Goal: Communication & Community: Share content

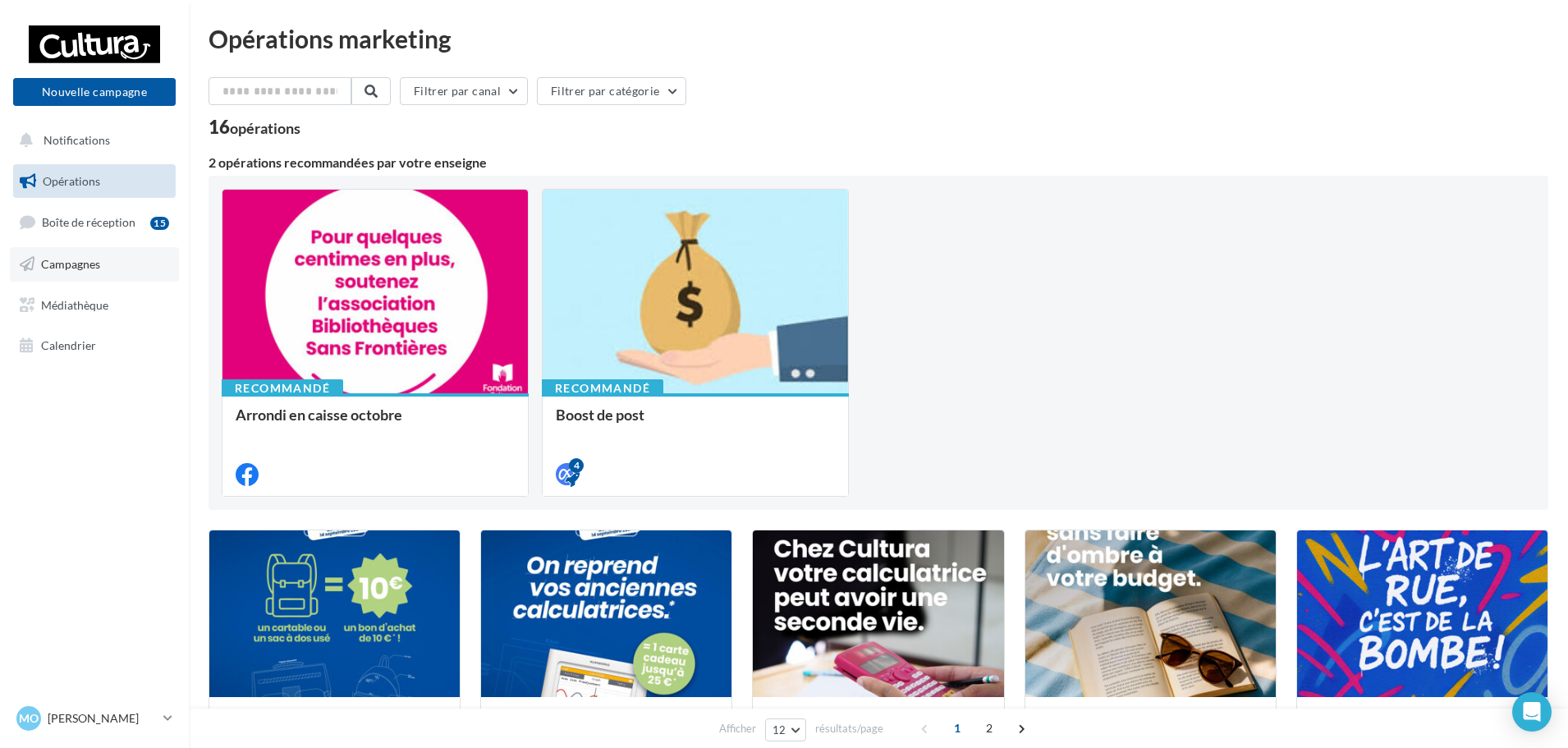
click at [81, 269] on span "Campagnes" at bounding box center [70, 263] width 59 height 14
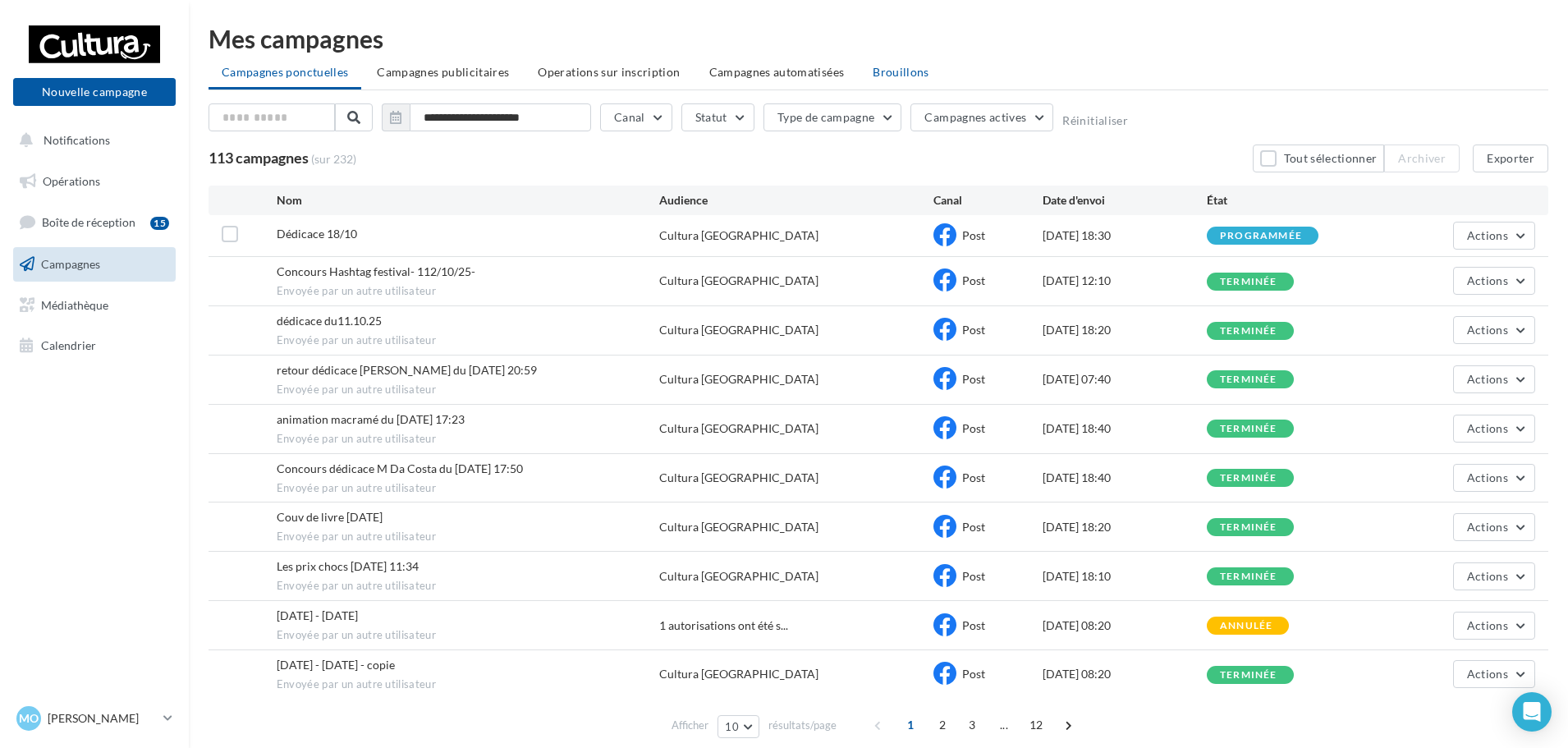
click at [897, 75] on span "Brouillons" at bounding box center [901, 71] width 57 height 14
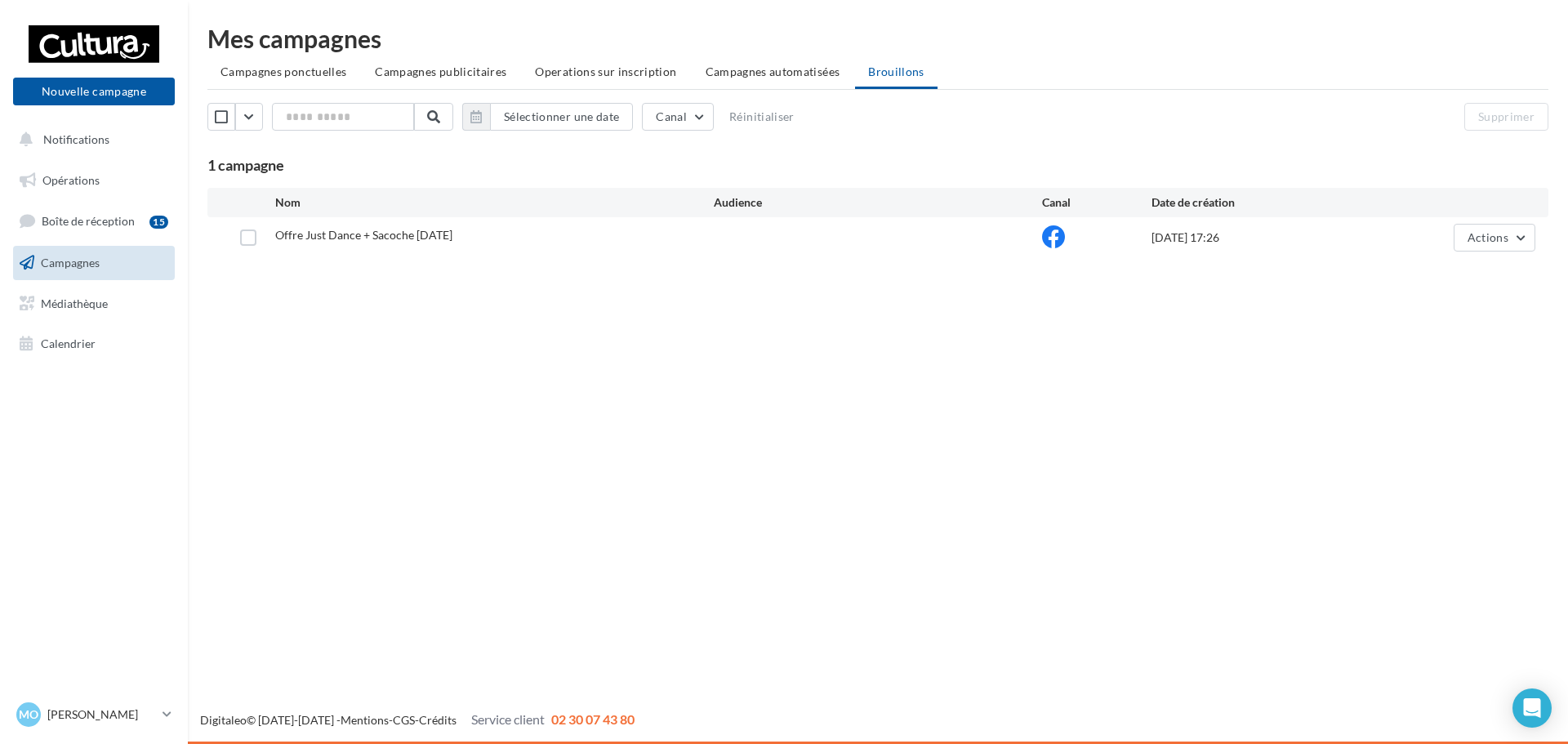
click at [440, 234] on span "Offre Just Dance + Sacoche [DATE]" at bounding box center [364, 234] width 177 height 14
click at [1503, 240] on span "Actions" at bounding box center [1488, 237] width 41 height 14
click at [1460, 277] on button "Editer" at bounding box center [1453, 276] width 163 height 42
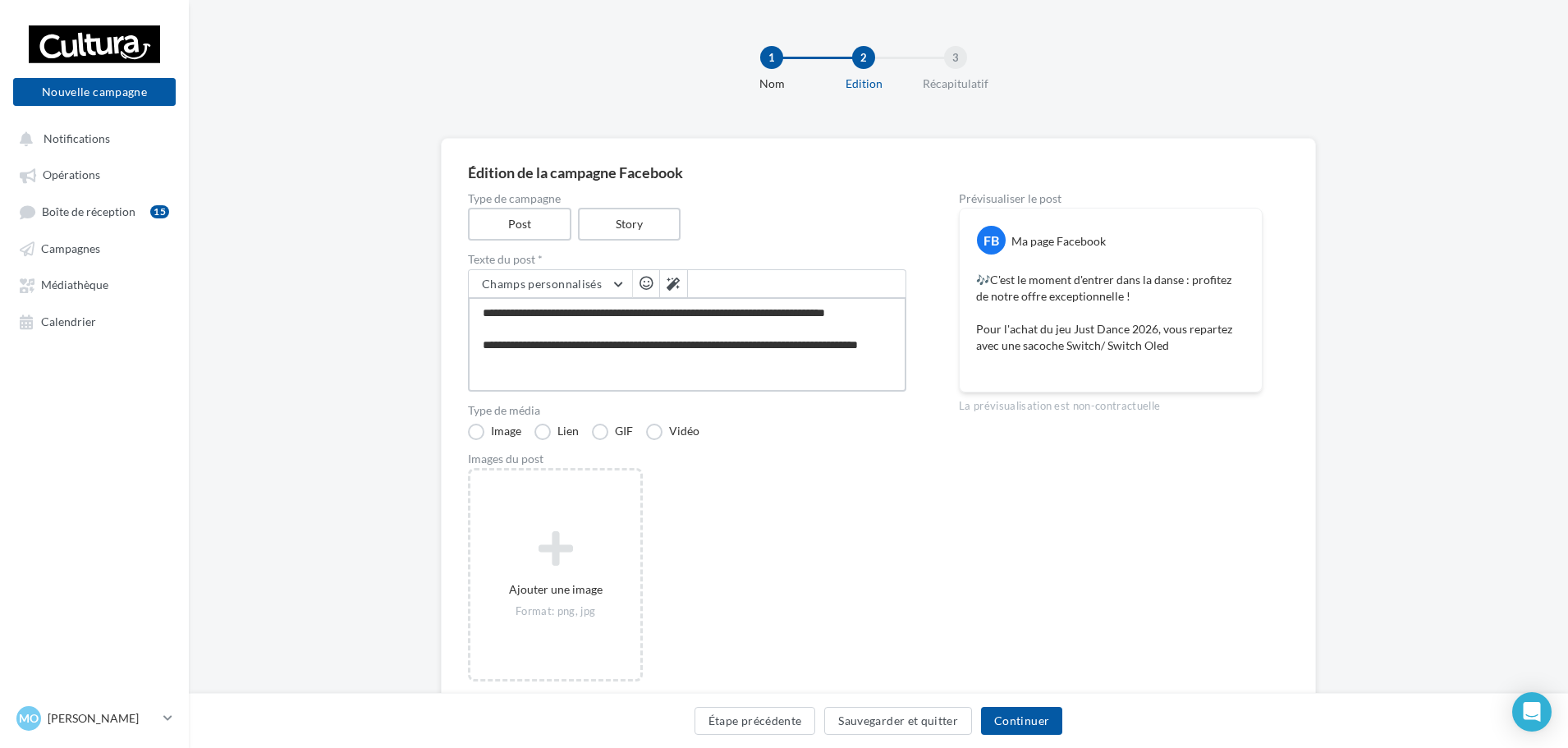
click at [545, 378] on textarea "**********" at bounding box center [687, 345] width 438 height 95
type textarea "**********"
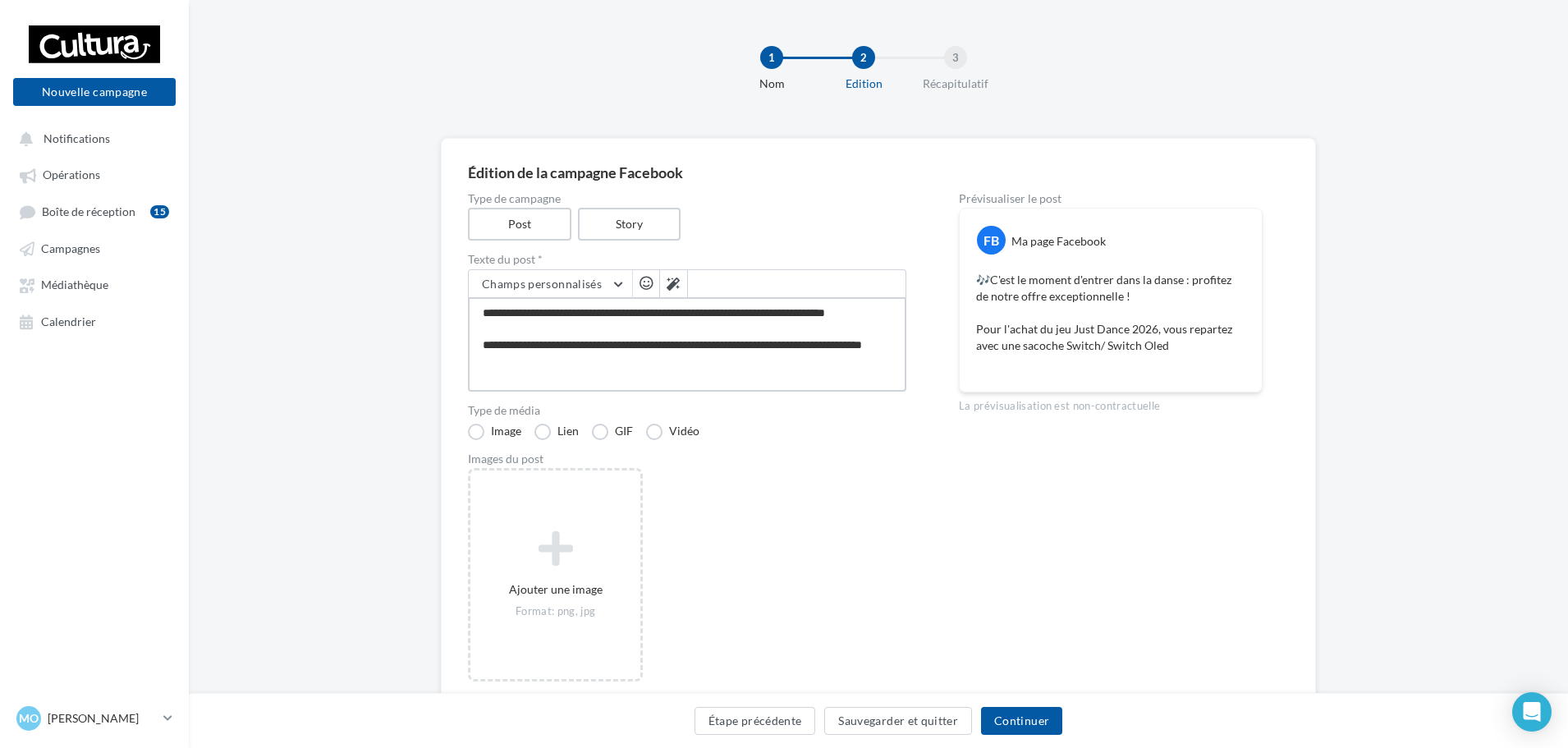
type textarea "**********"
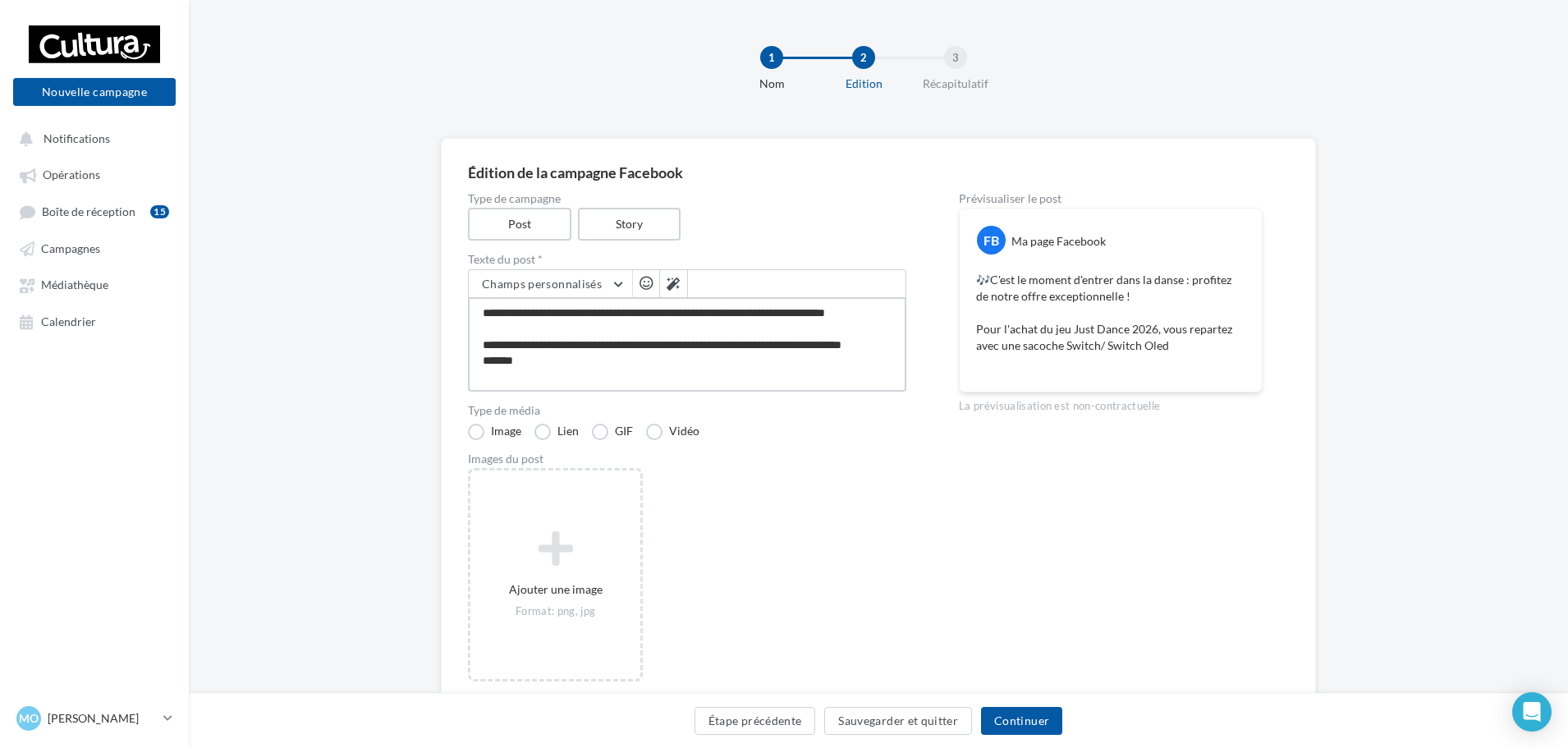
type textarea "**********"
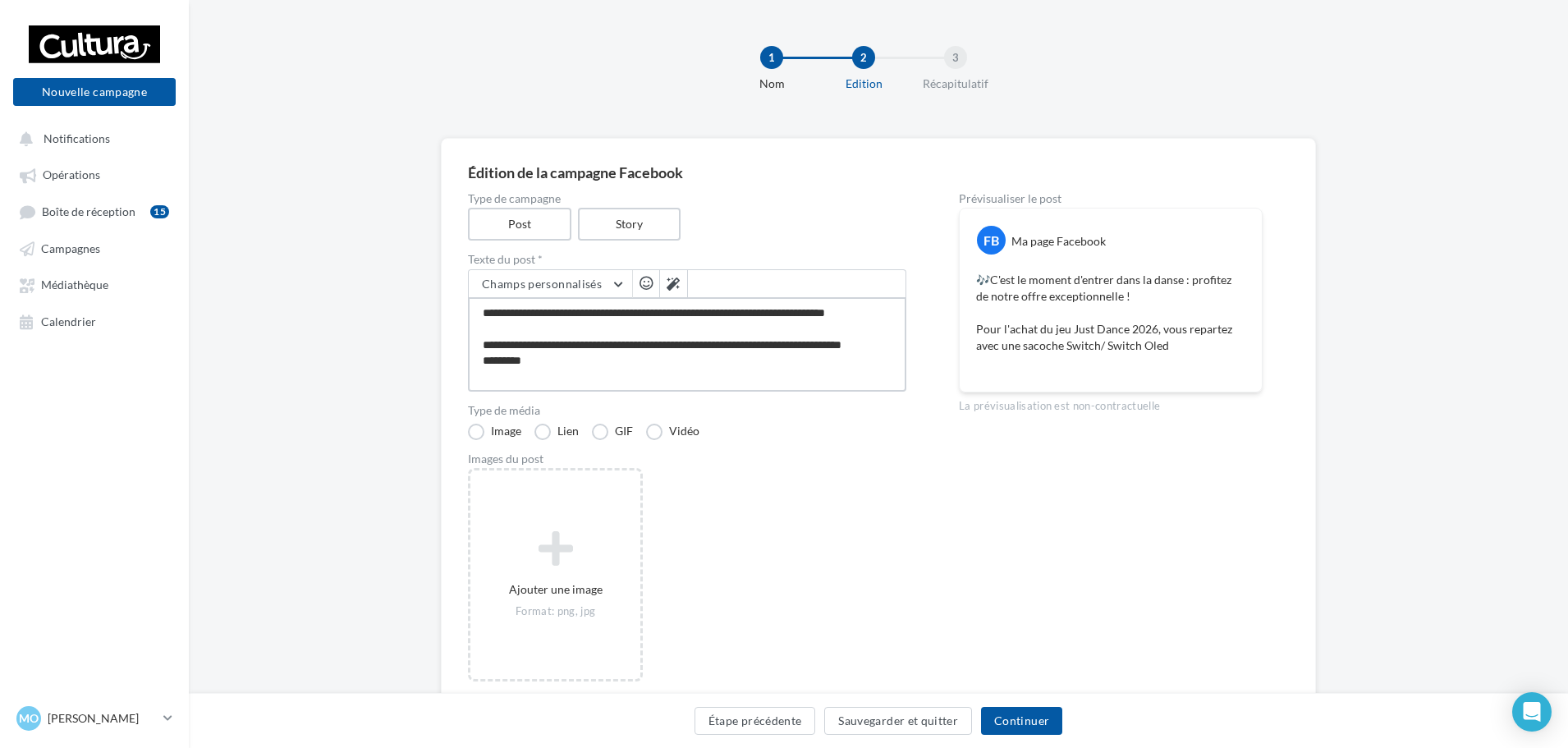
type textarea "**********"
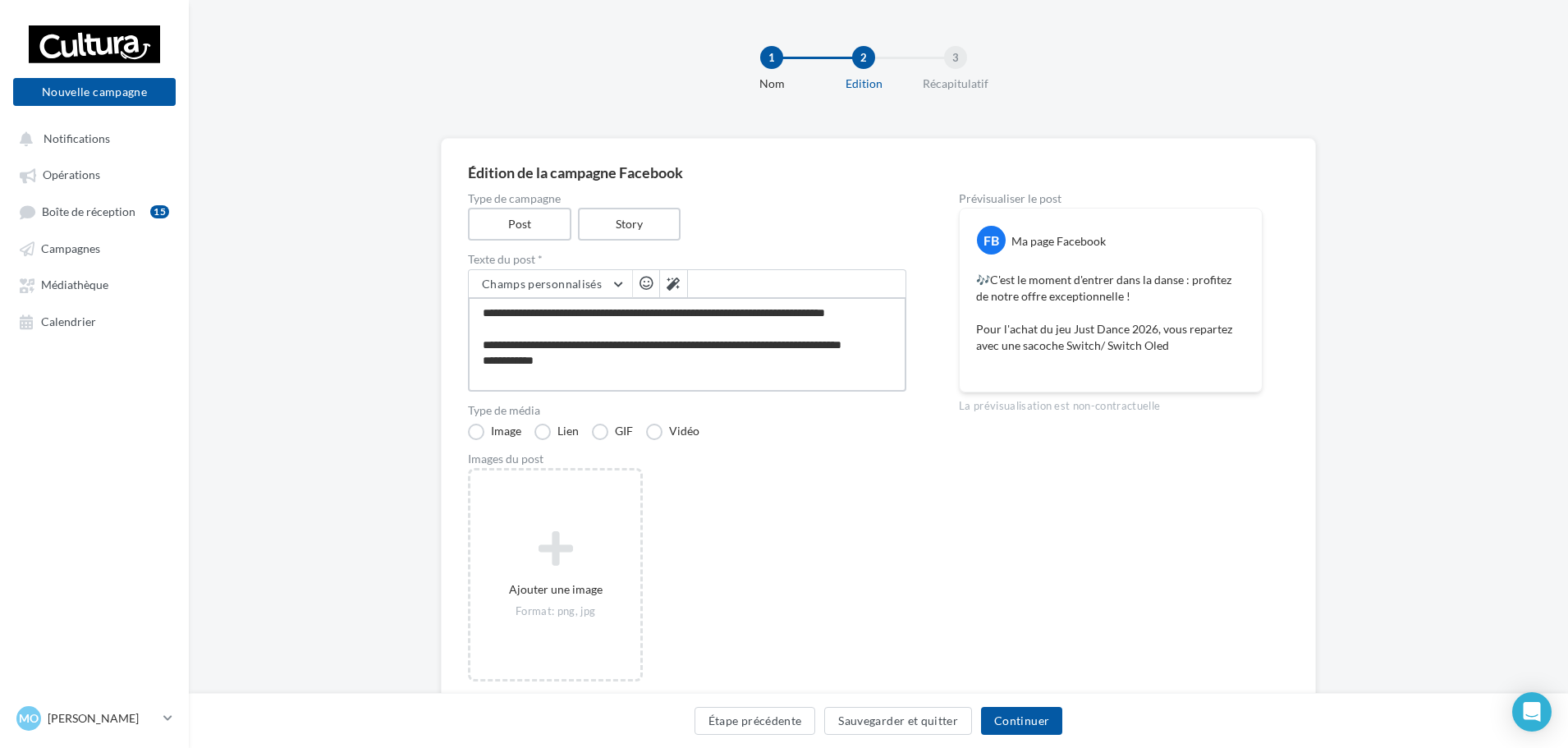
type textarea "**********"
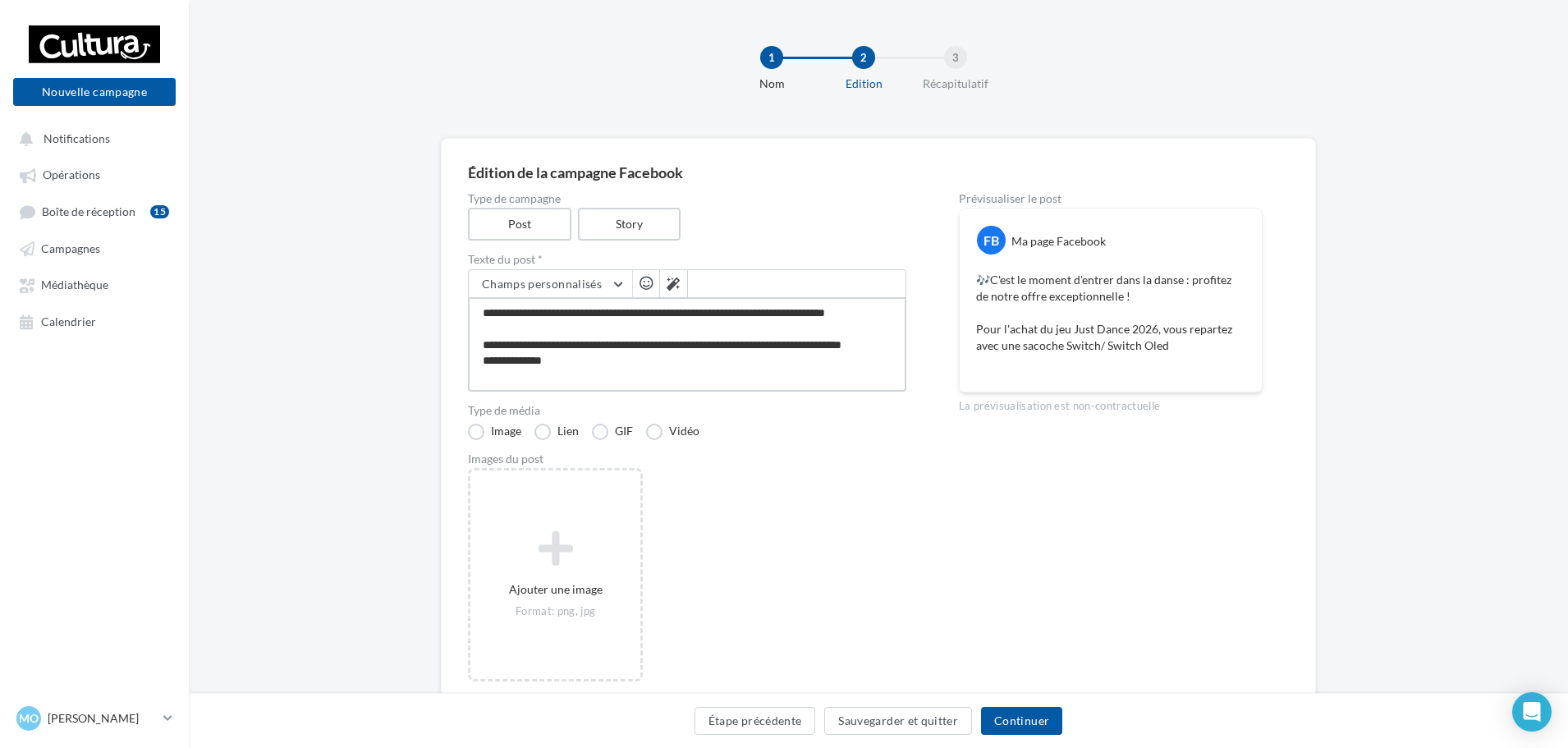
type textarea "**********"
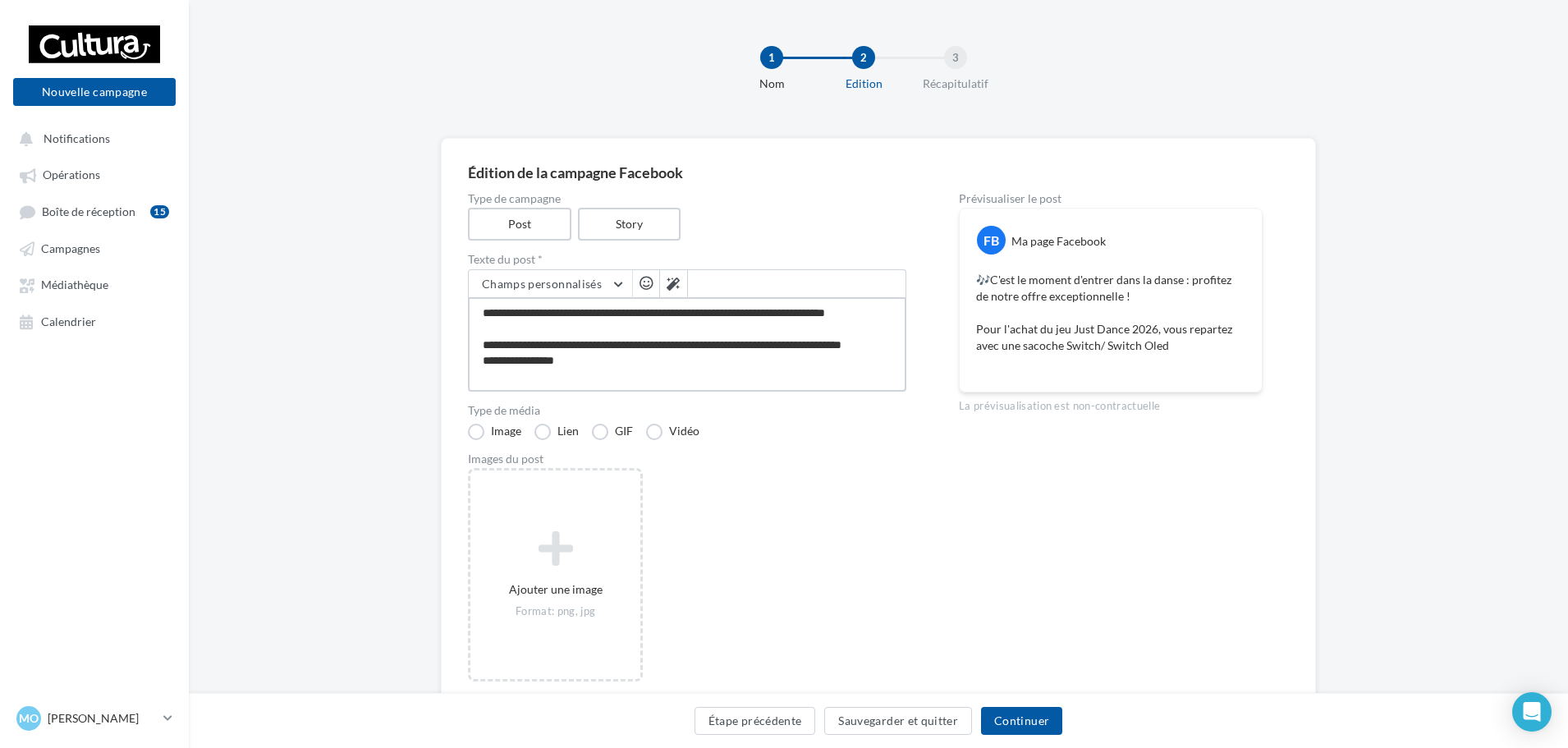
type textarea "**********"
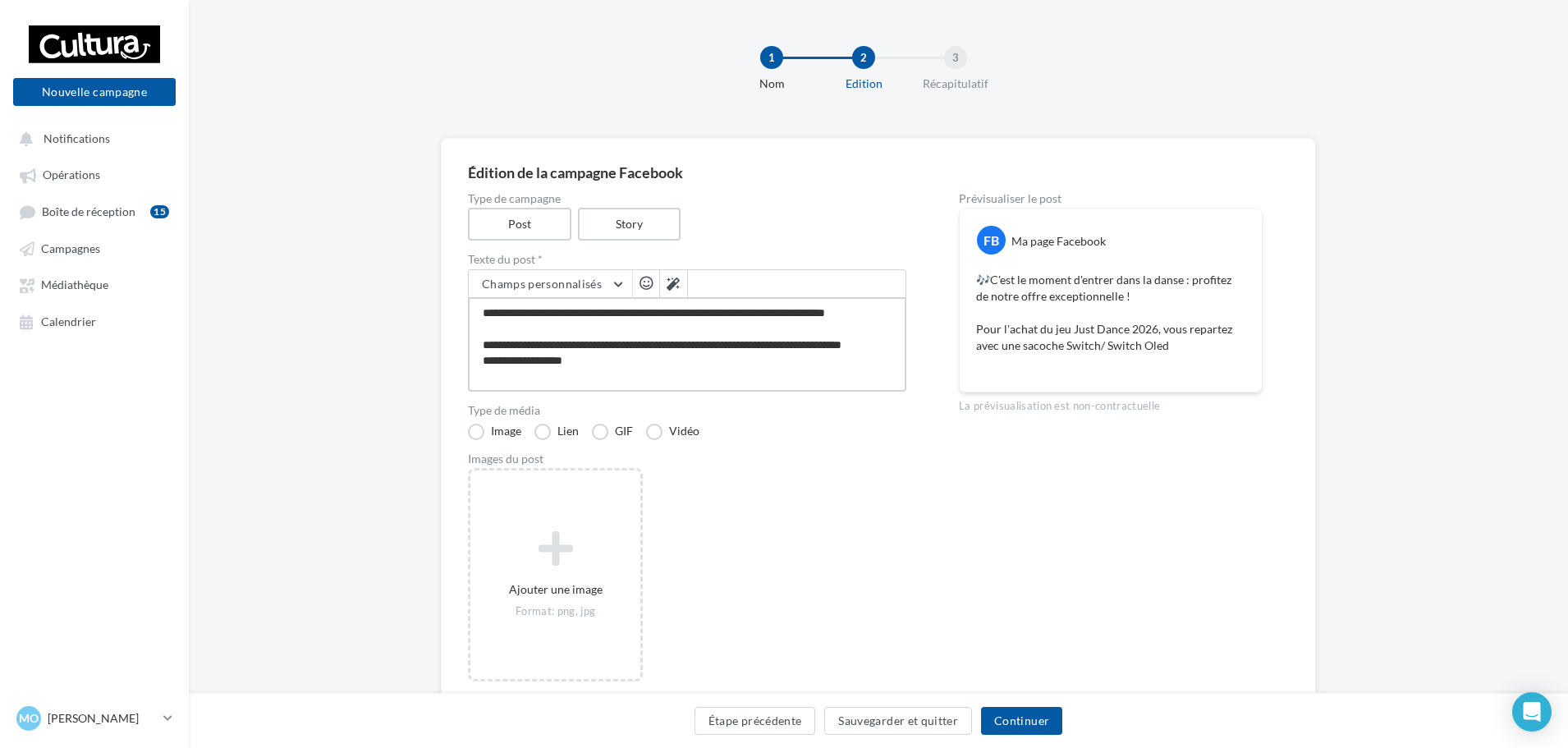
type textarea "**********"
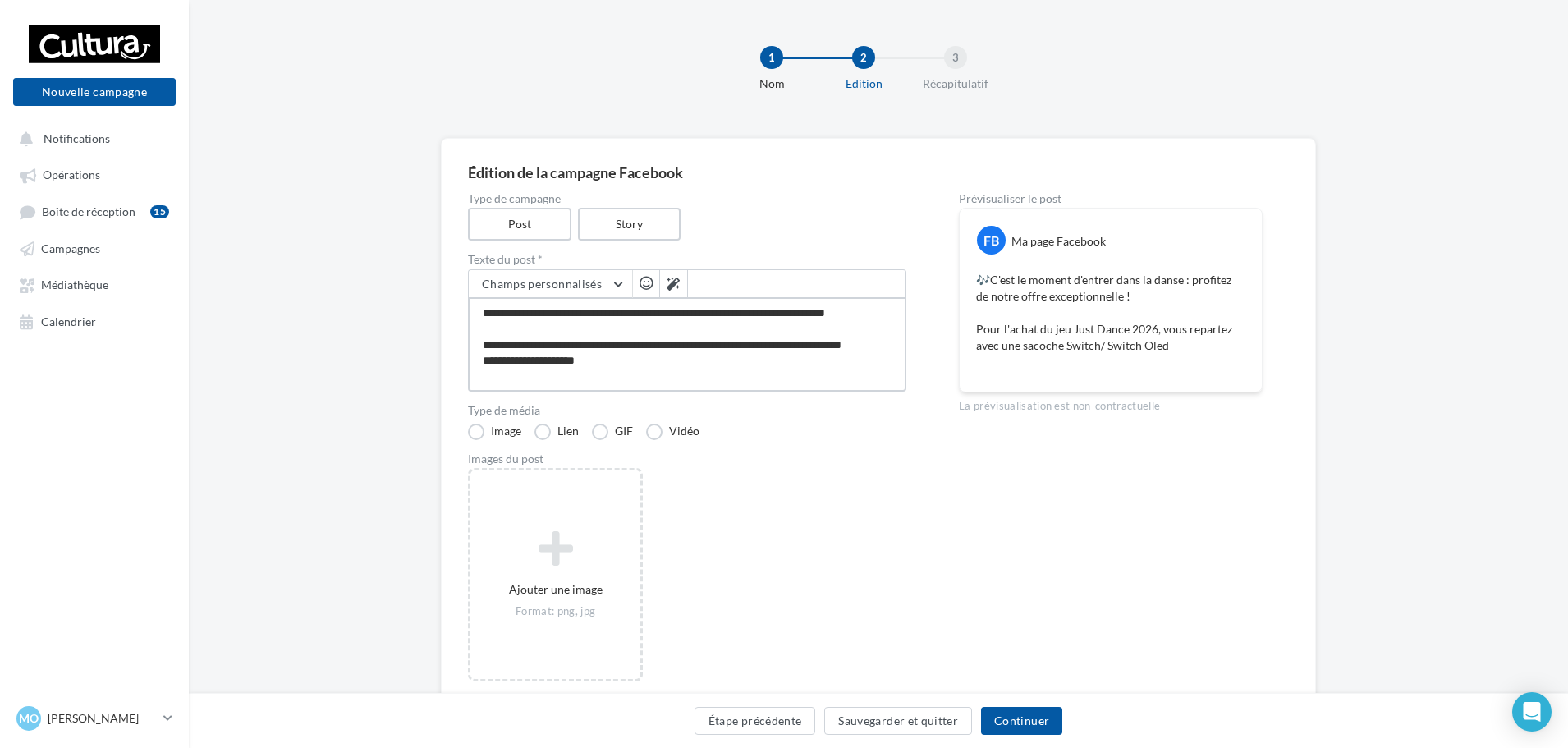
type textarea "**********"
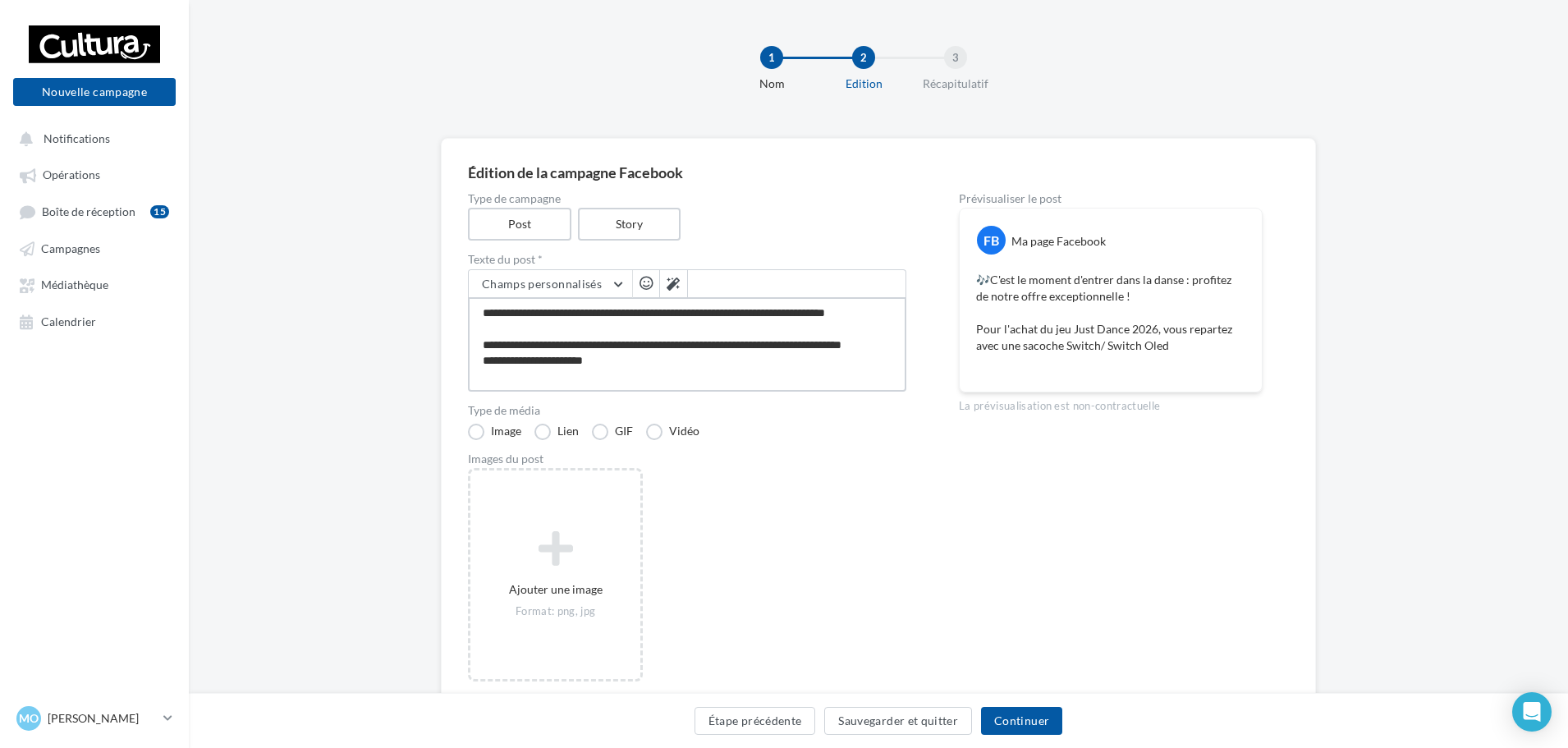
type textarea "**********"
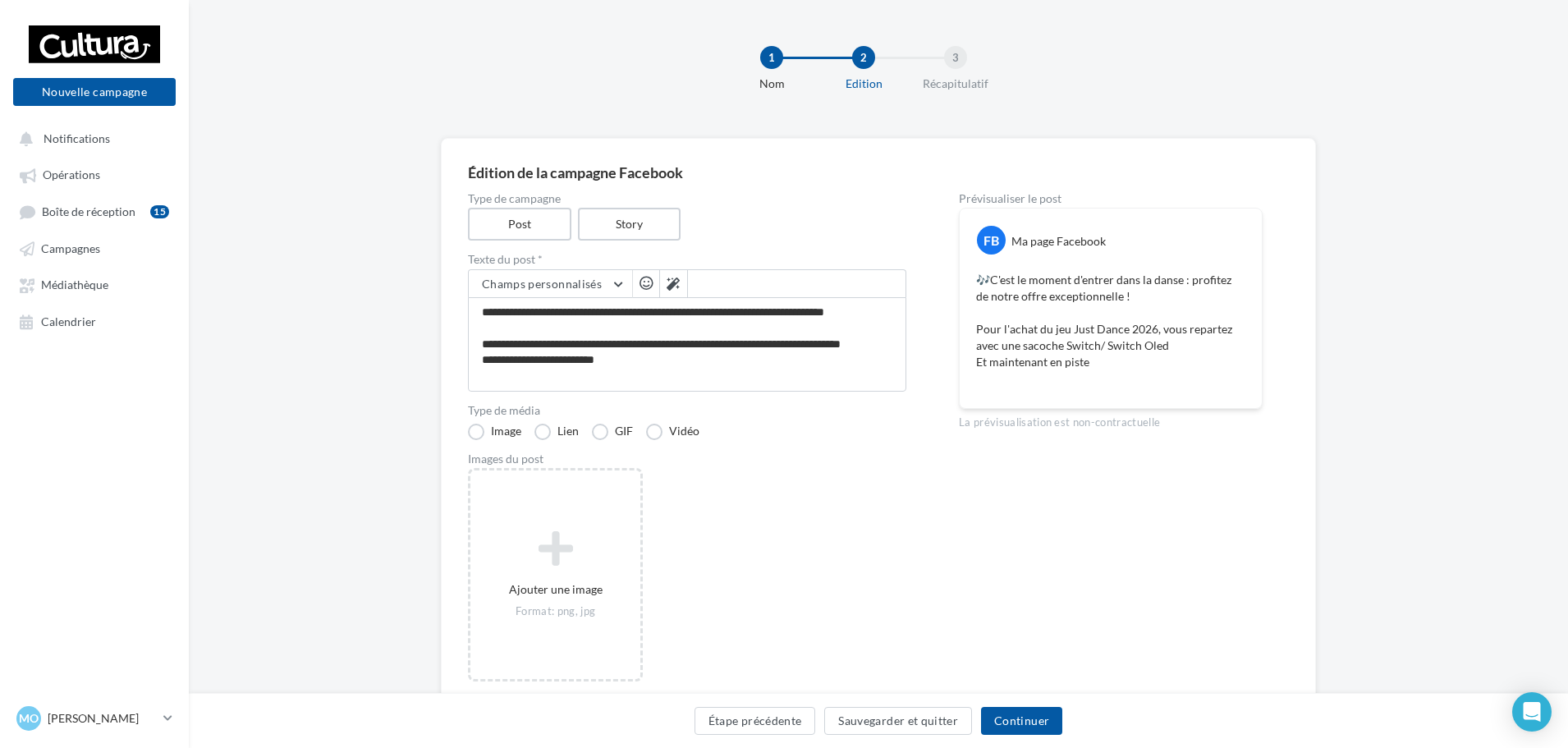
click at [647, 283] on span "button" at bounding box center [646, 283] width 13 height 14
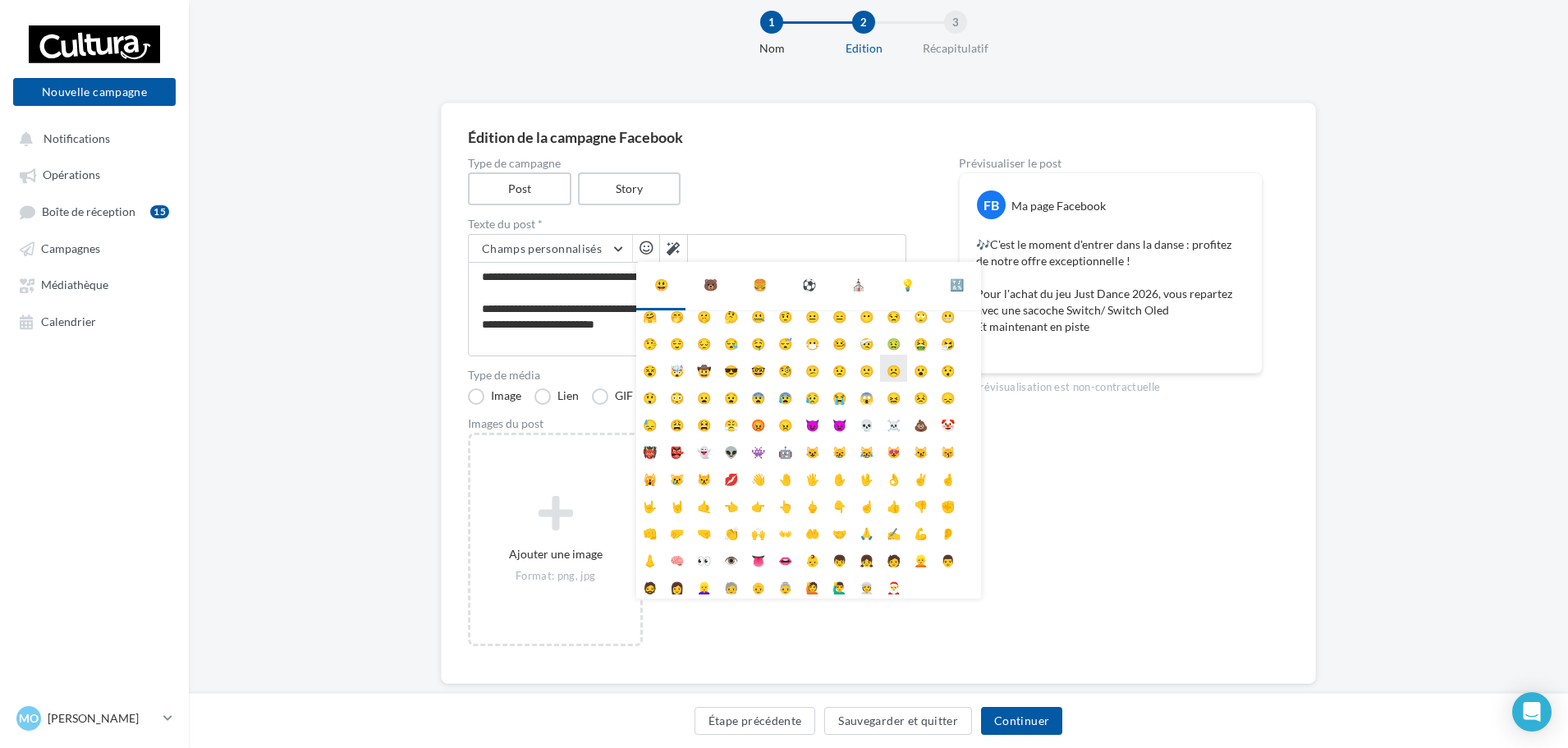
scroll to position [69, 0]
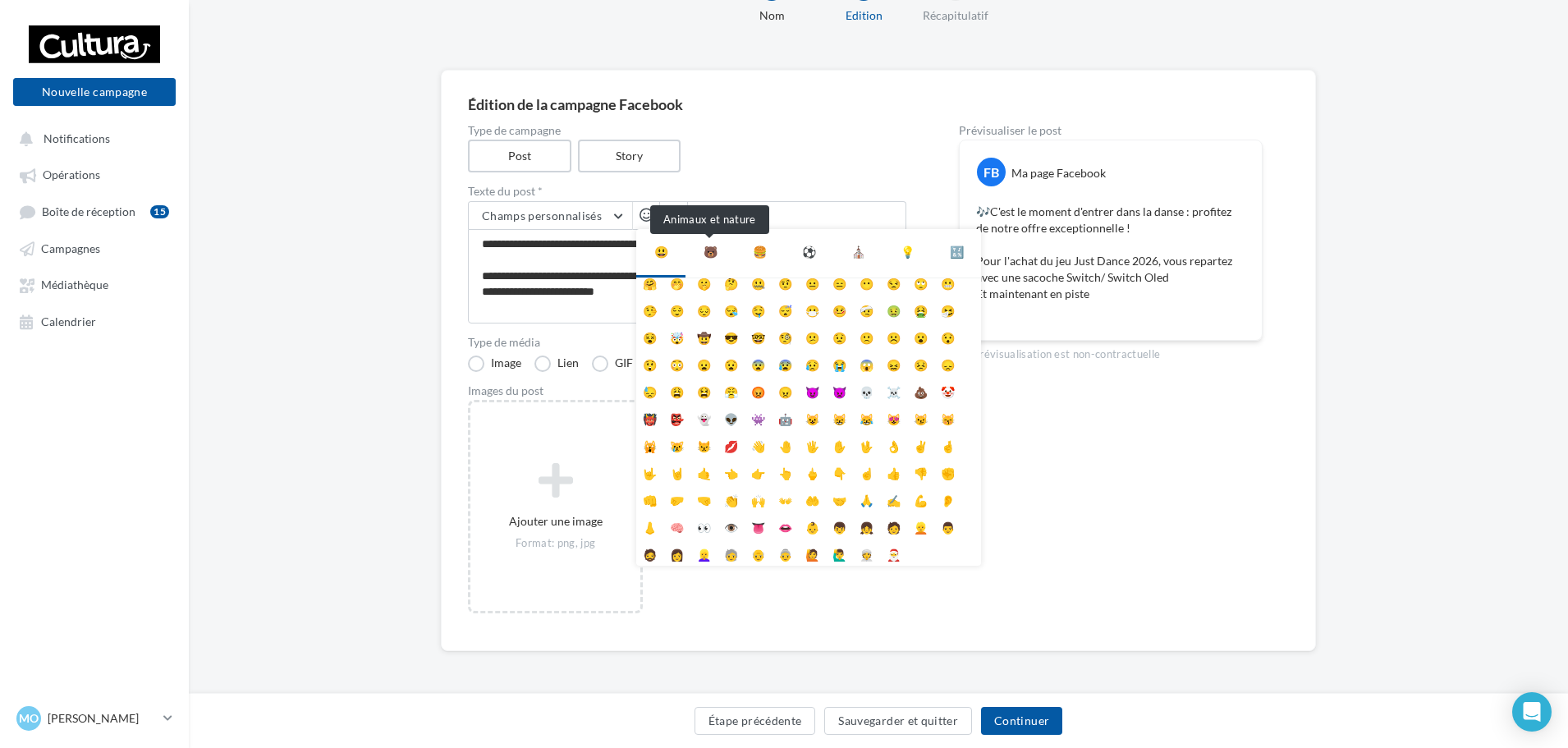
drag, startPoint x: 702, startPoint y: 250, endPoint x: 712, endPoint y: 232, distance: 20.6
click at [703, 248] on div "🐻" at bounding box center [710, 251] width 14 height 19
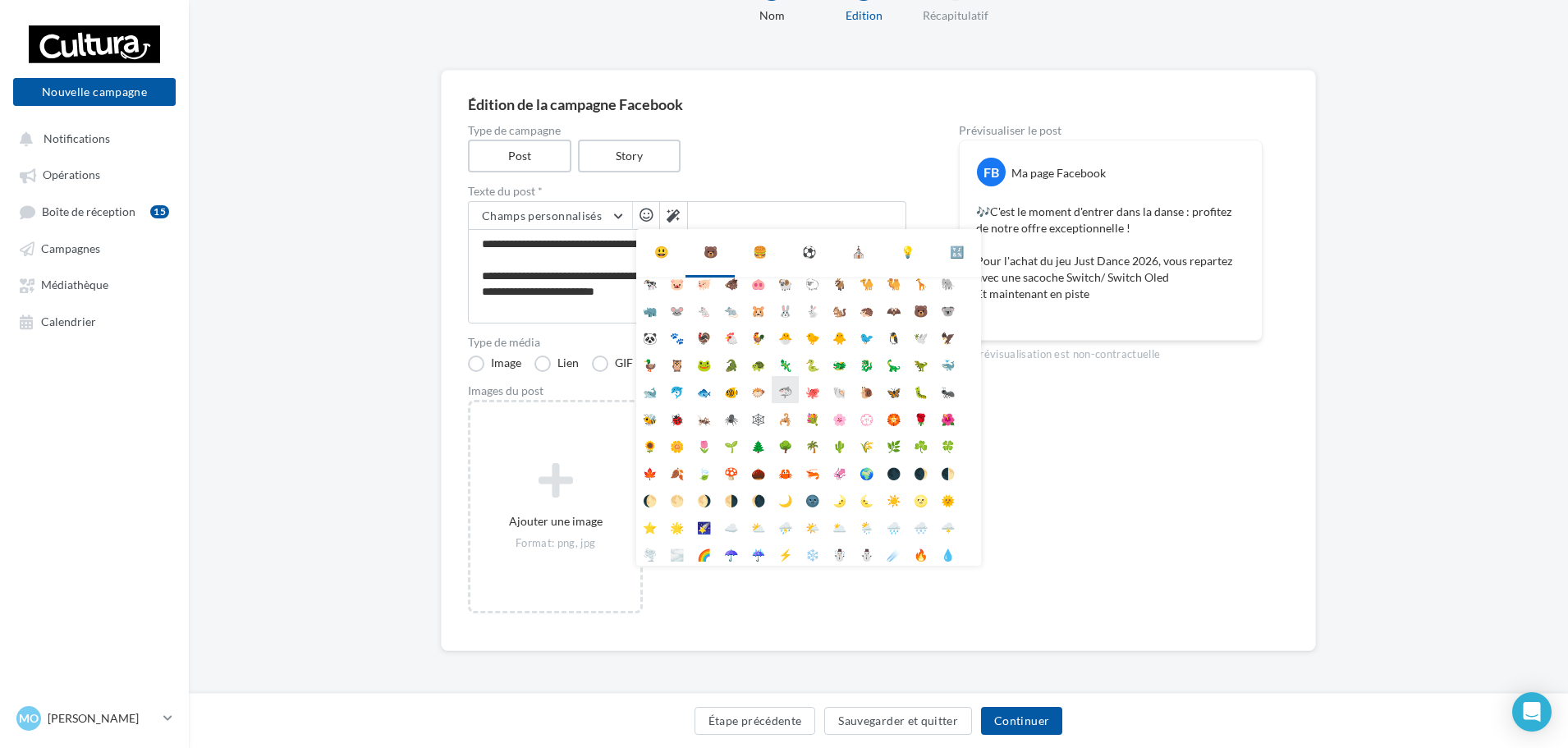
scroll to position [92, 0]
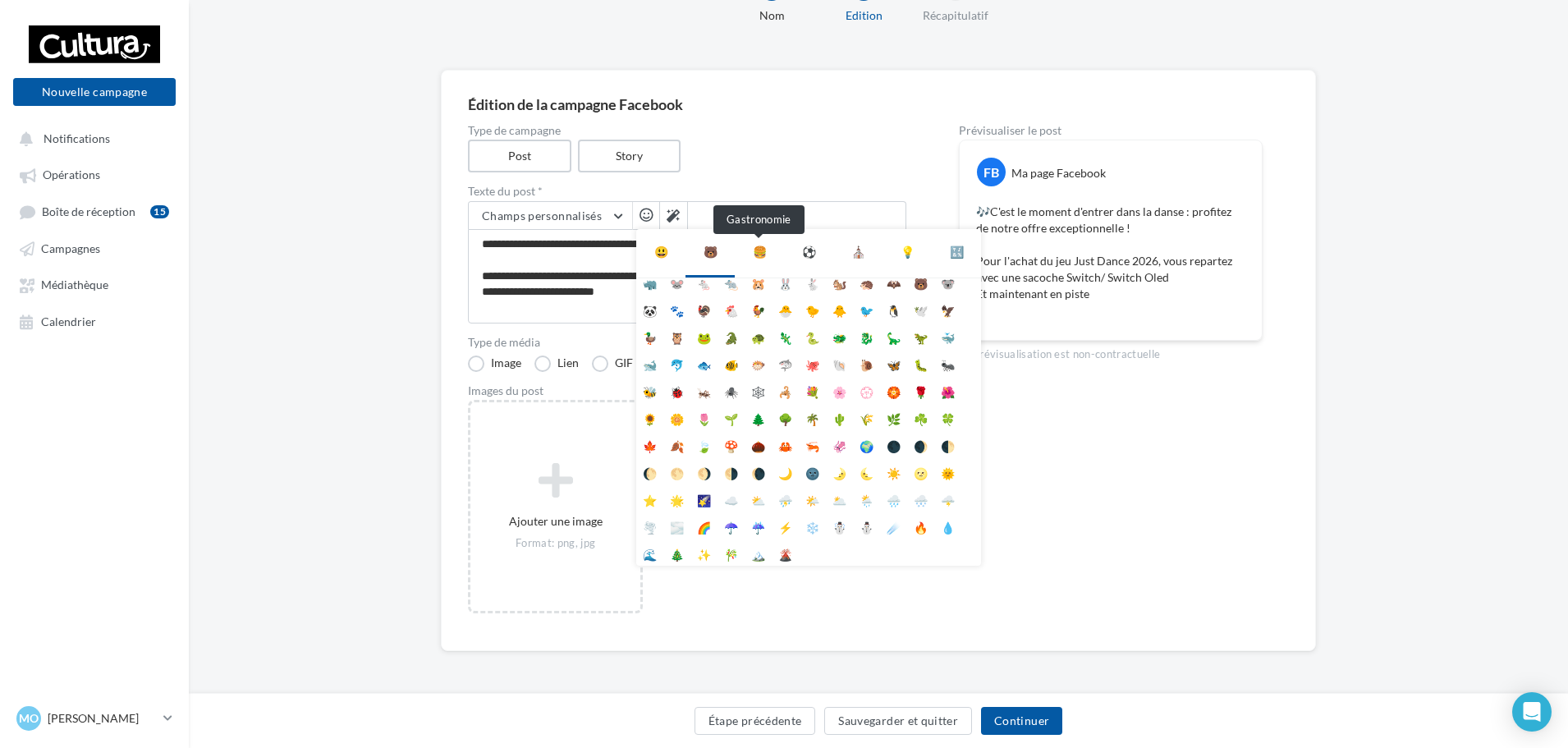
click at [752, 248] on div "🍔" at bounding box center [759, 251] width 14 height 19
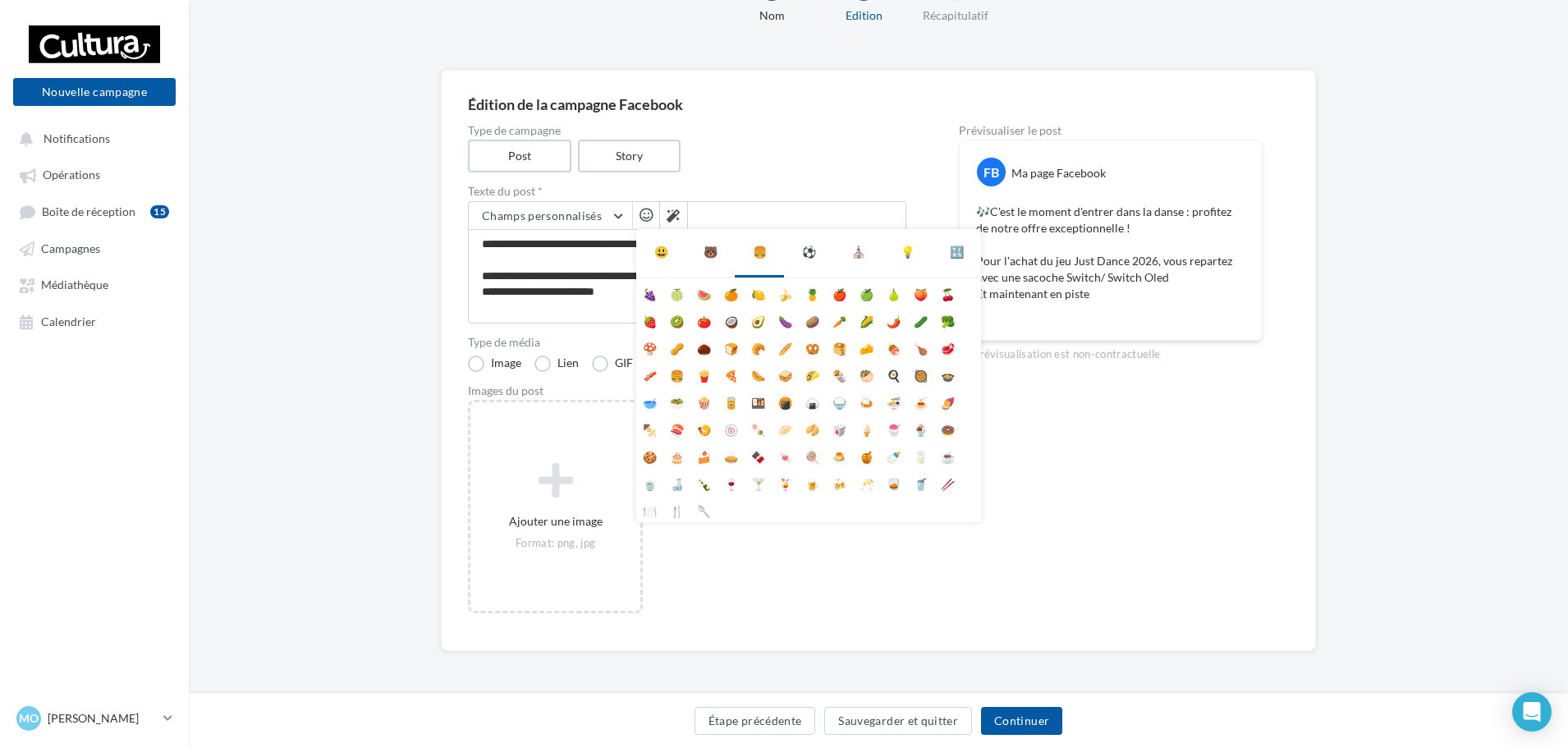
scroll to position [0, 0]
click at [809, 254] on div "⚽" at bounding box center [808, 251] width 14 height 19
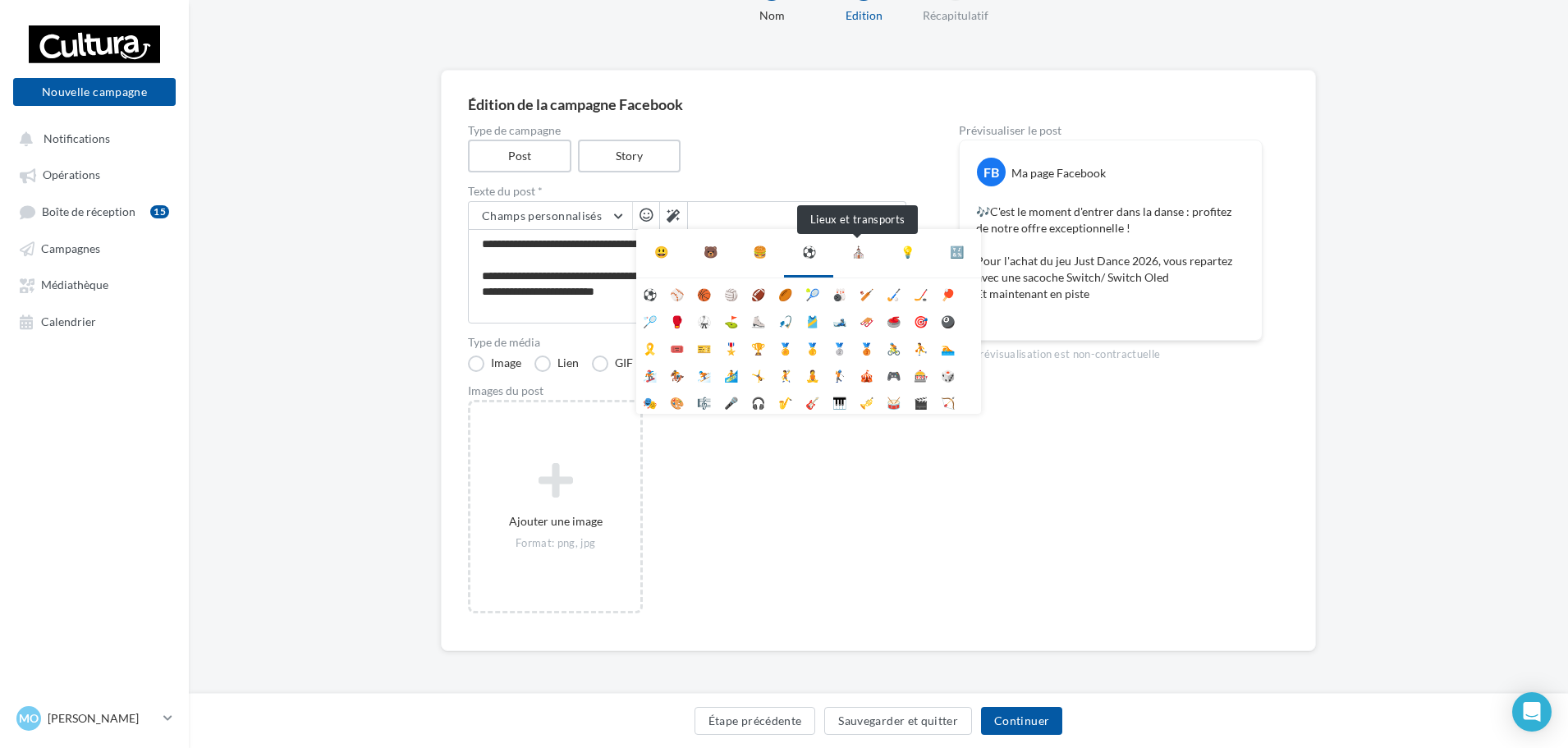
click at [852, 247] on div "⛪" at bounding box center [858, 251] width 14 height 19
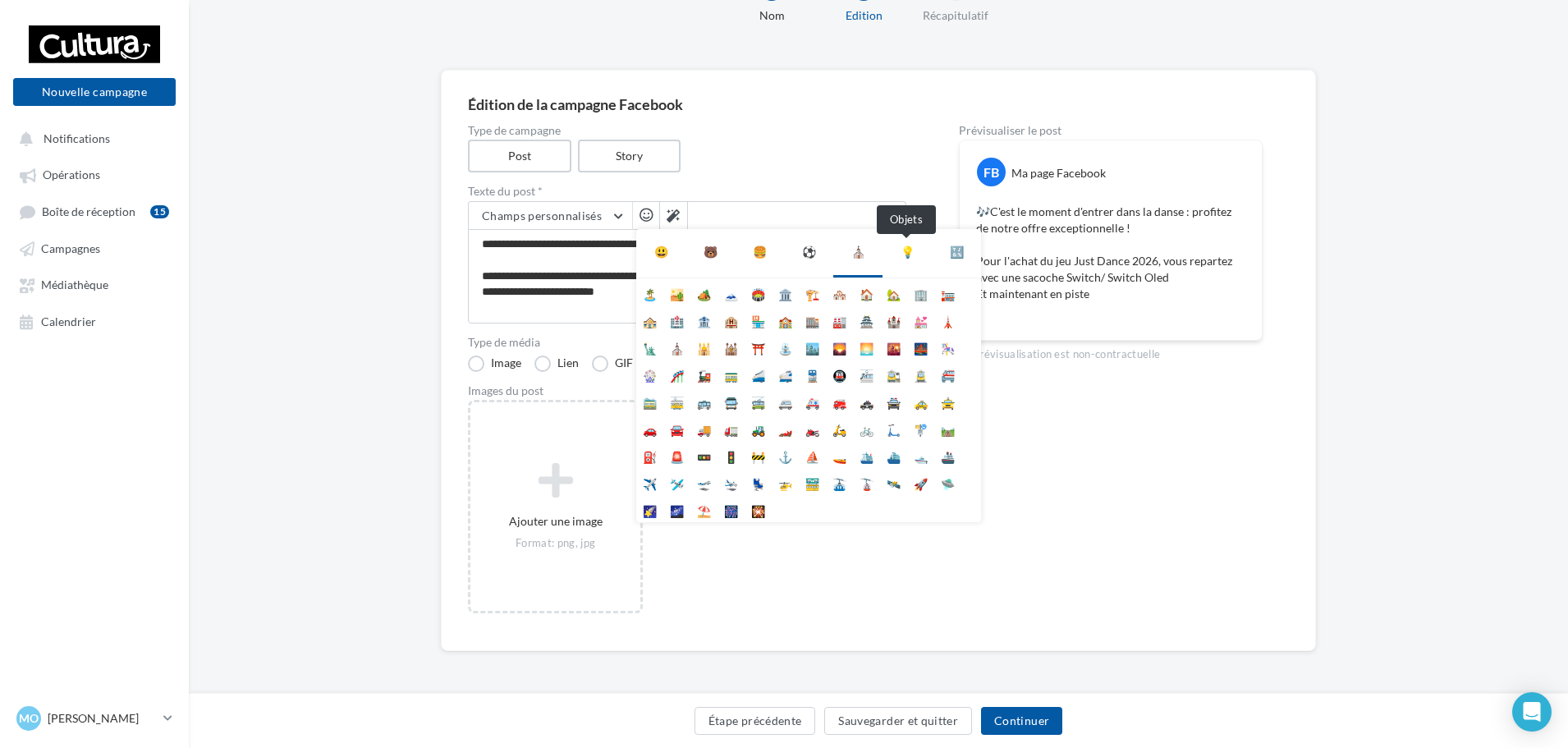
click at [904, 249] on div "💡" at bounding box center [907, 251] width 14 height 19
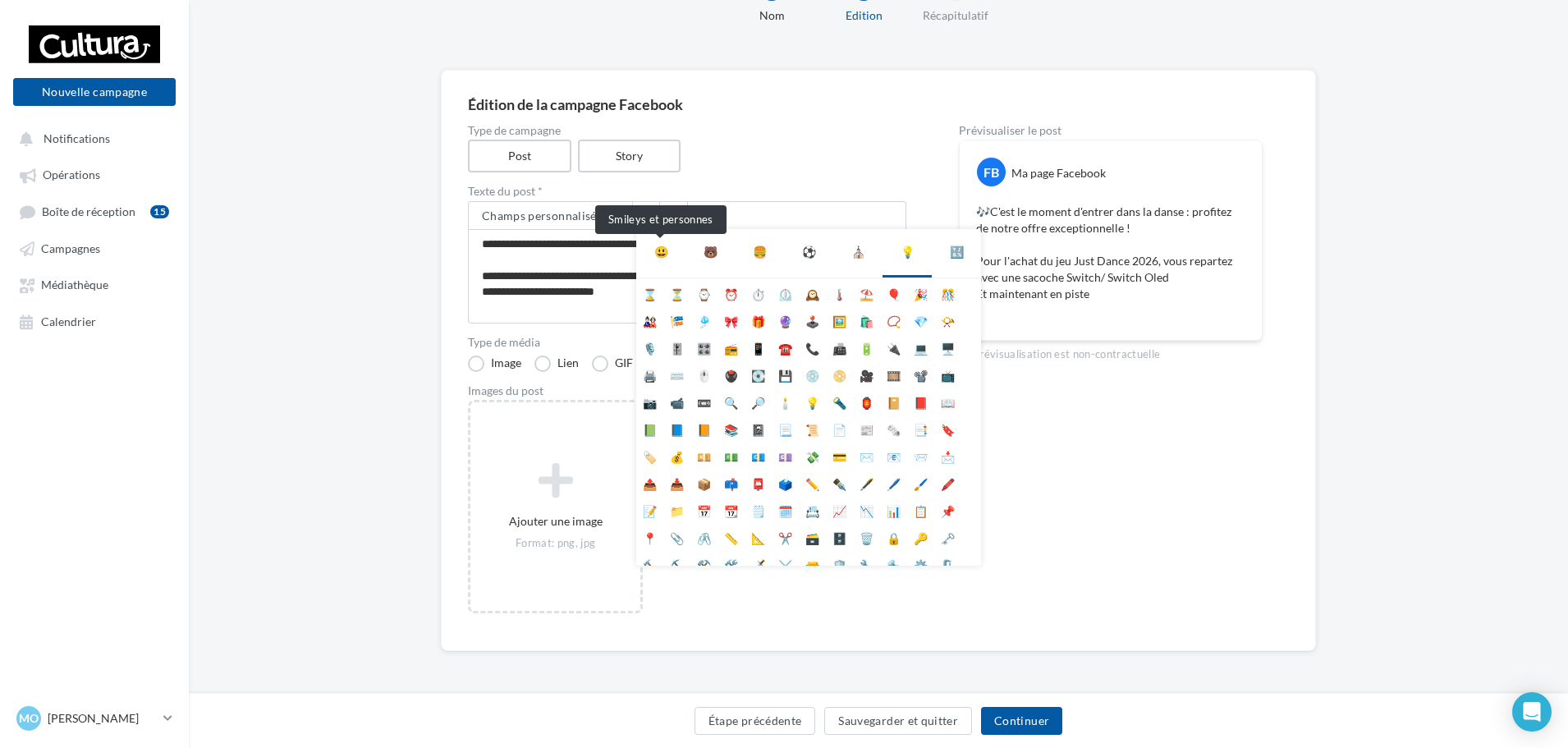
click at [665, 260] on div "😃" at bounding box center [661, 251] width 14 height 19
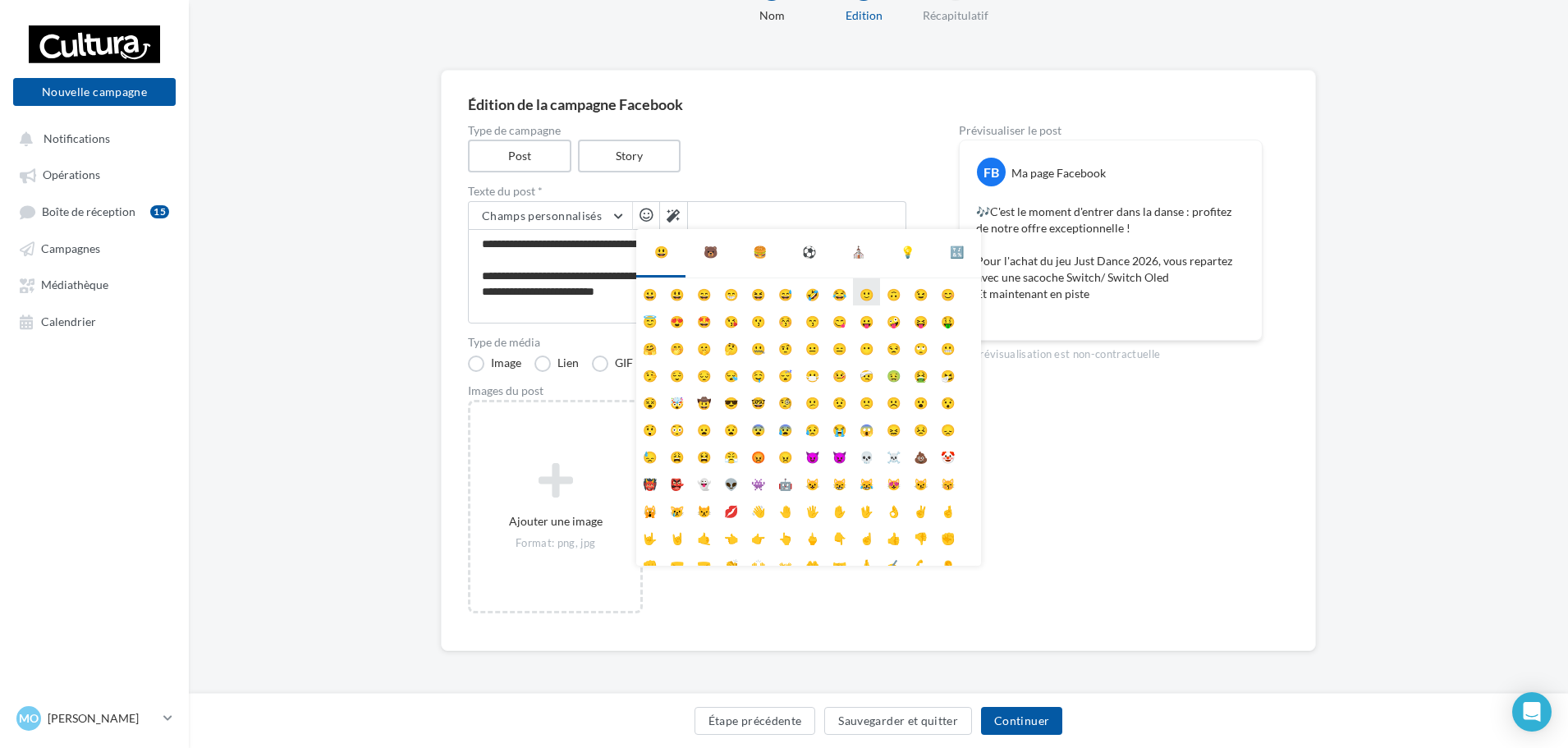
click at [863, 297] on li "🙂" at bounding box center [866, 291] width 27 height 27
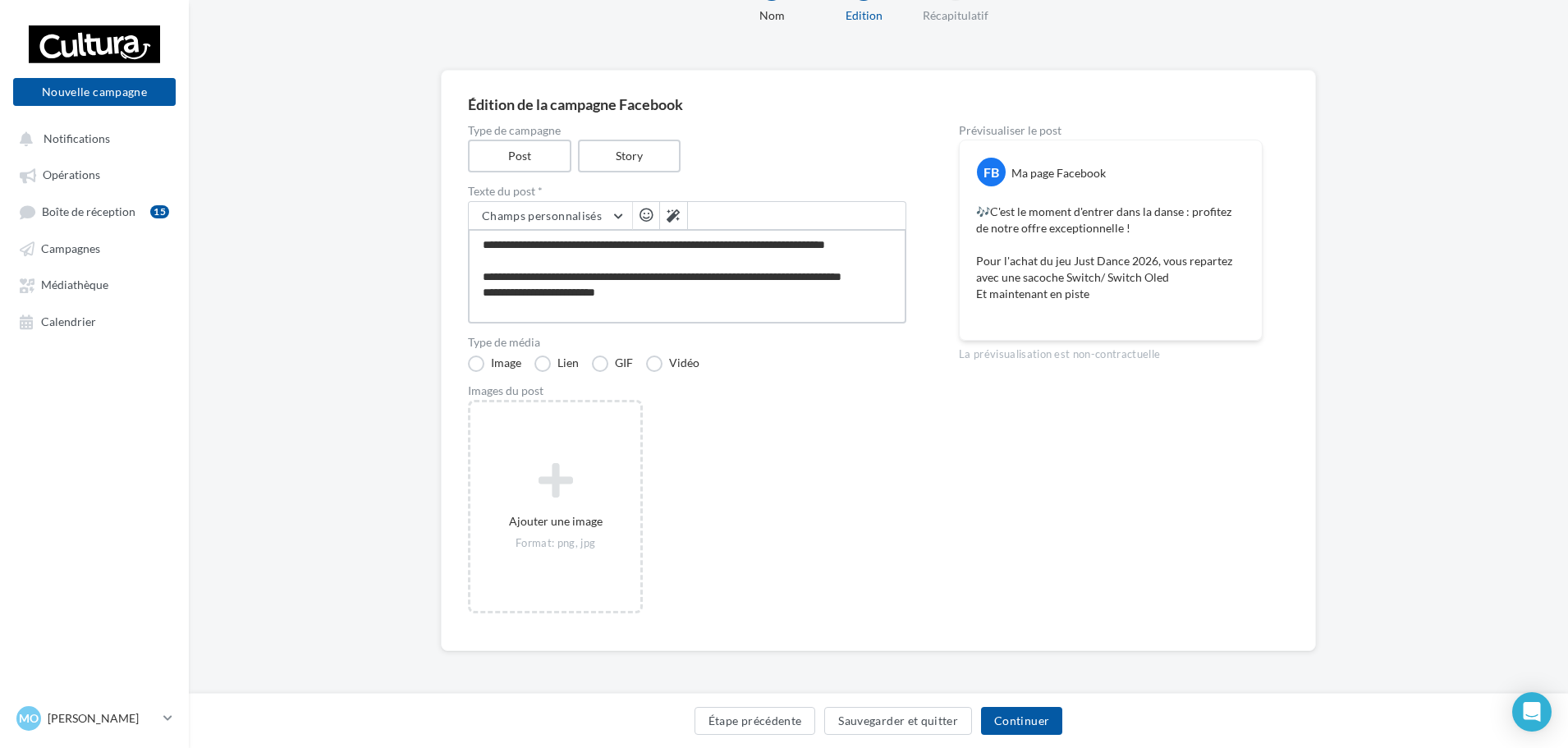
type textarea "**********"
click at [878, 723] on button "Sauvegarder et quitter" at bounding box center [897, 721] width 147 height 28
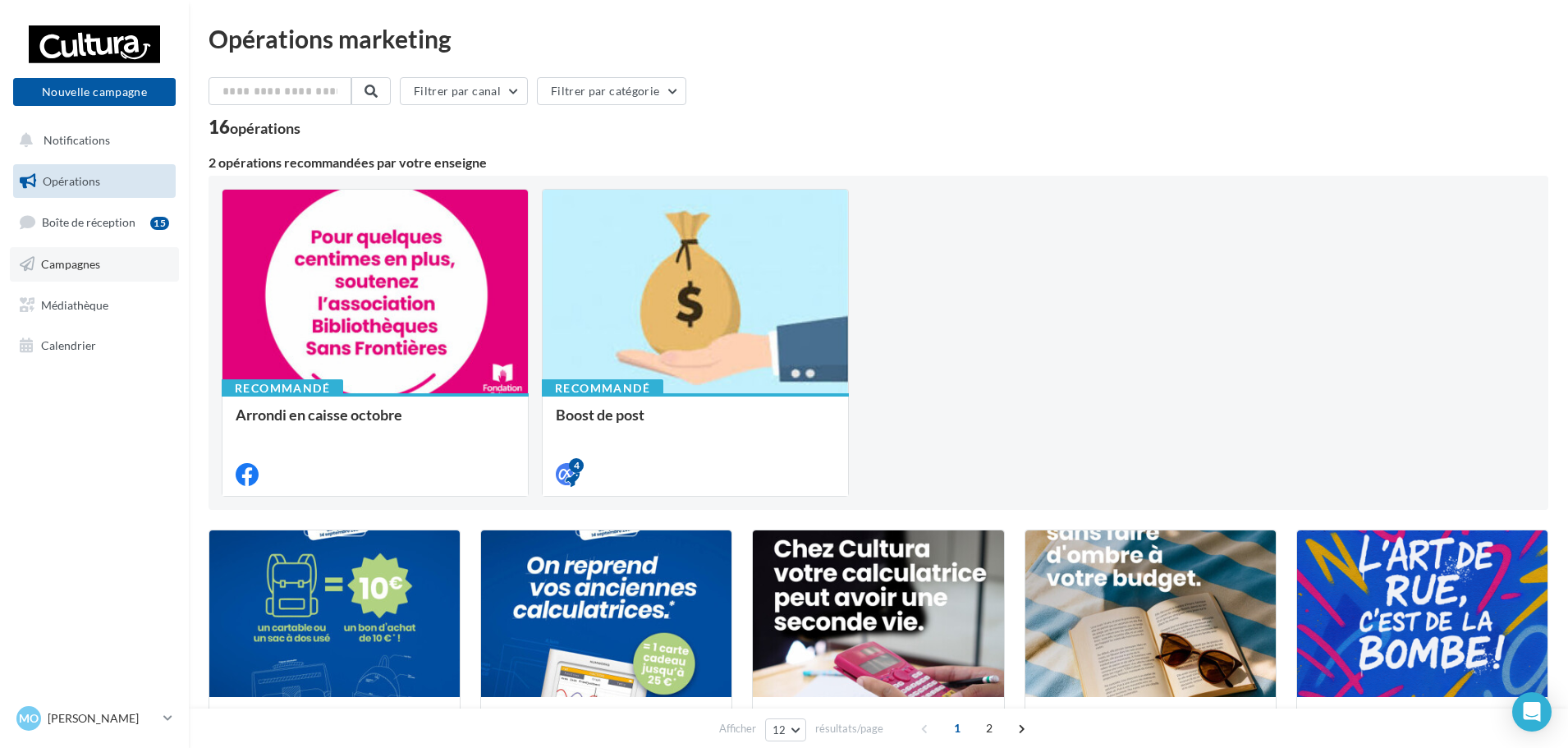
click at [85, 257] on span "Campagnes" at bounding box center [70, 263] width 59 height 14
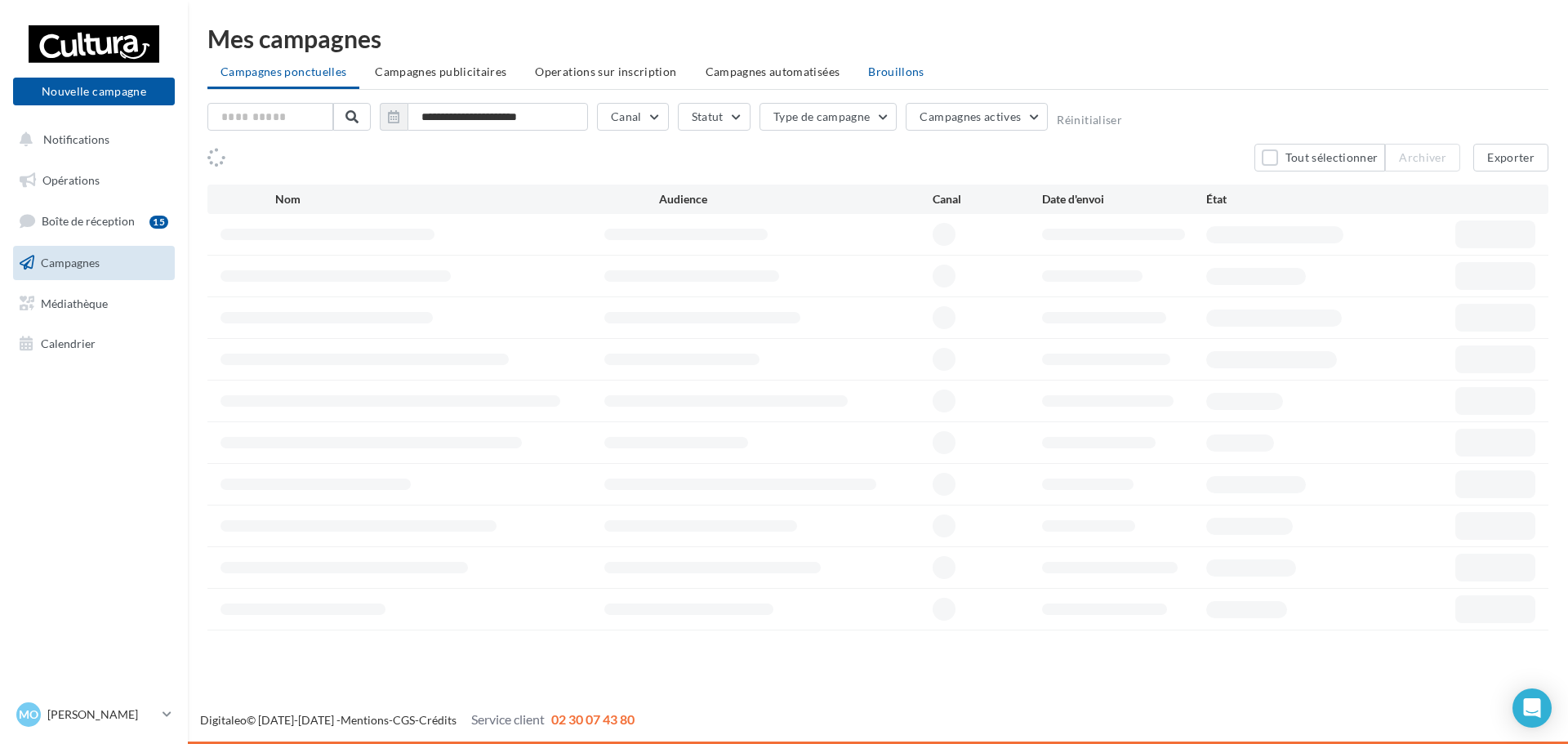
click at [891, 73] on span "Brouillons" at bounding box center [896, 71] width 56 height 14
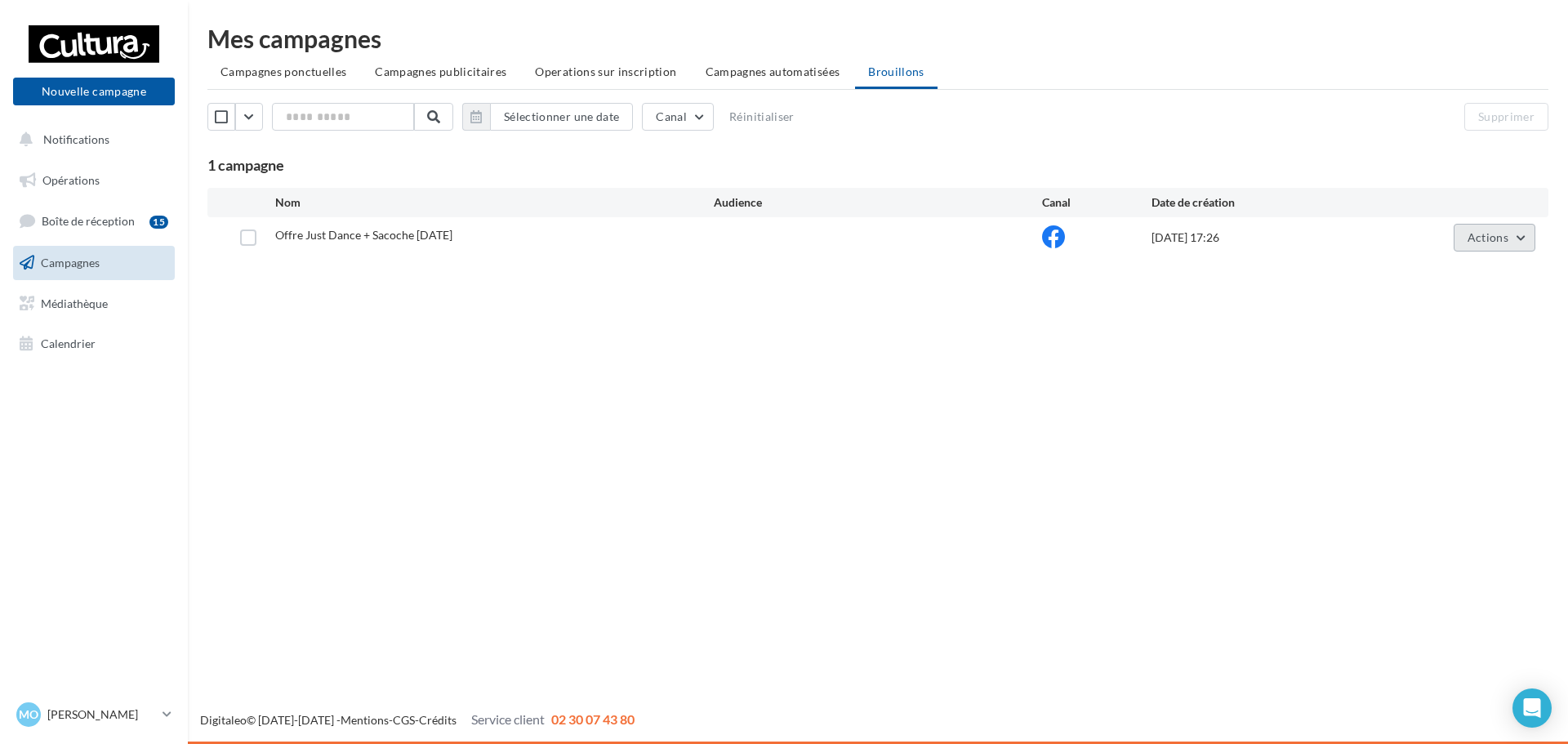
click at [1527, 234] on button "Actions" at bounding box center [1494, 238] width 82 height 28
click at [1432, 279] on button "Editer" at bounding box center [1453, 276] width 163 height 42
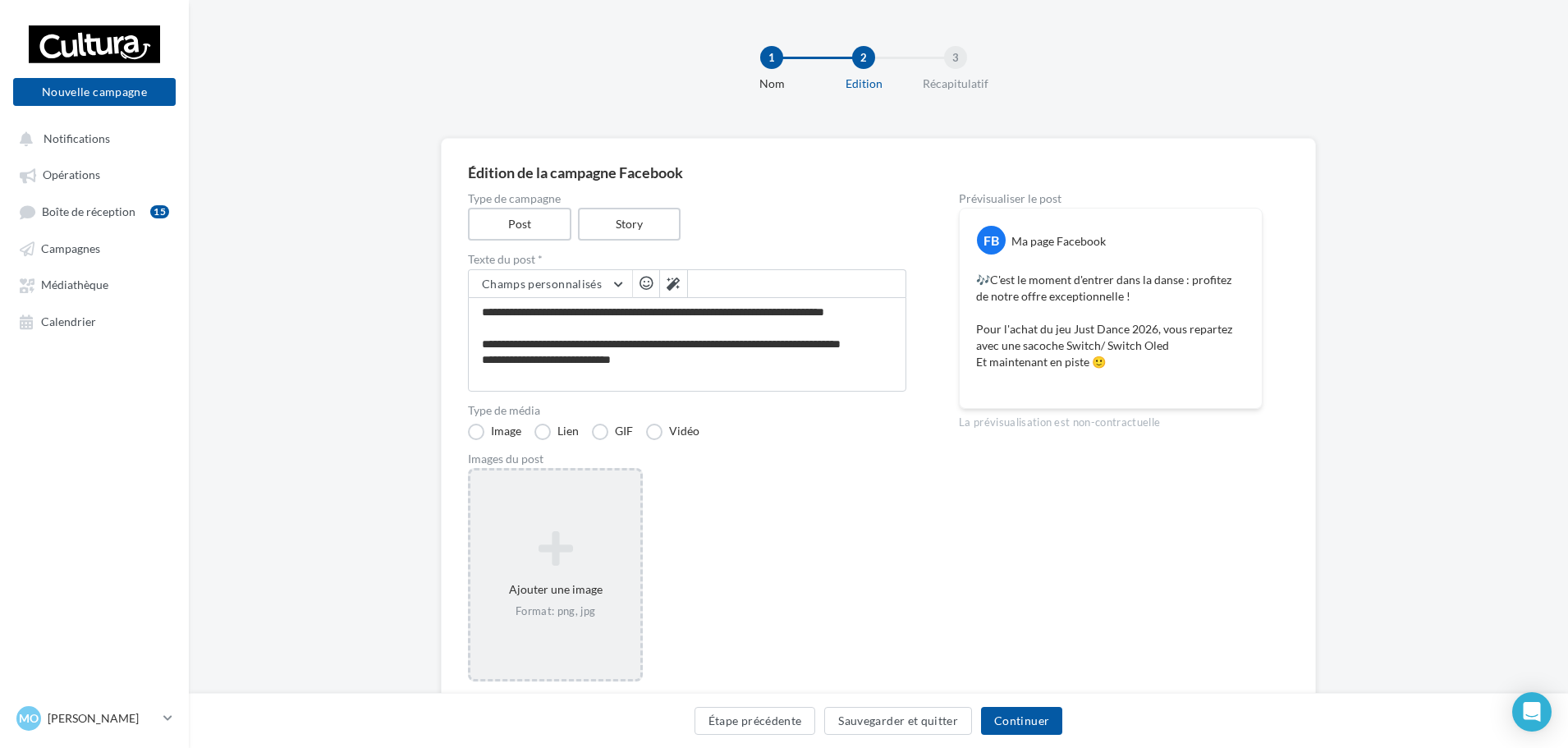
click at [593, 564] on icon at bounding box center [555, 548] width 157 height 40
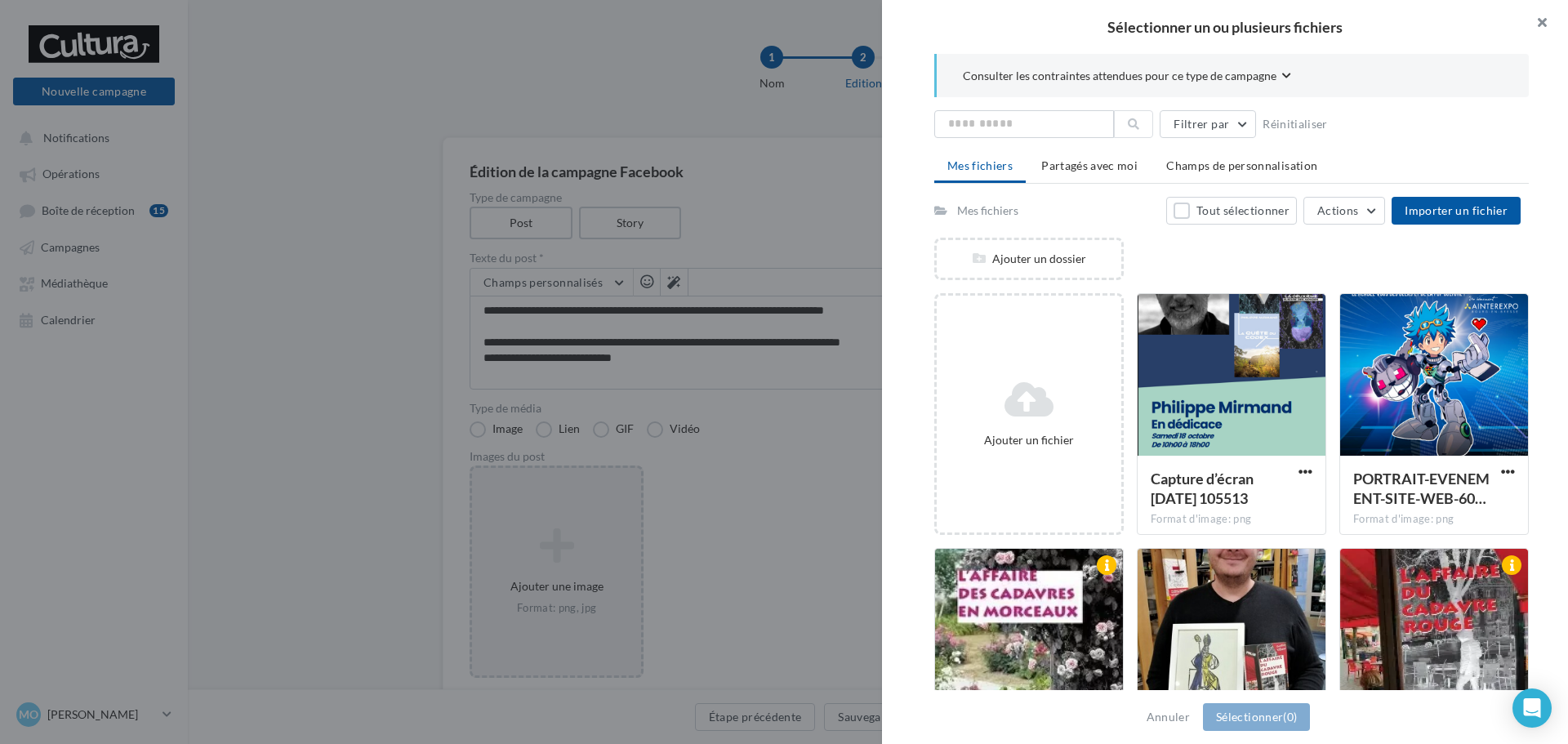
click at [1540, 19] on button "button" at bounding box center [1535, 24] width 65 height 49
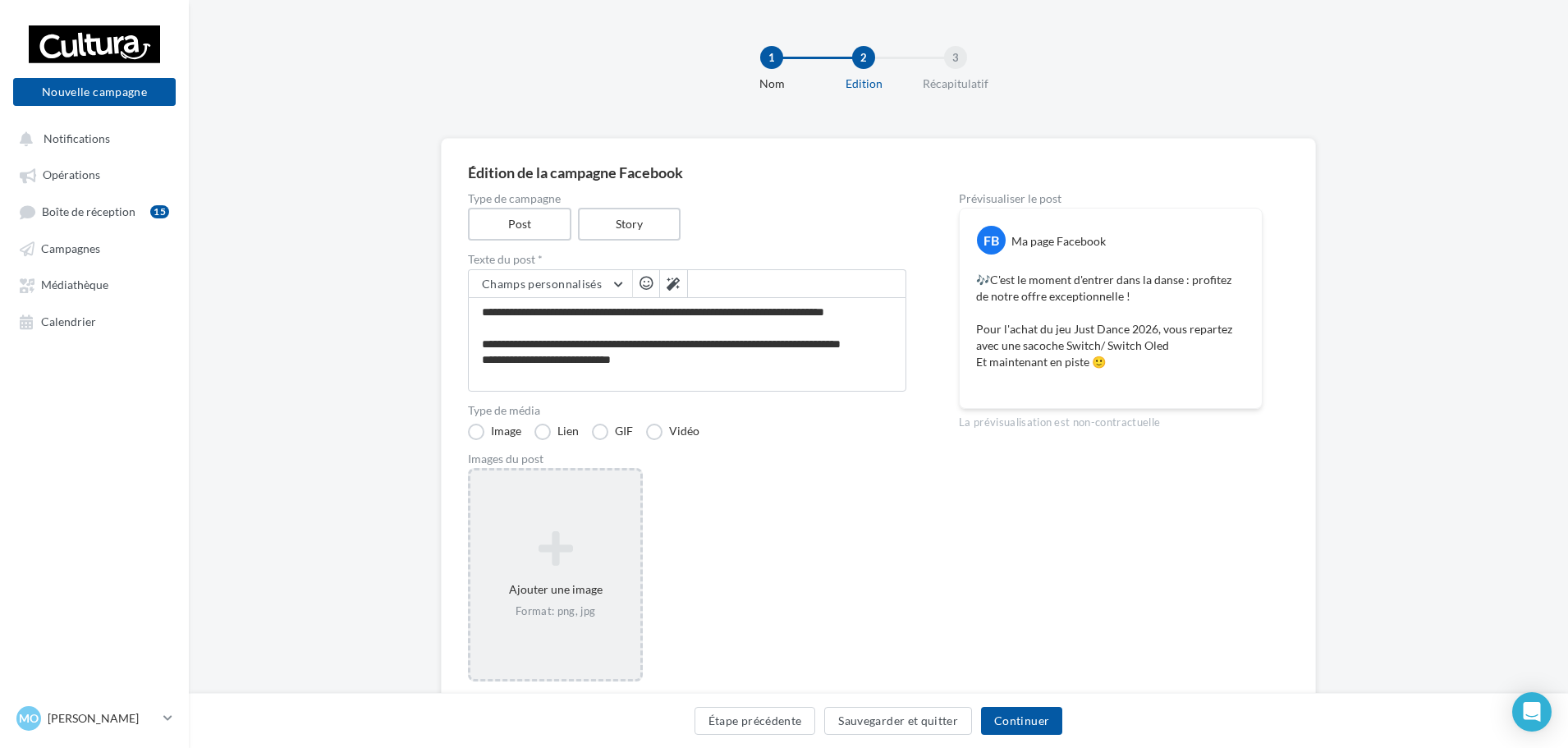
click at [527, 564] on icon at bounding box center [555, 548] width 157 height 40
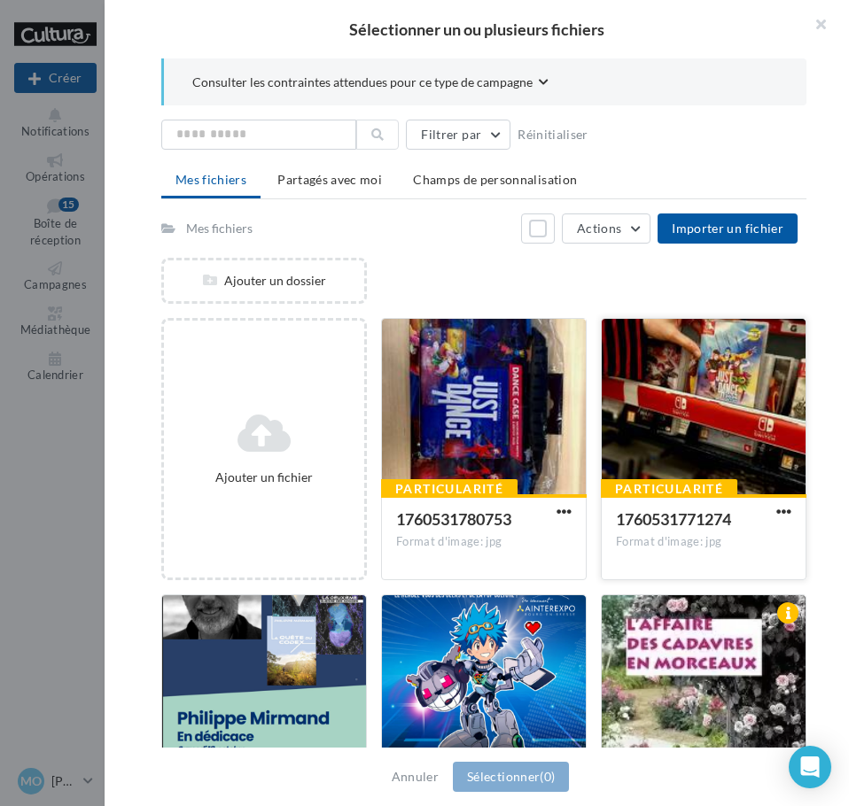
click at [732, 381] on div at bounding box center [703, 407] width 204 height 177
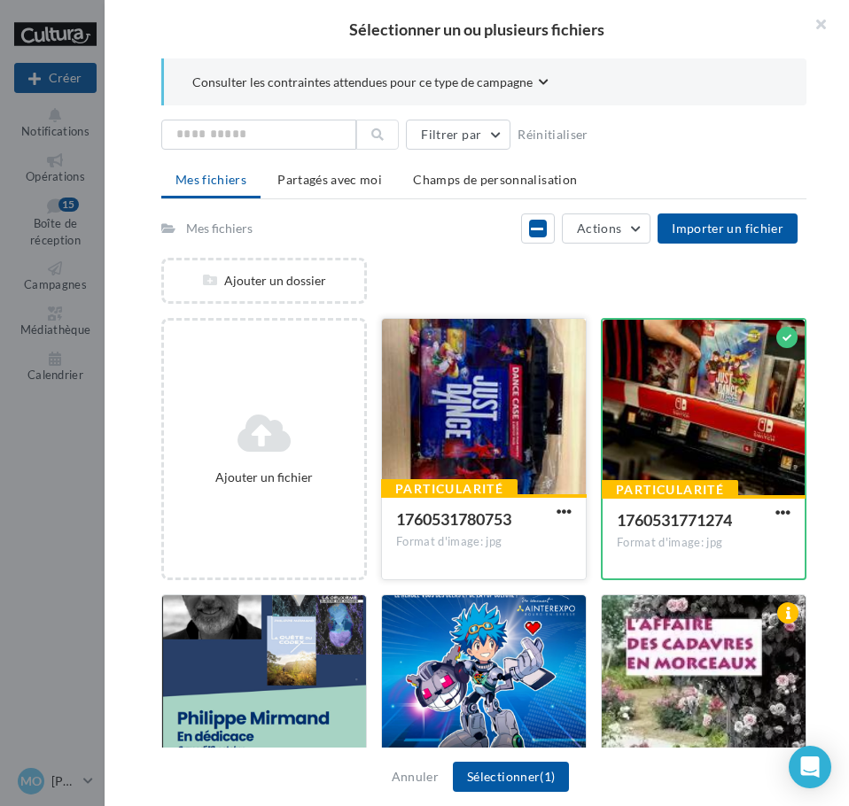
click at [541, 391] on div at bounding box center [484, 407] width 204 height 177
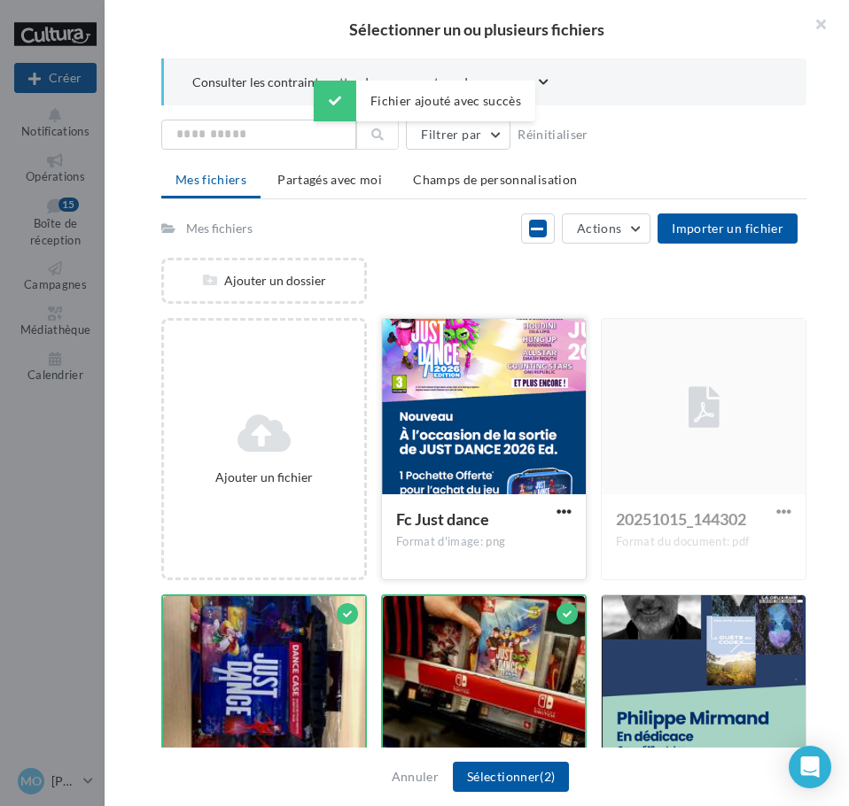
click at [509, 435] on div at bounding box center [484, 407] width 204 height 177
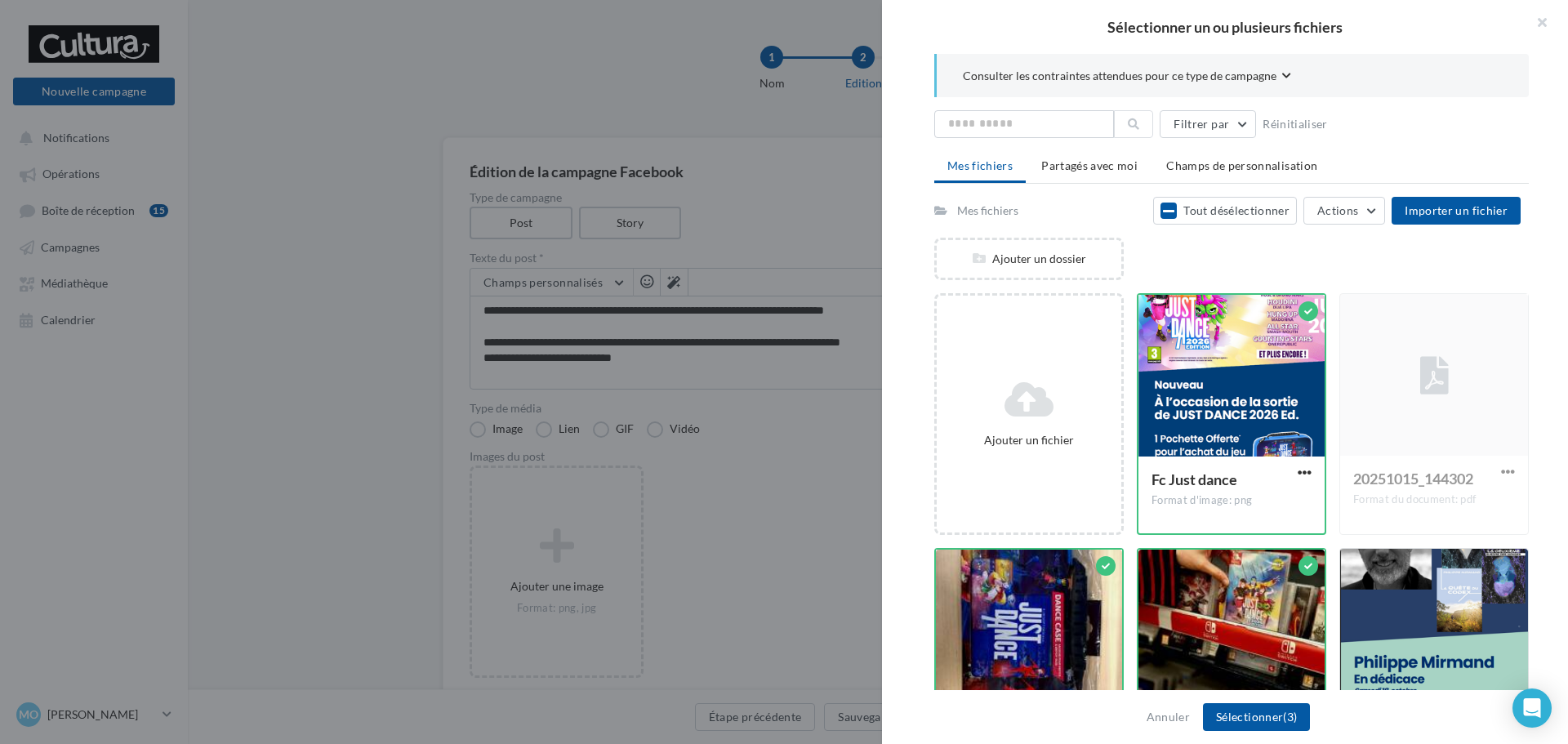
click at [1244, 702] on div "Annuler Sélectionner (3)" at bounding box center [1225, 717] width 686 height 53
click at [1248, 712] on button "Sélectionner (3)" at bounding box center [1256, 717] width 107 height 28
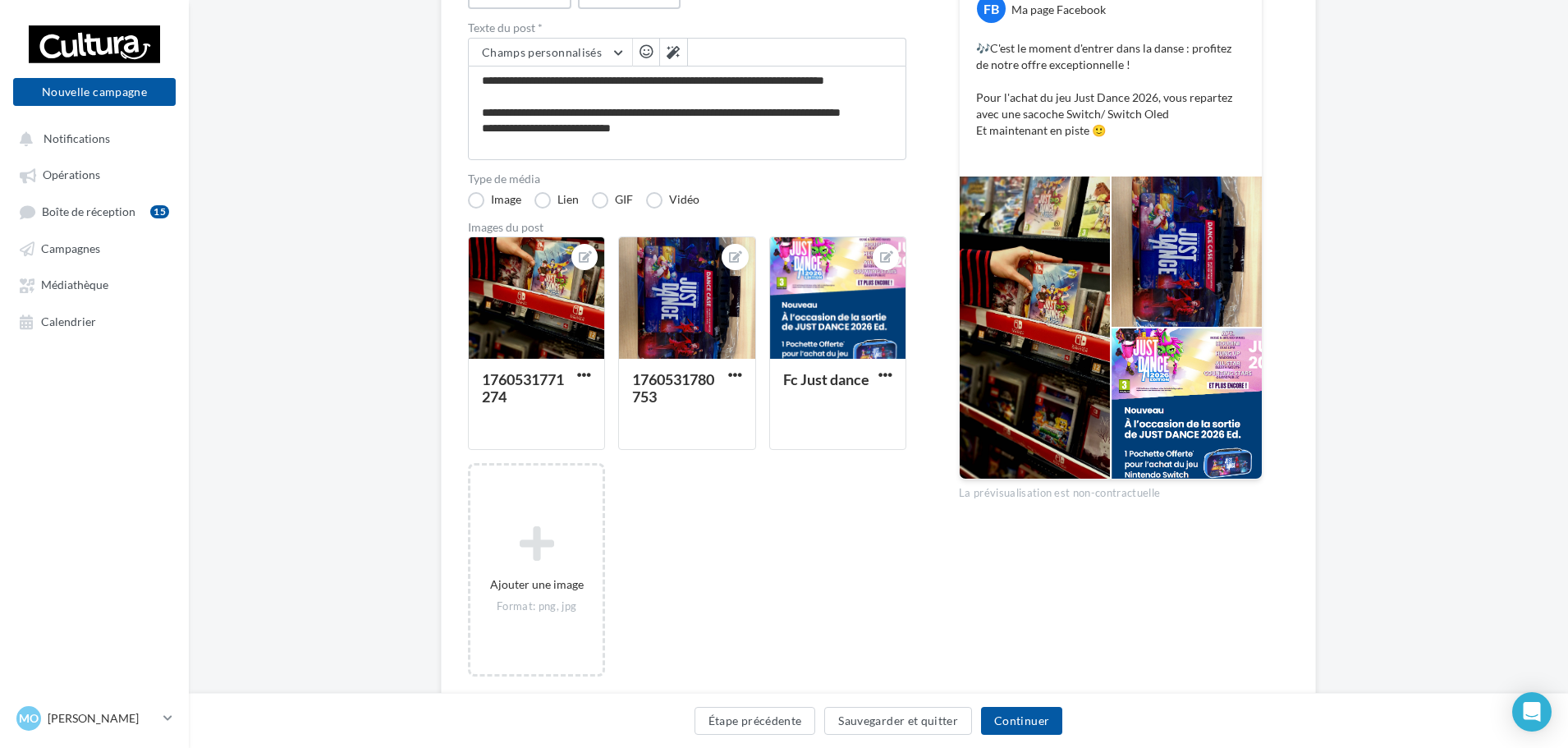
scroll to position [247, 0]
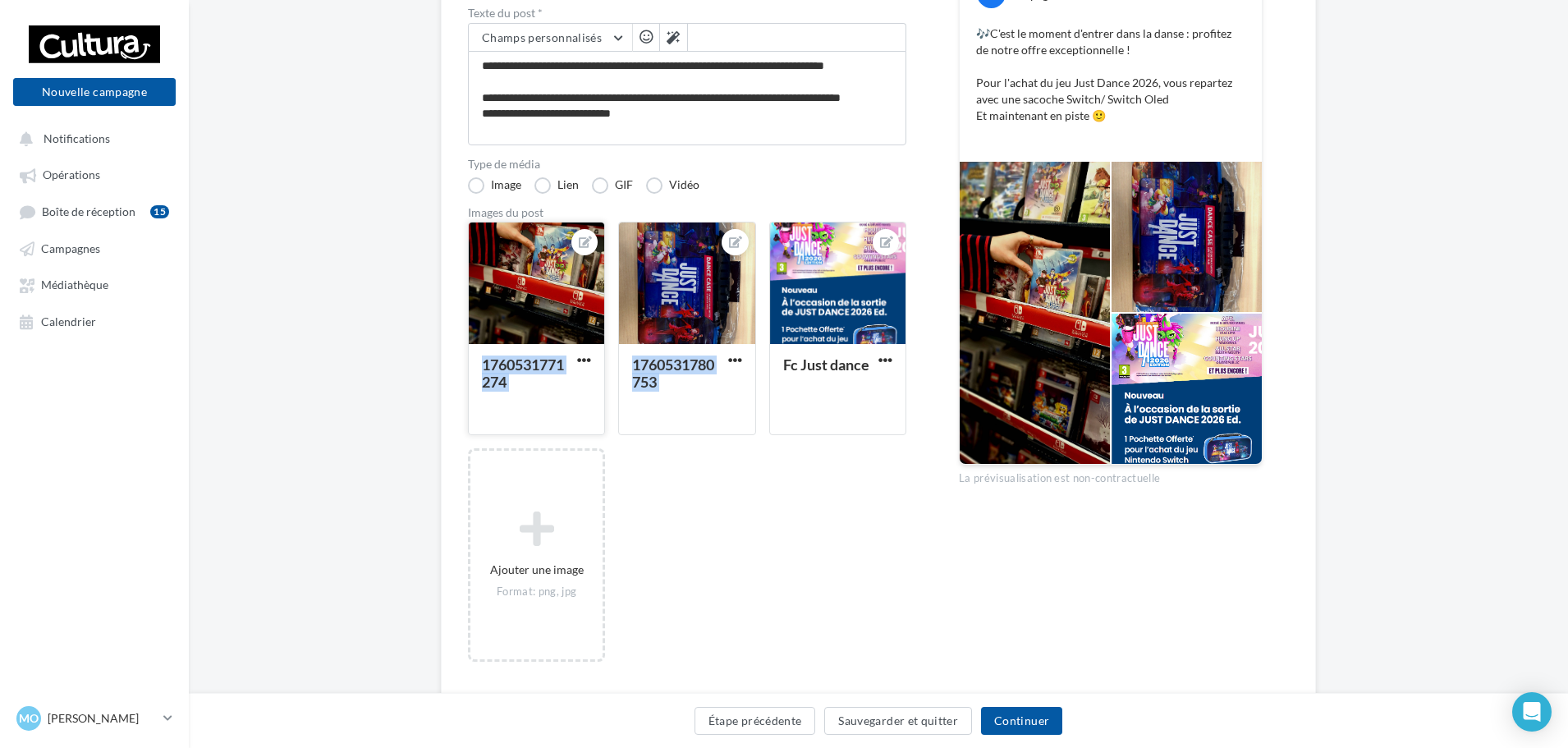
drag, startPoint x: 835, startPoint y: 289, endPoint x: 503, endPoint y: 304, distance: 332.3
click at [503, 304] on div "1760531771274 1760531780753 Fc Just dance Ajouter une image Format: png, jpg" at bounding box center [693, 450] width 451 height 457
click at [883, 239] on icon at bounding box center [887, 242] width 13 height 11
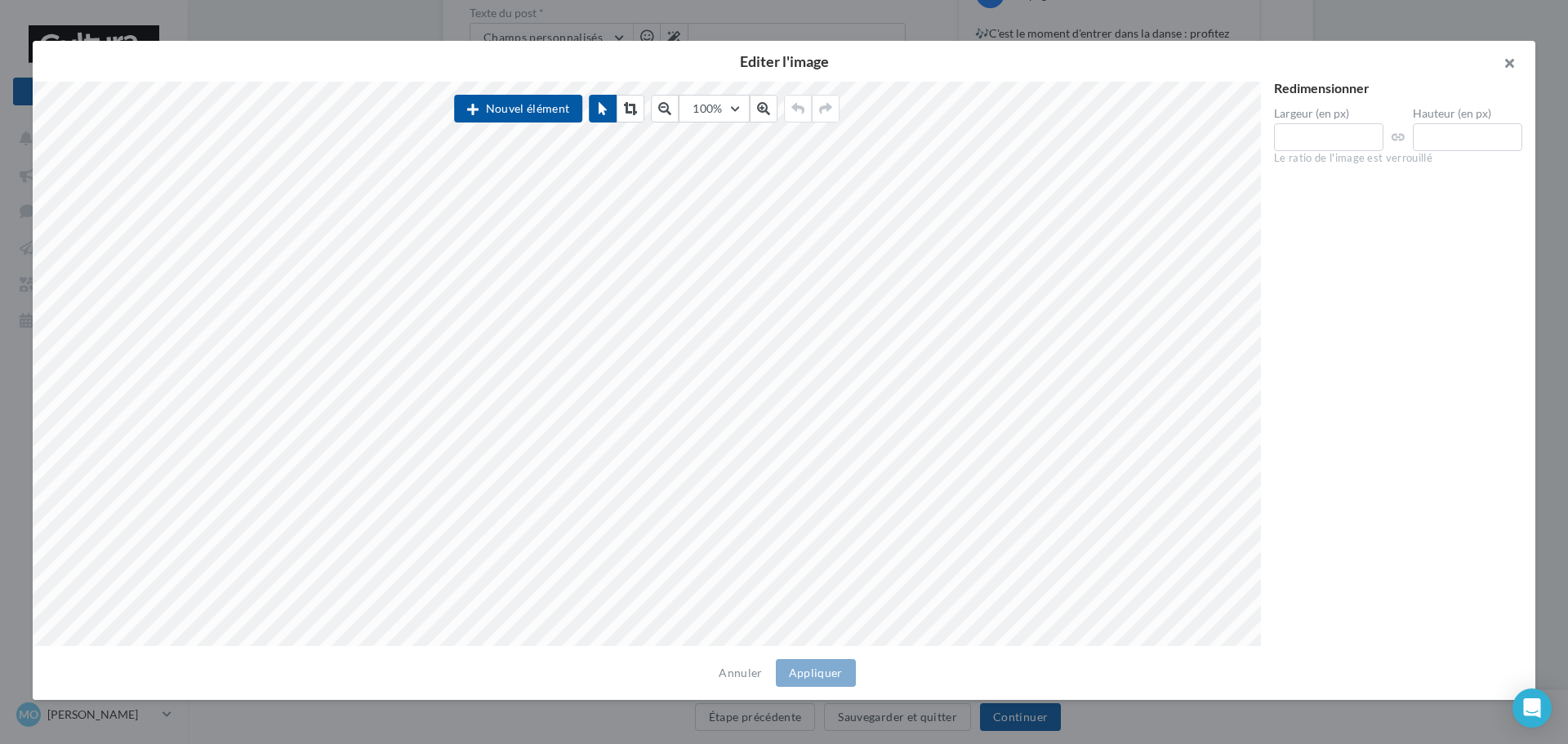
click at [1517, 59] on button "button" at bounding box center [1502, 65] width 65 height 49
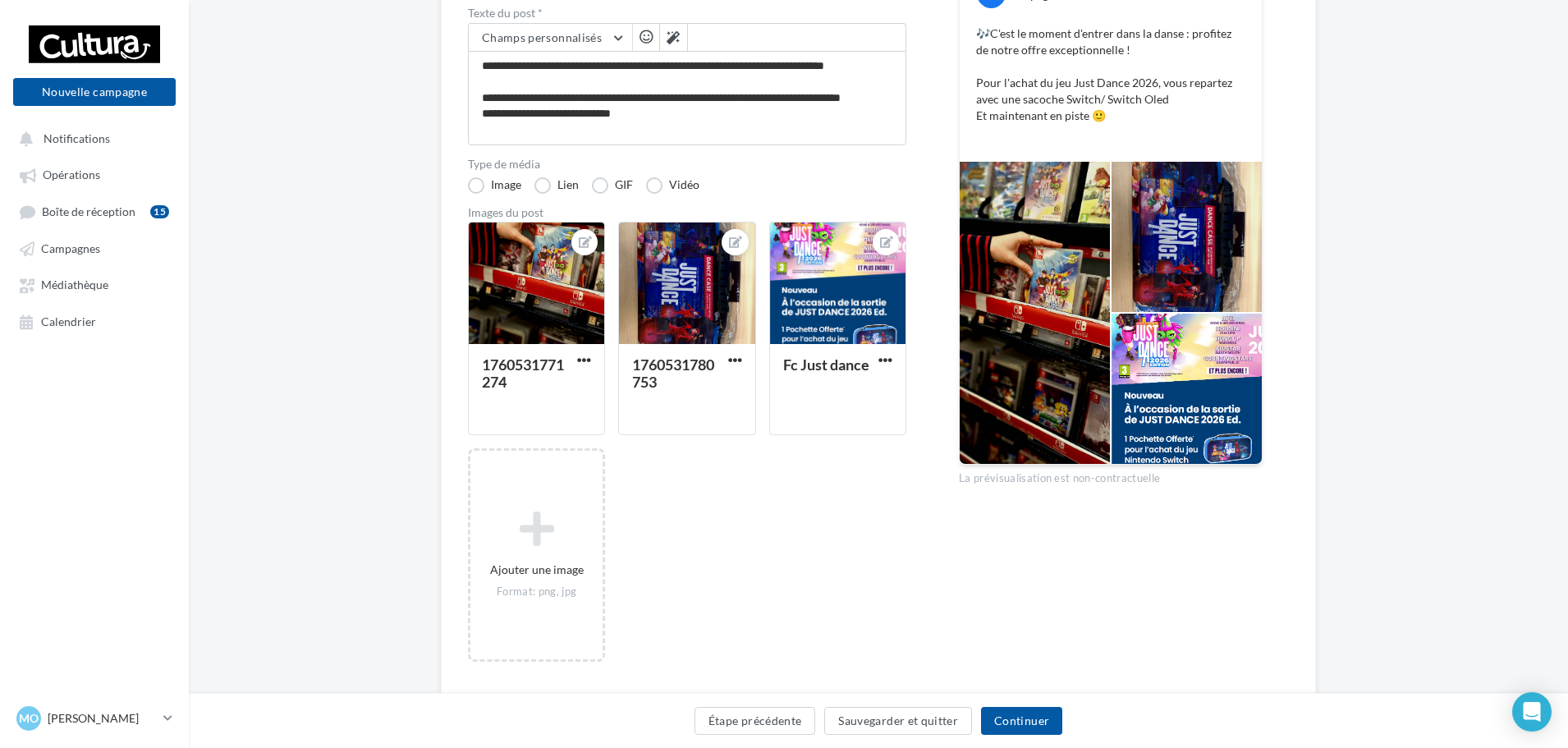
click at [780, 551] on div "1760531771274 1760531780753 Fc Just dance Ajouter une image Format: png, jpg" at bounding box center [693, 450] width 451 height 457
drag, startPoint x: 1045, startPoint y: 279, endPoint x: 1197, endPoint y: 243, distance: 156.2
click at [1194, 247] on div at bounding box center [1111, 313] width 302 height 302
drag, startPoint x: 845, startPoint y: 363, endPoint x: 747, endPoint y: 430, distance: 118.7
click at [747, 430] on div "1760531771274 1760531780753 Fc Just dance Ajouter une image Format: png, jpg" at bounding box center [693, 450] width 451 height 457
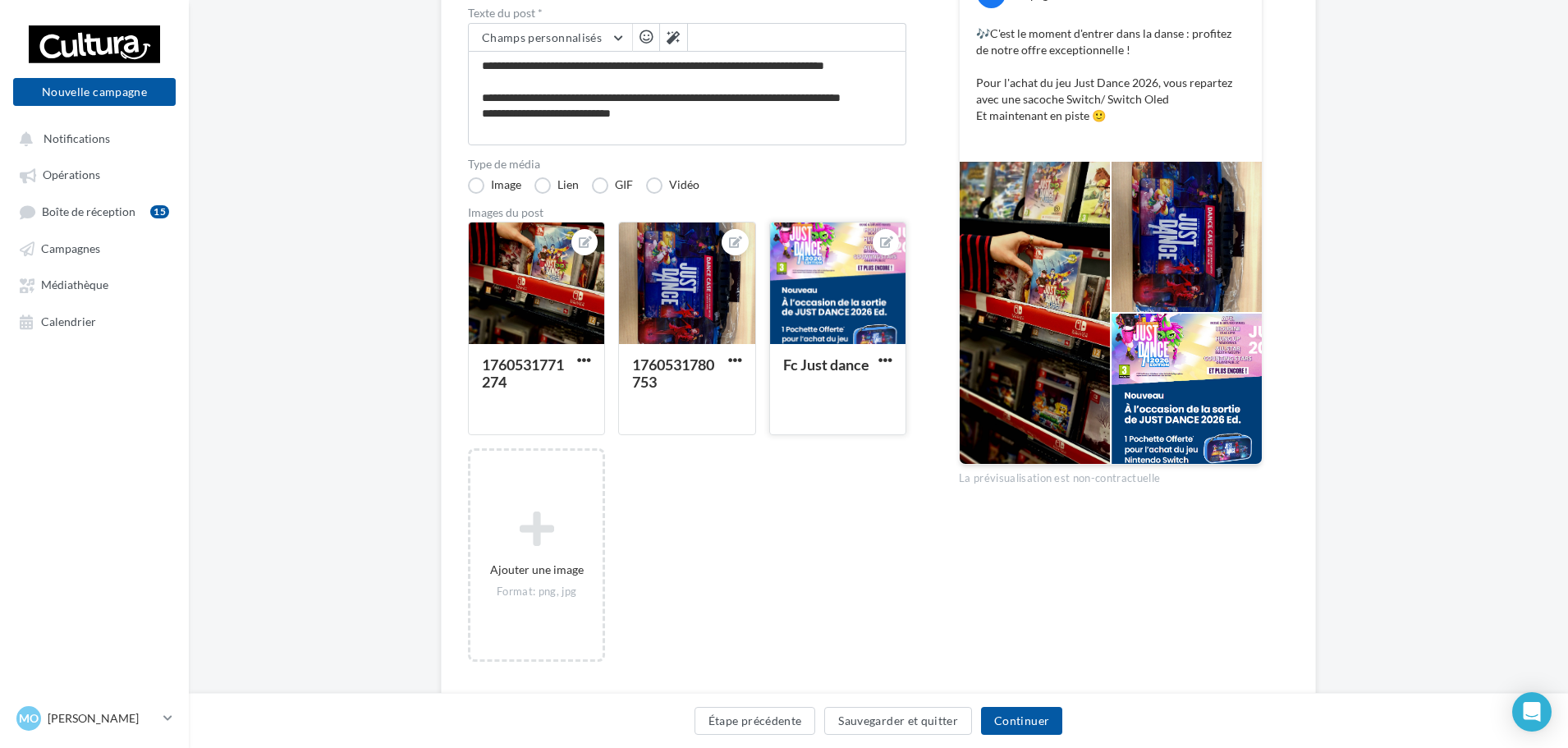
click at [832, 412] on div "Fc Just dance" at bounding box center [838, 387] width 109 height 62
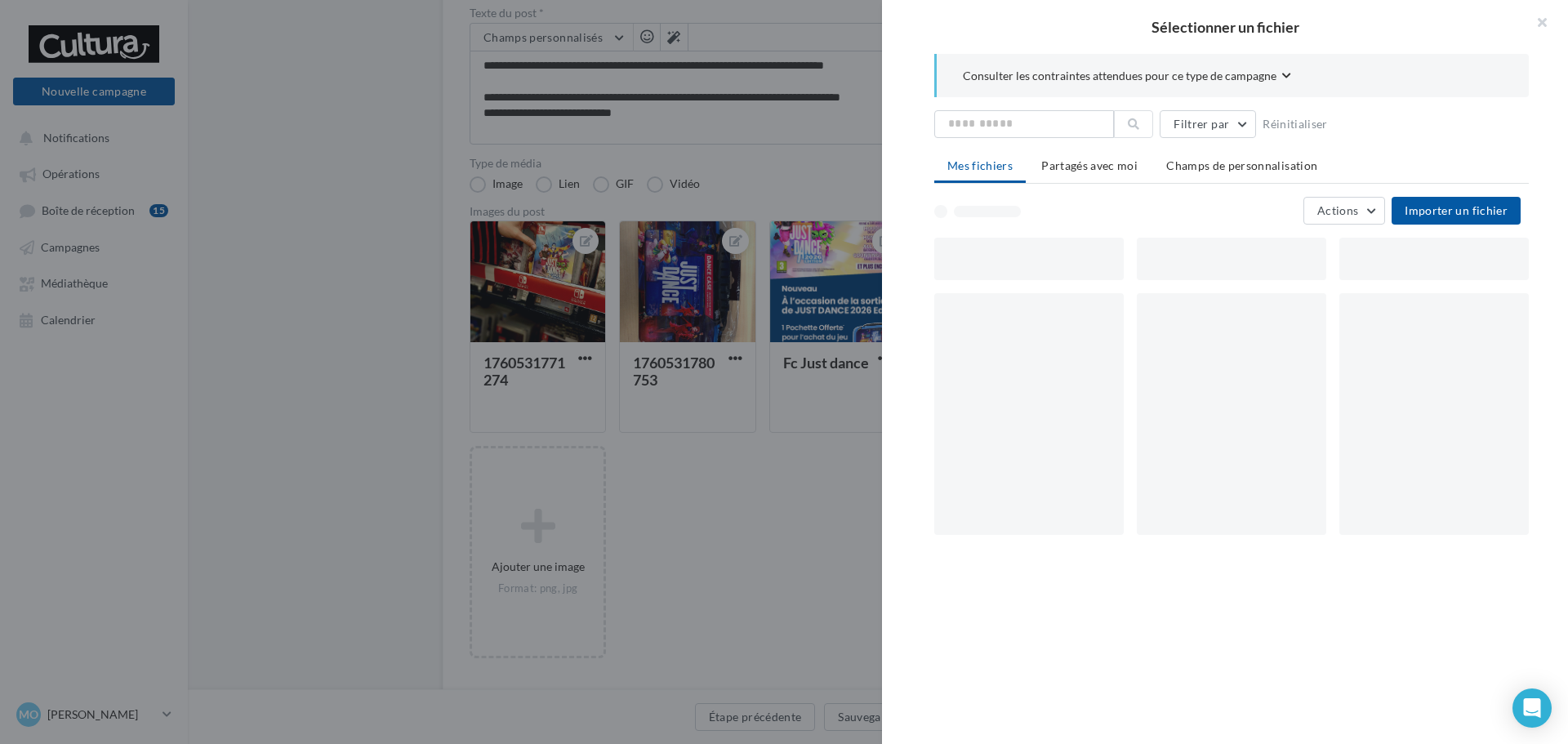
click at [882, 432] on div "Sélectionner un fichier Consulter les contraintes attendues pour ce type de cam…" at bounding box center [837, 432] width 136 height 0
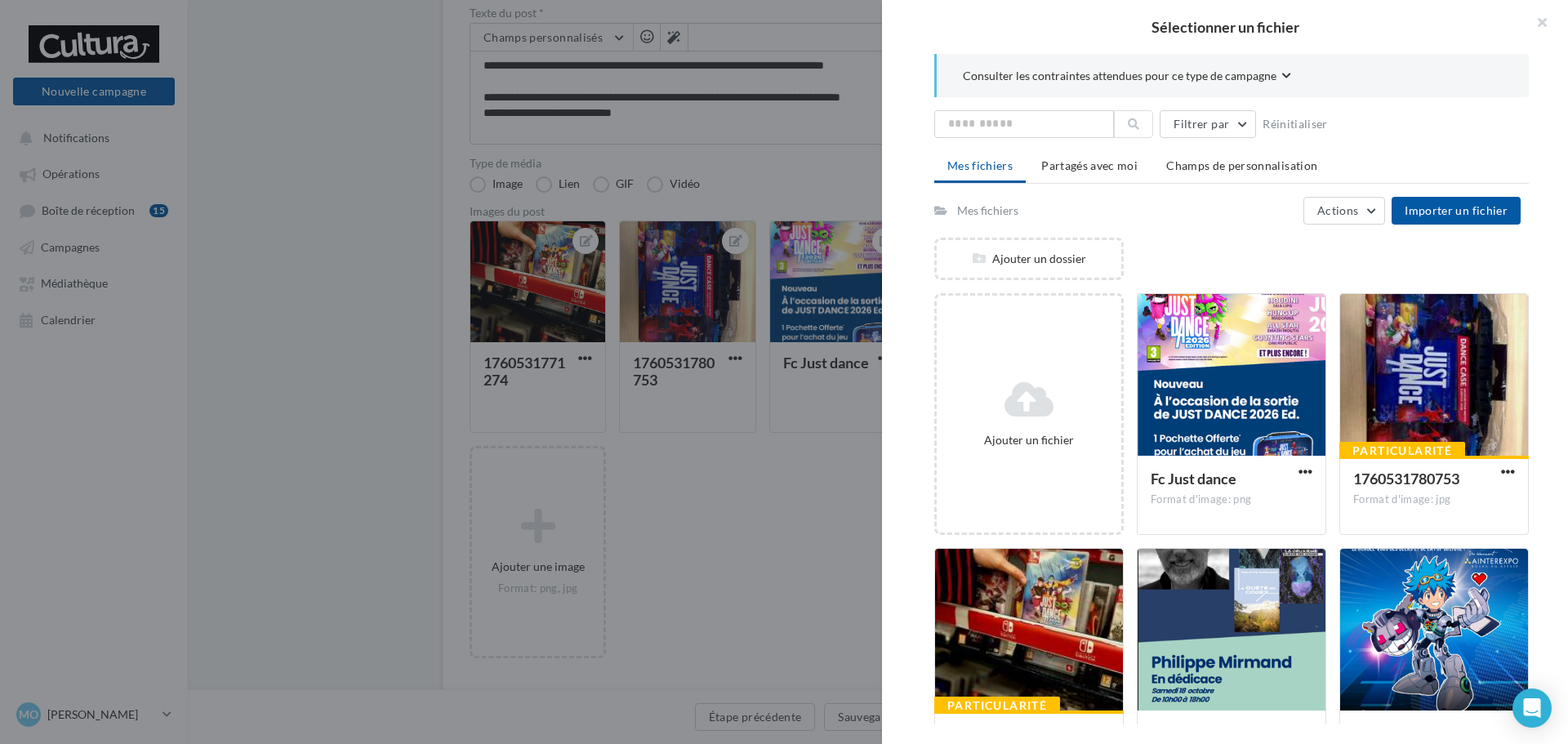
click at [735, 493] on div at bounding box center [784, 372] width 1568 height 744
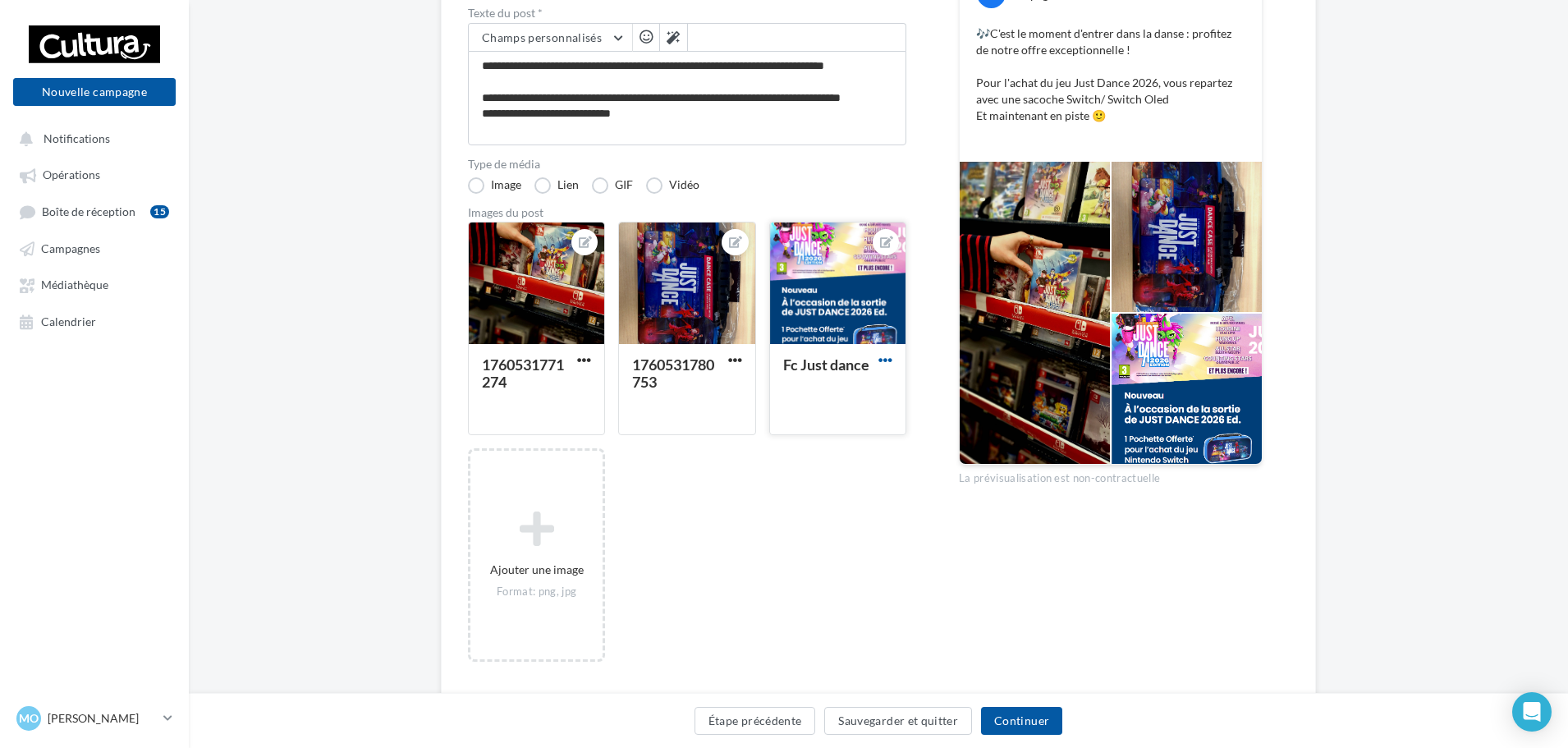
click at [891, 356] on span "button" at bounding box center [885, 360] width 14 height 14
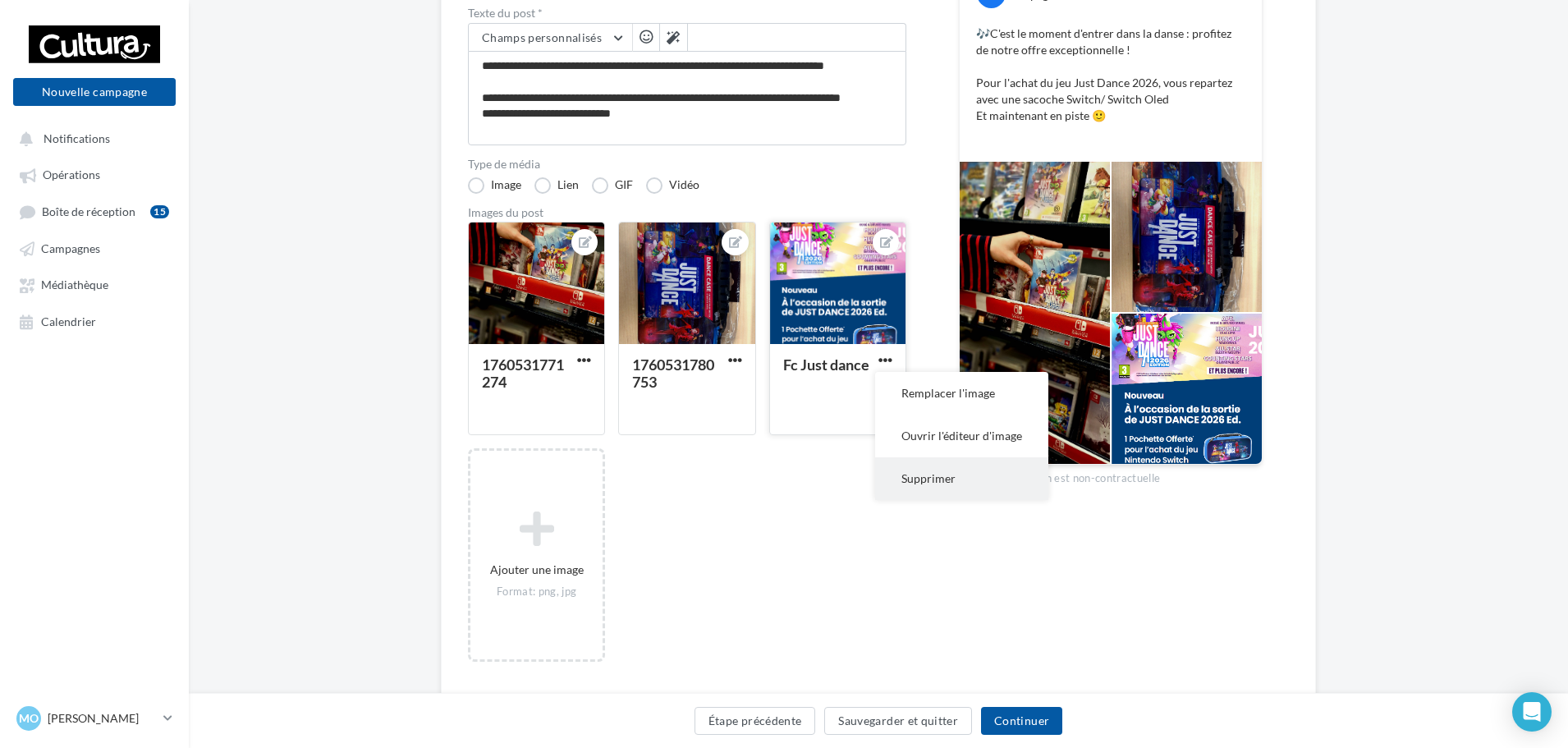
click at [921, 481] on button "Supprimer" at bounding box center [961, 478] width 173 height 43
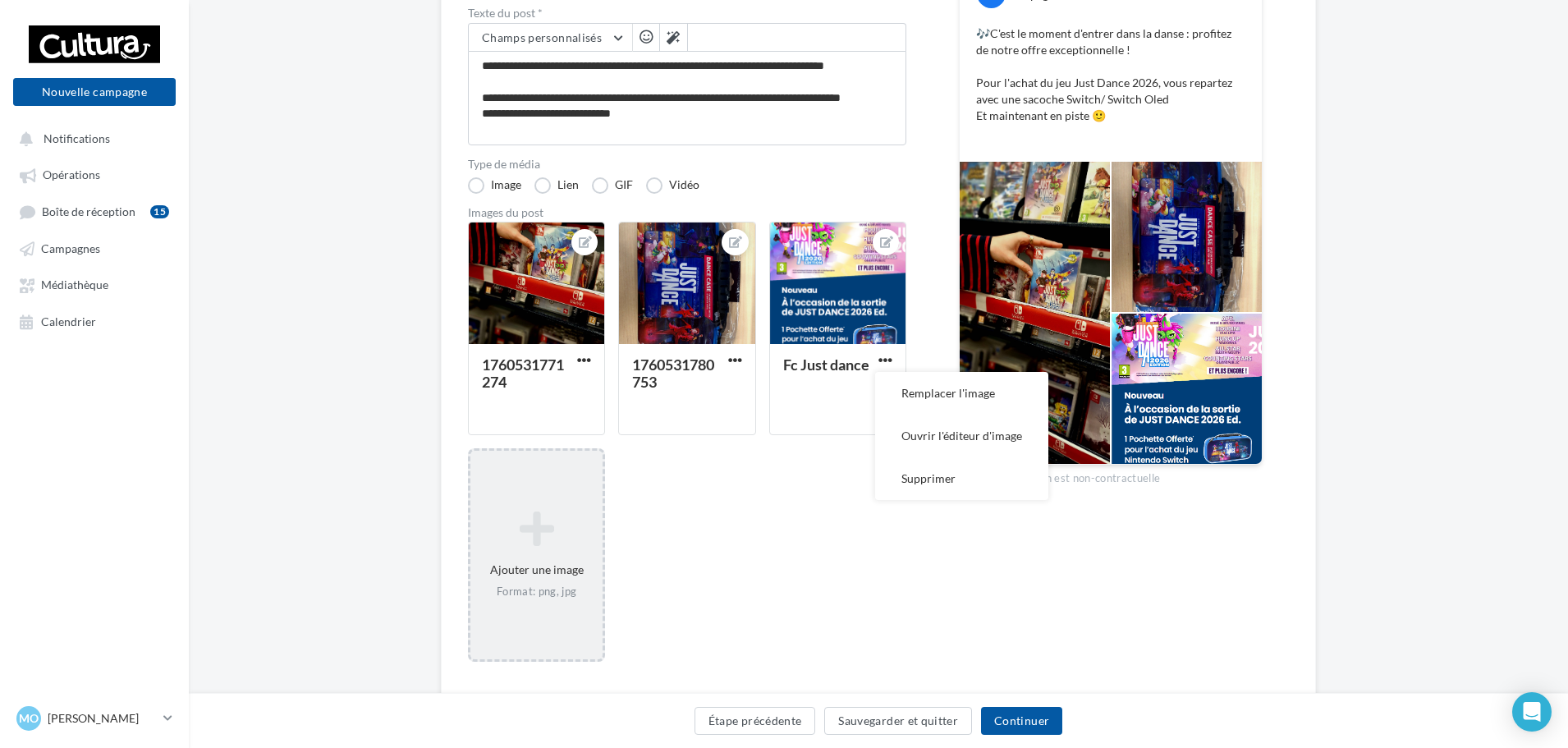
scroll to position [121, 0]
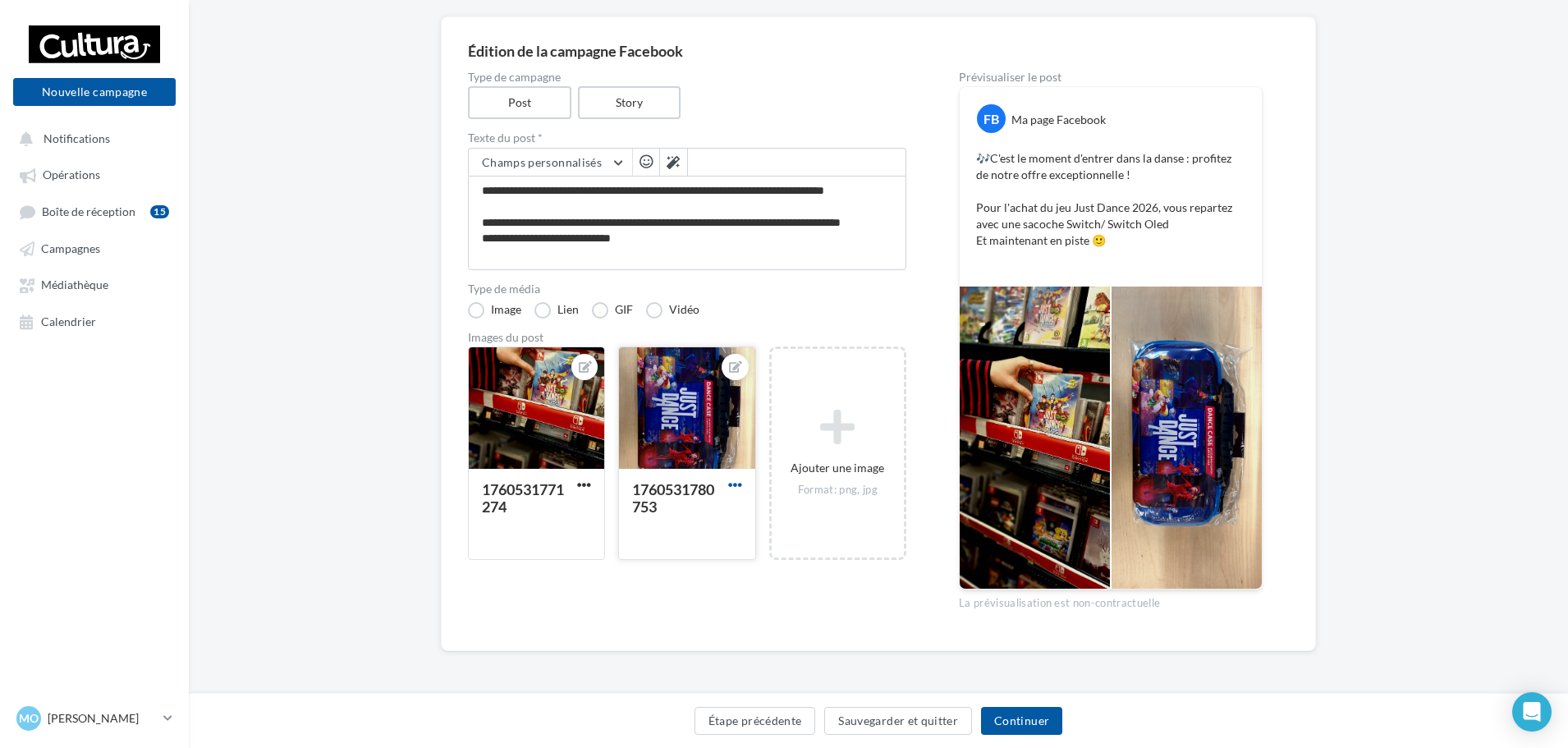
click at [732, 483] on span "button" at bounding box center [735, 485] width 14 height 14
click at [788, 605] on button "Supprimer" at bounding box center [811, 603] width 173 height 43
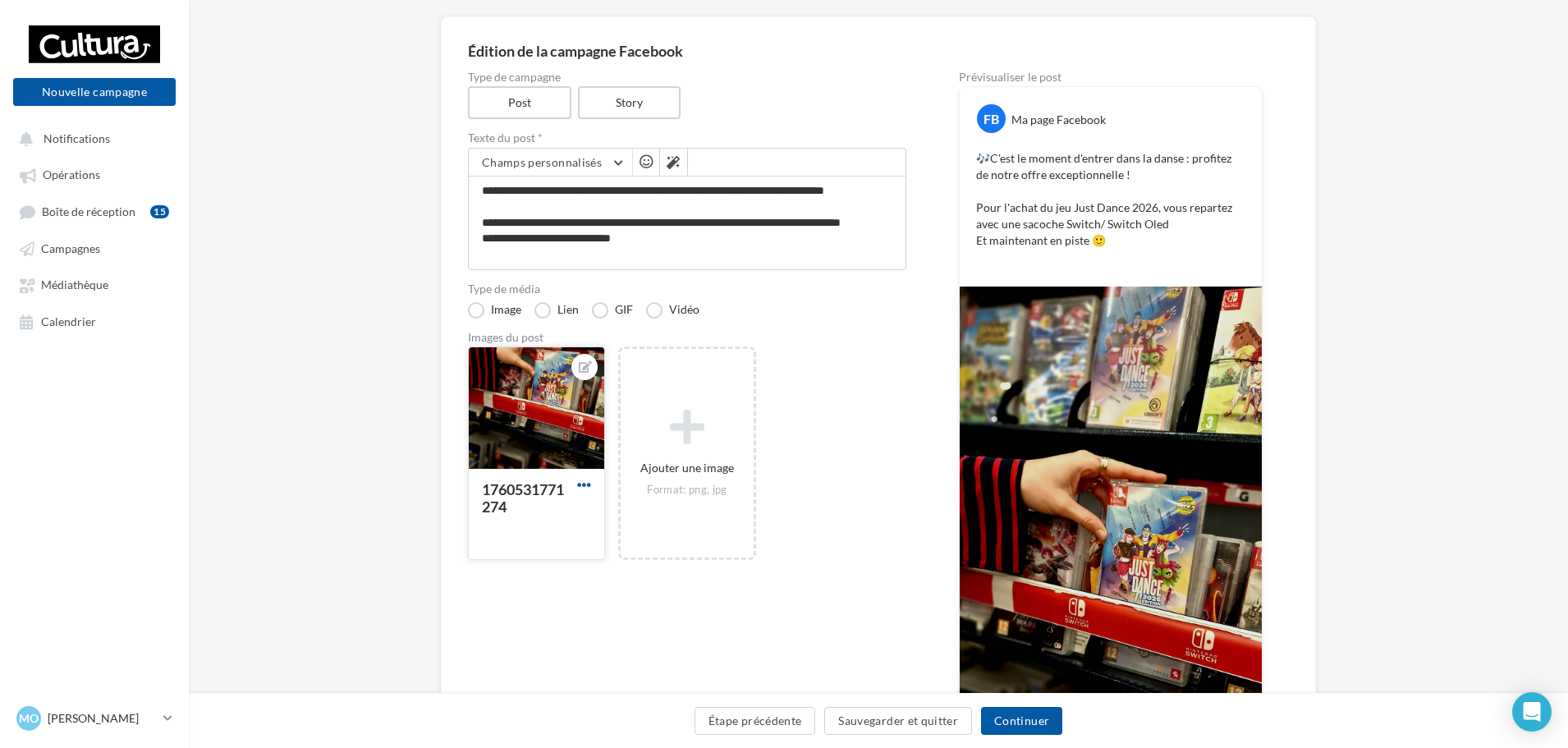
click at [588, 485] on span "button" at bounding box center [584, 485] width 14 height 14
click at [614, 603] on button "Supprimer" at bounding box center [660, 603] width 173 height 43
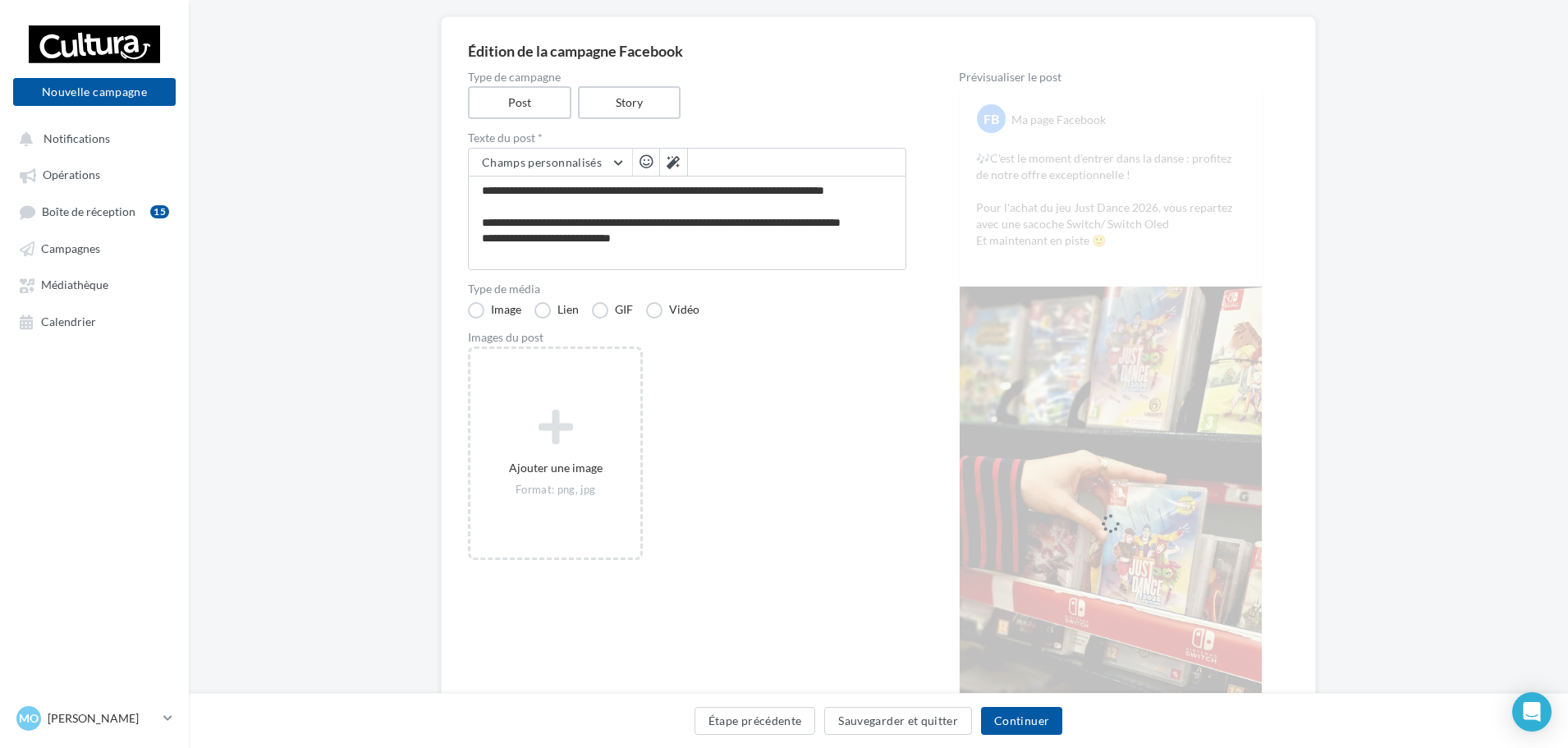
scroll to position [69, 0]
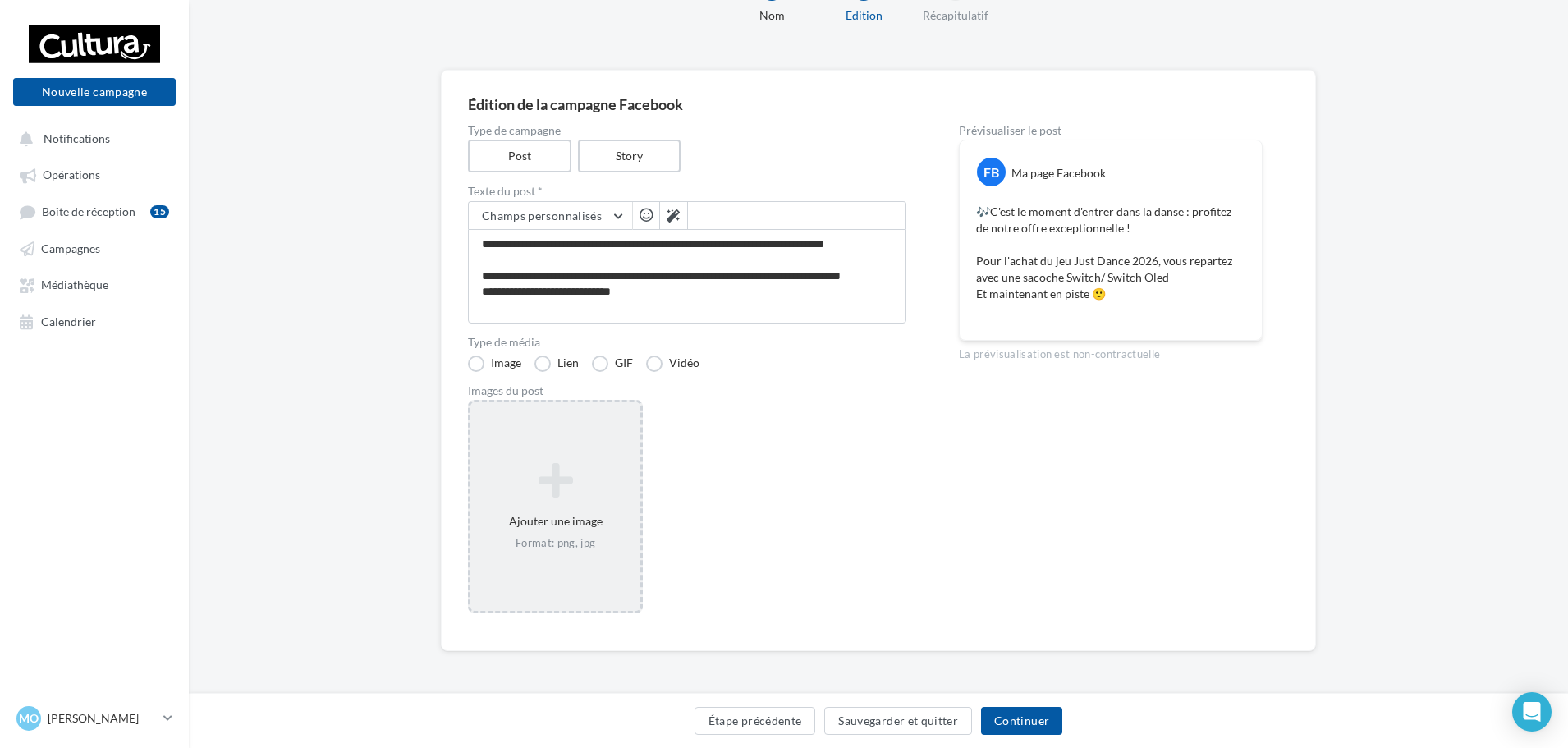
click at [567, 469] on icon at bounding box center [555, 480] width 157 height 40
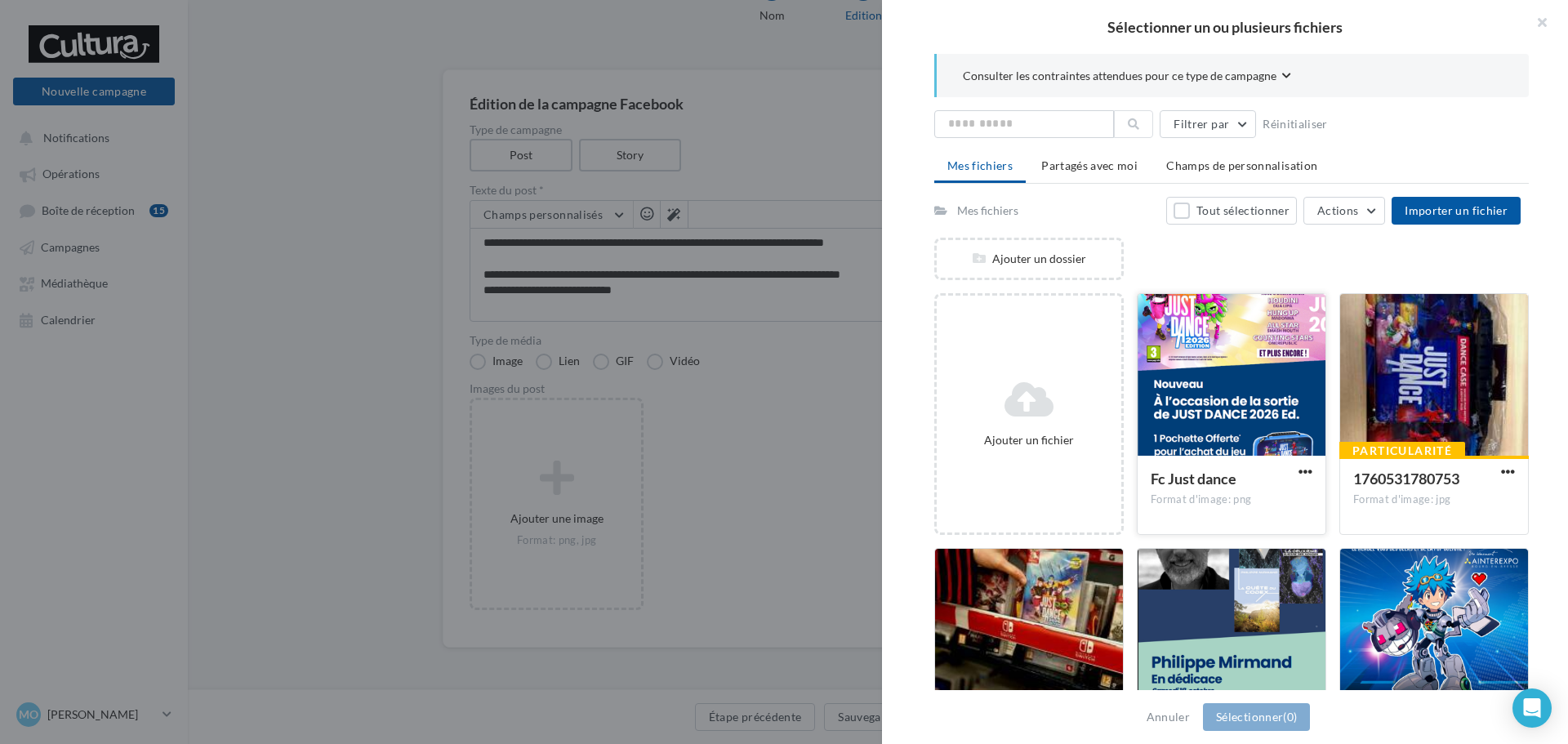
click at [1228, 358] on div at bounding box center [1232, 375] width 188 height 163
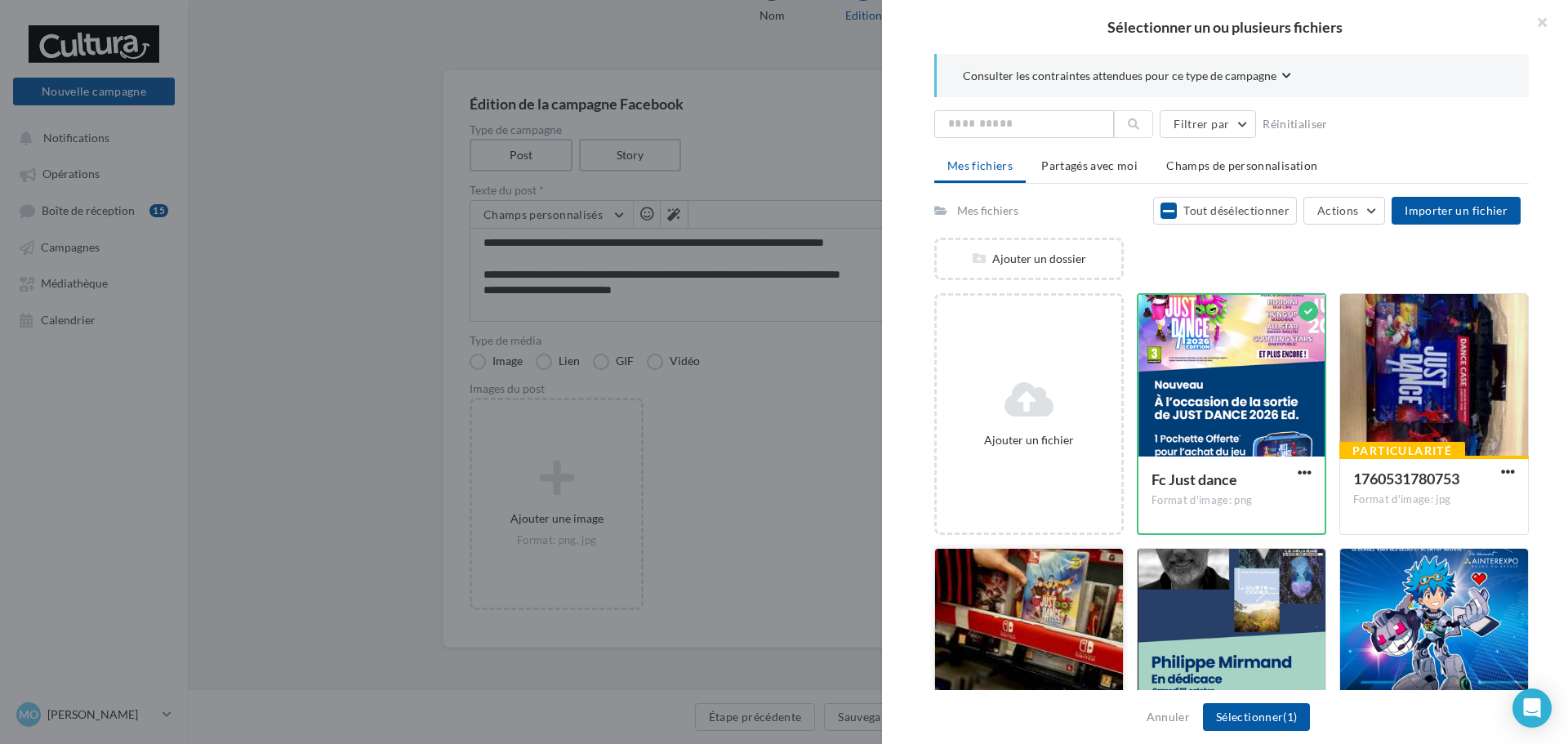
click at [1024, 568] on div at bounding box center [1029, 630] width 188 height 163
click at [1363, 389] on div at bounding box center [1434, 375] width 188 height 163
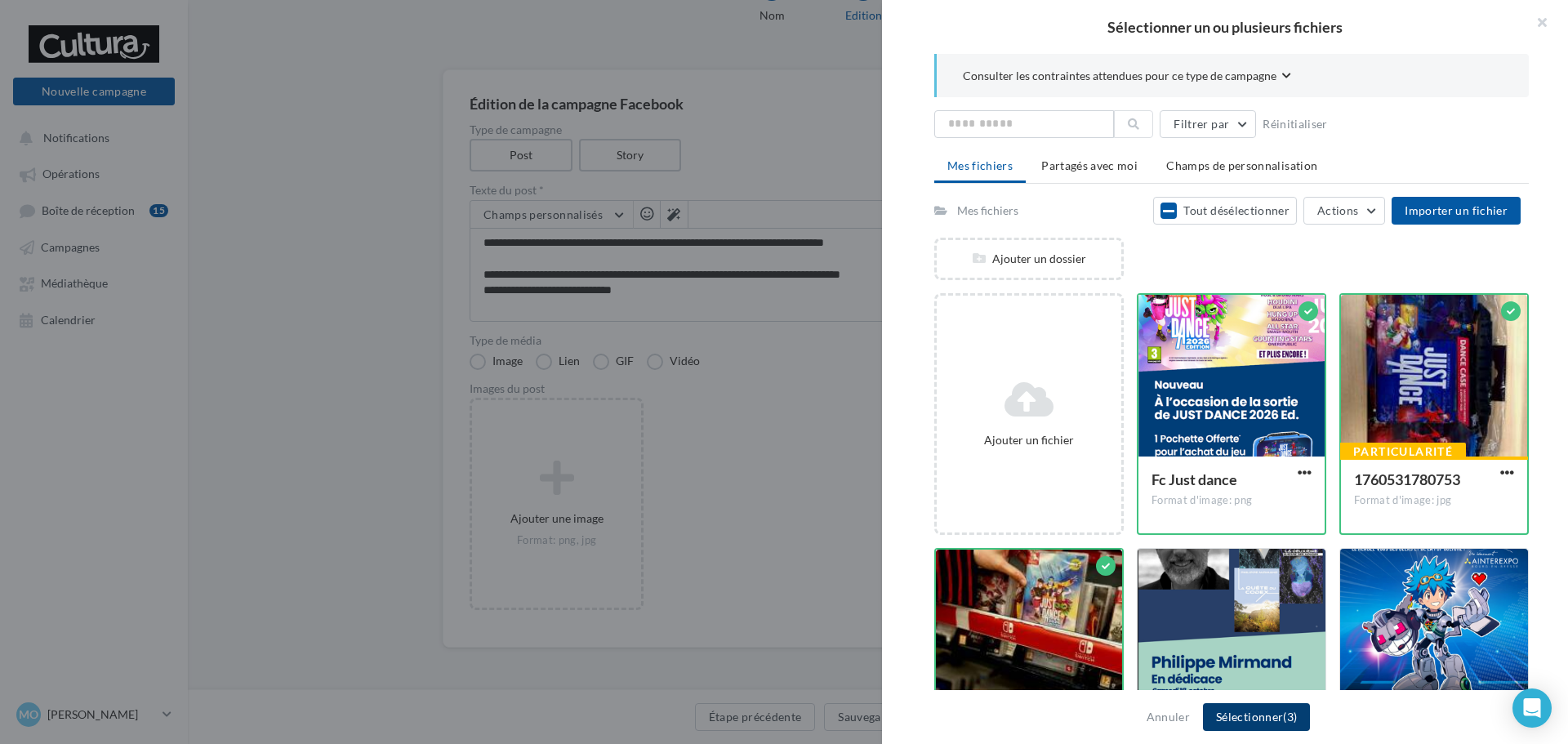
click at [1272, 717] on button "Sélectionner (3)" at bounding box center [1256, 717] width 107 height 28
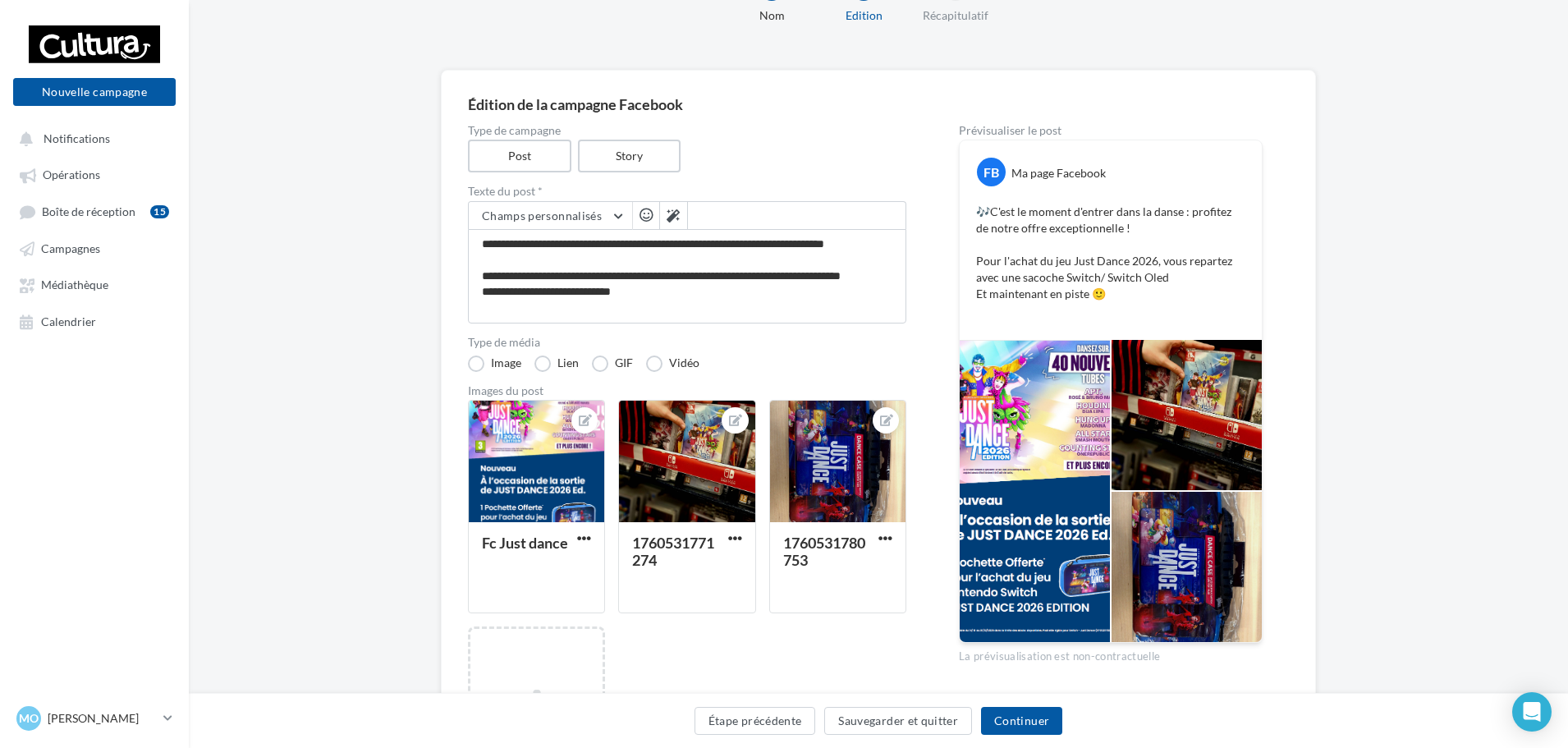
click at [1046, 450] on div at bounding box center [1035, 491] width 150 height 302
click at [582, 532] on span "button" at bounding box center [584, 538] width 14 height 14
click at [638, 663] on button "Supprimer" at bounding box center [660, 657] width 173 height 43
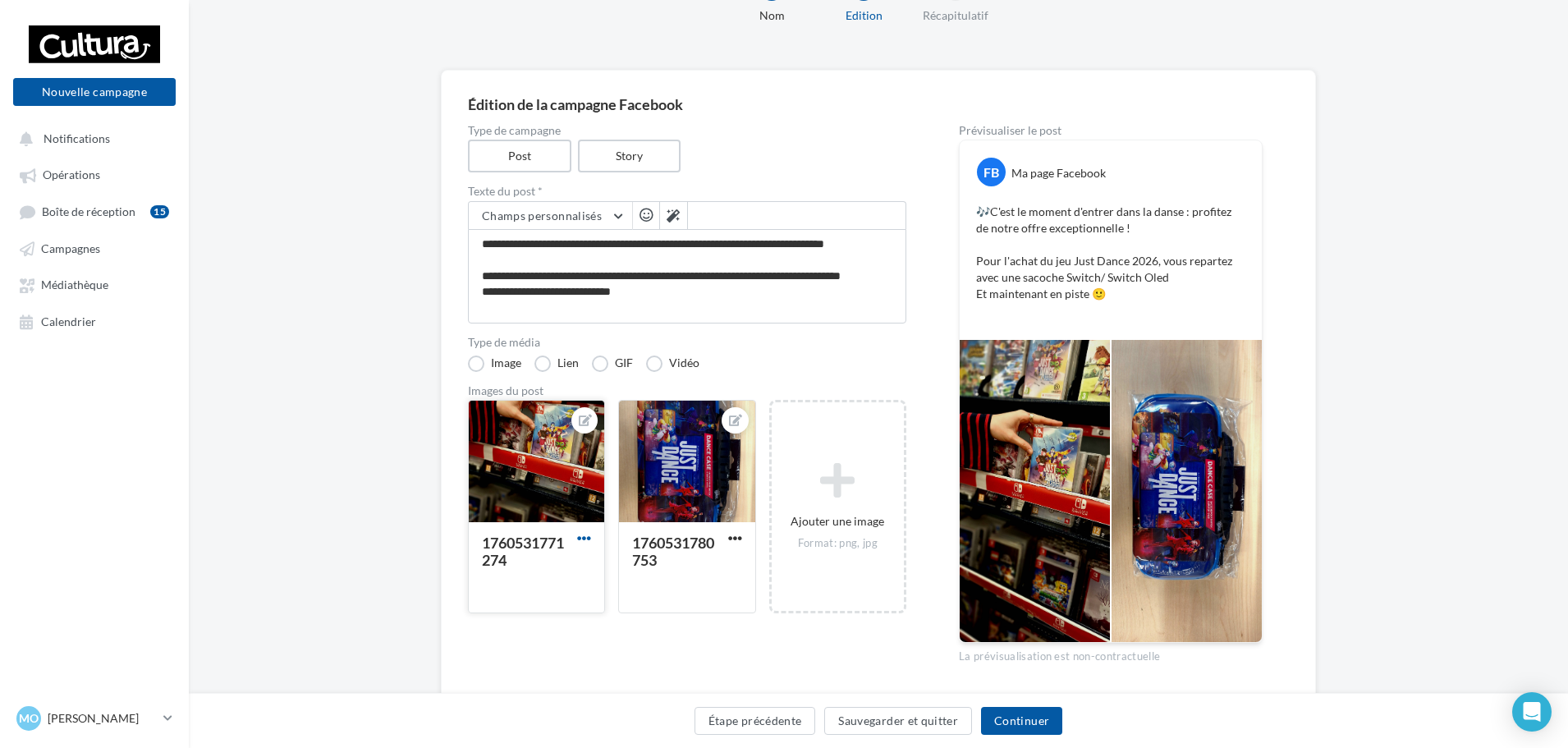
click at [583, 538] on span "button" at bounding box center [584, 538] width 14 height 14
click at [632, 658] on button "Supprimer" at bounding box center [660, 657] width 173 height 43
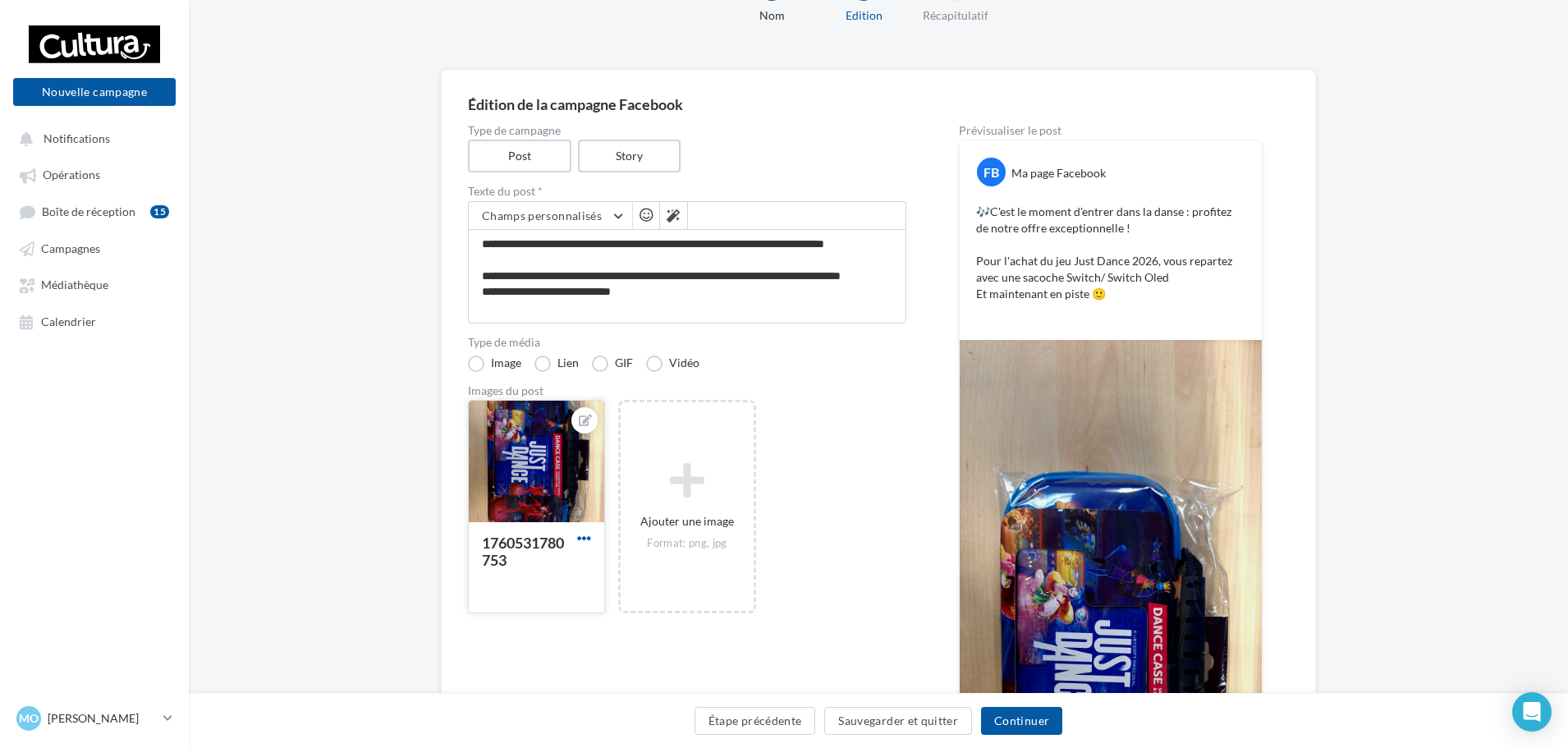
click at [584, 538] on span "button" at bounding box center [584, 538] width 14 height 14
click at [607, 651] on button "Supprimer" at bounding box center [660, 657] width 173 height 43
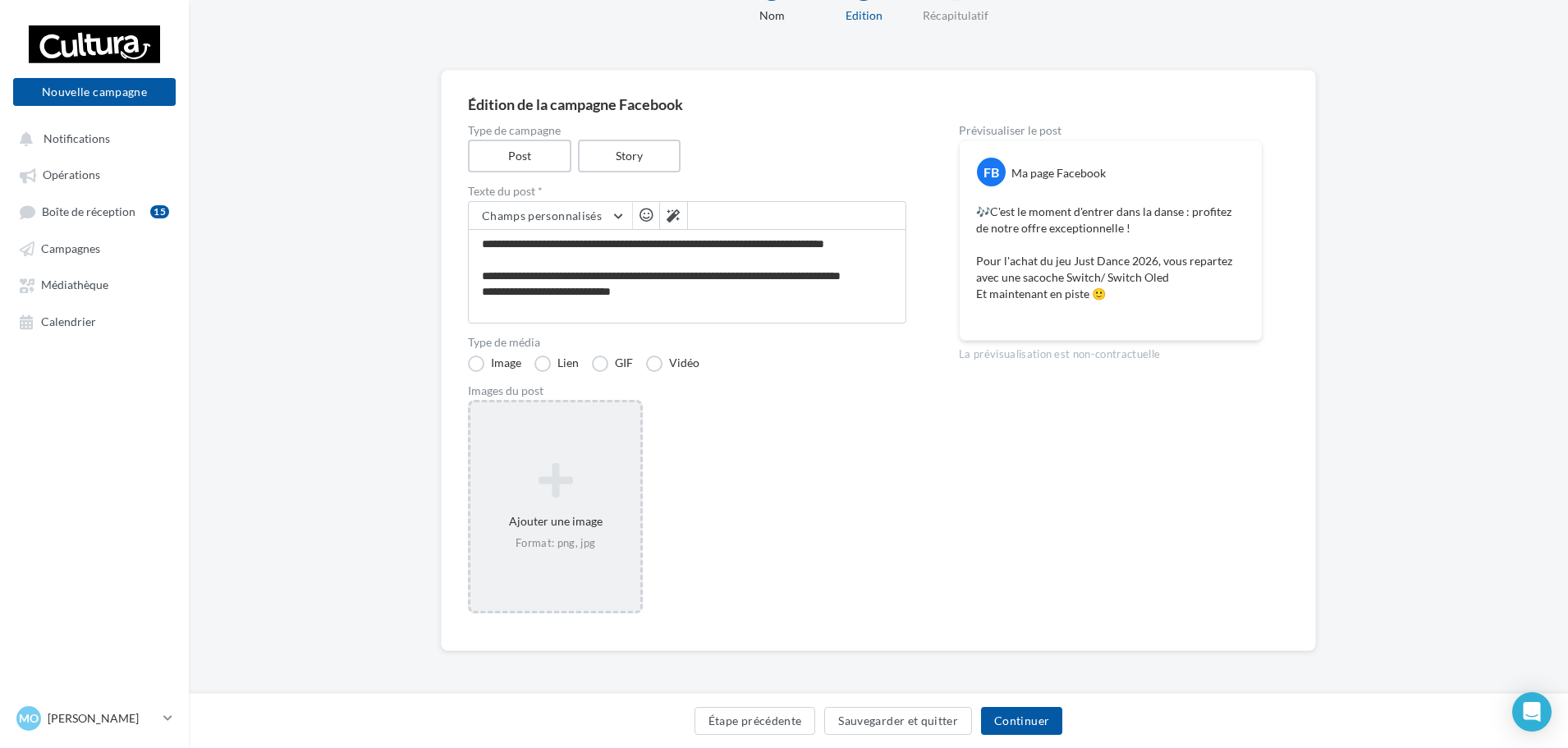
click at [565, 500] on icon at bounding box center [555, 480] width 157 height 40
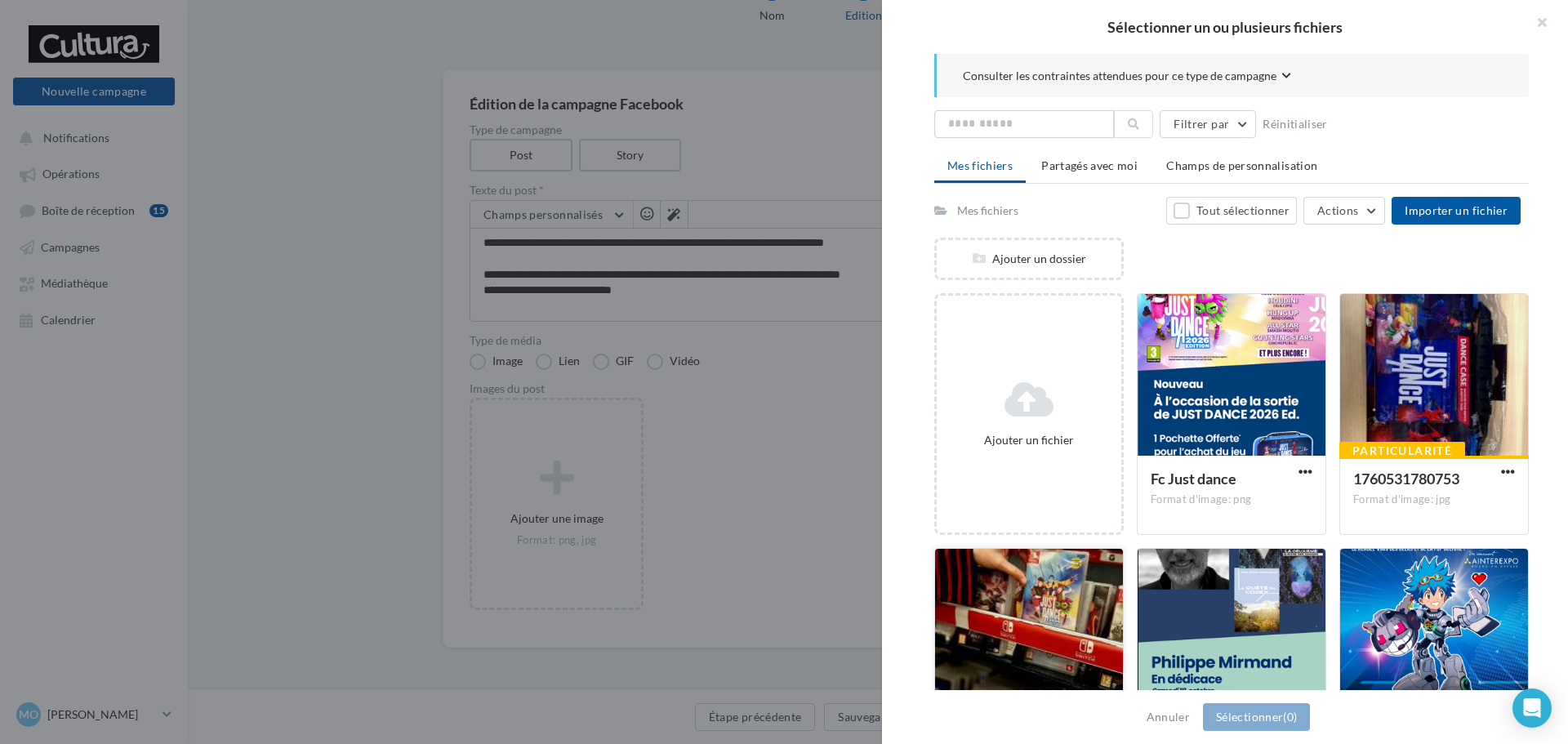
click at [1020, 627] on div at bounding box center [1029, 630] width 188 height 163
click at [1444, 383] on div at bounding box center [1434, 375] width 188 height 163
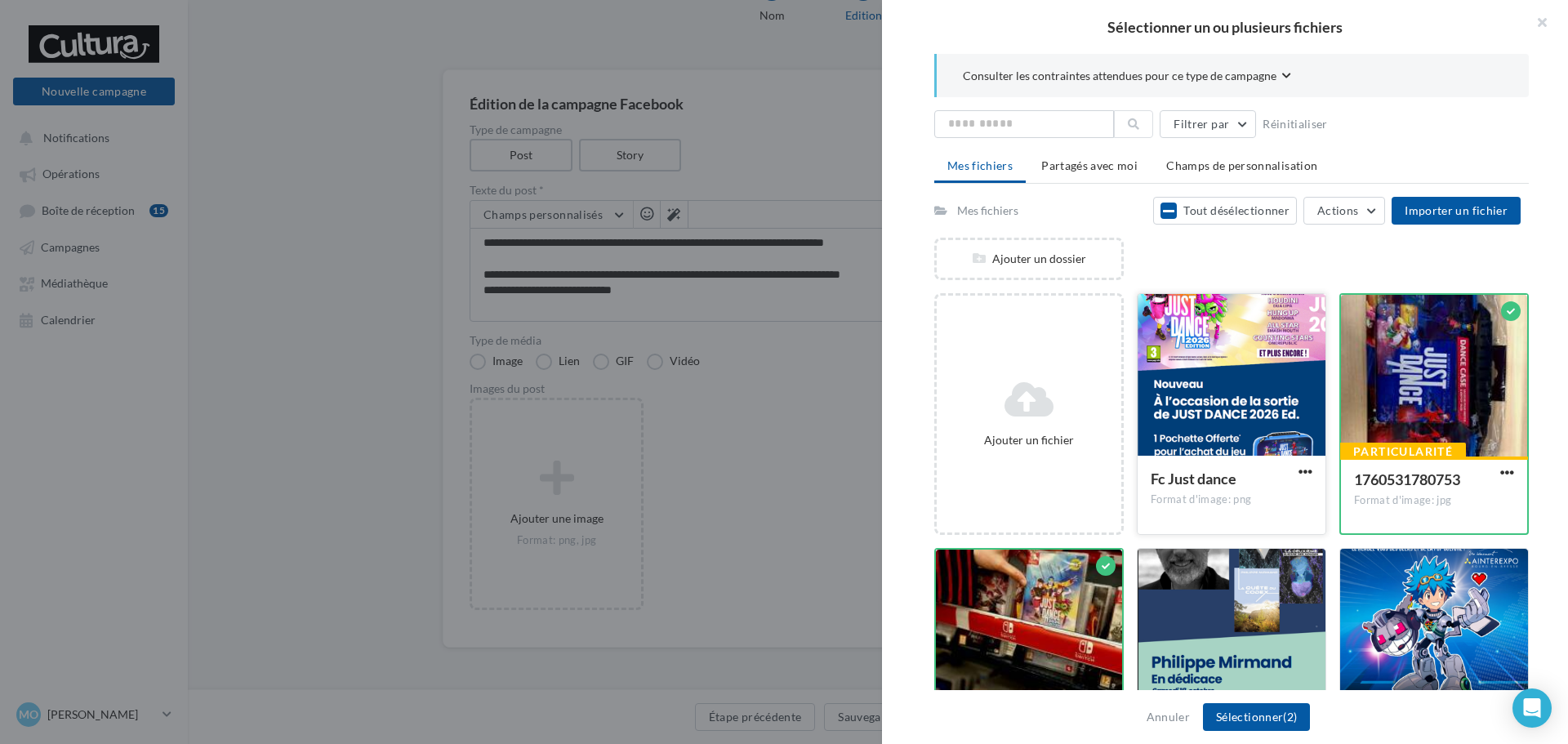
click at [1314, 379] on div at bounding box center [1232, 375] width 188 height 163
click at [1291, 707] on button "Sélectionner (3)" at bounding box center [1256, 717] width 107 height 28
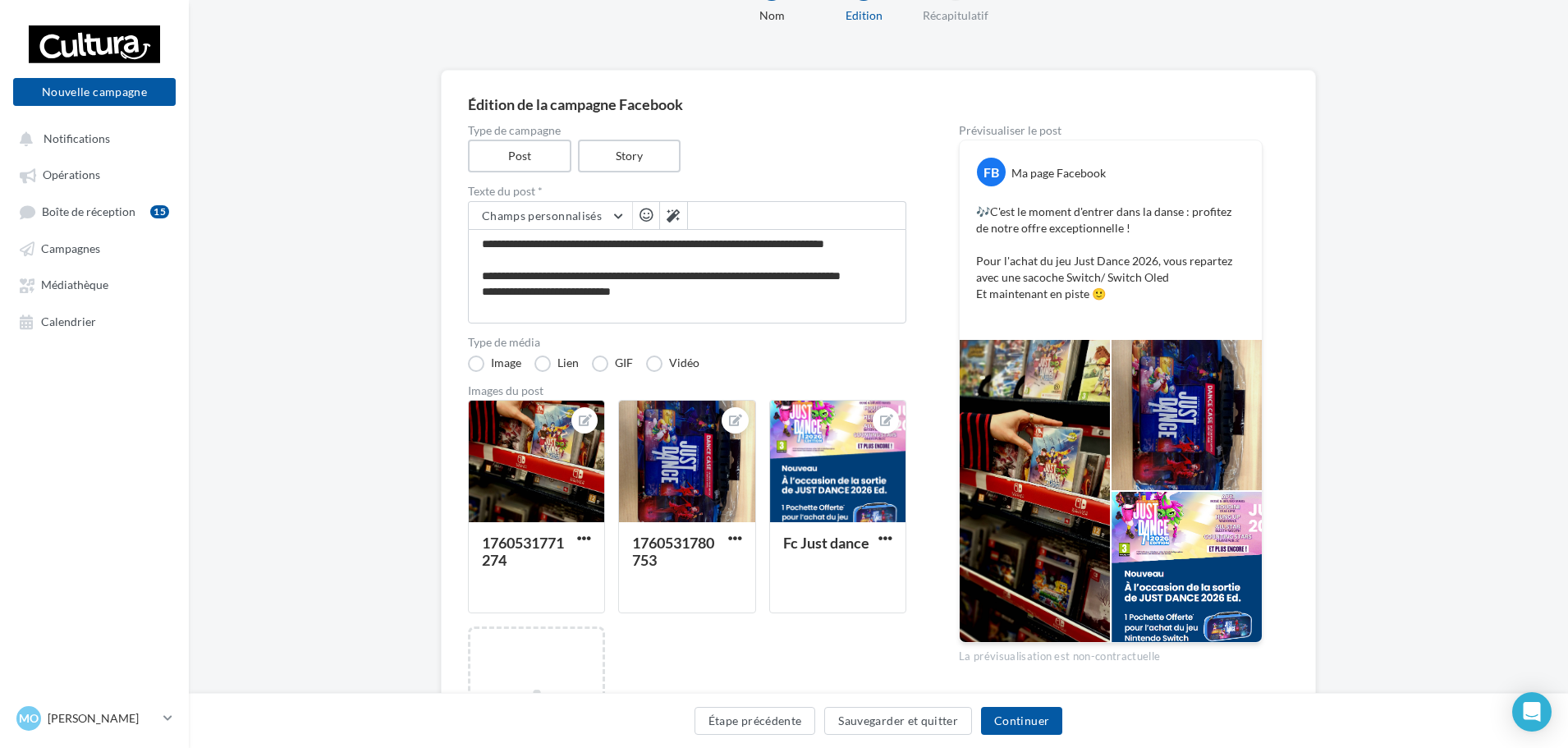
click at [1175, 560] on div at bounding box center [1186, 567] width 150 height 150
click at [891, 420] on icon at bounding box center [887, 420] width 13 height 11
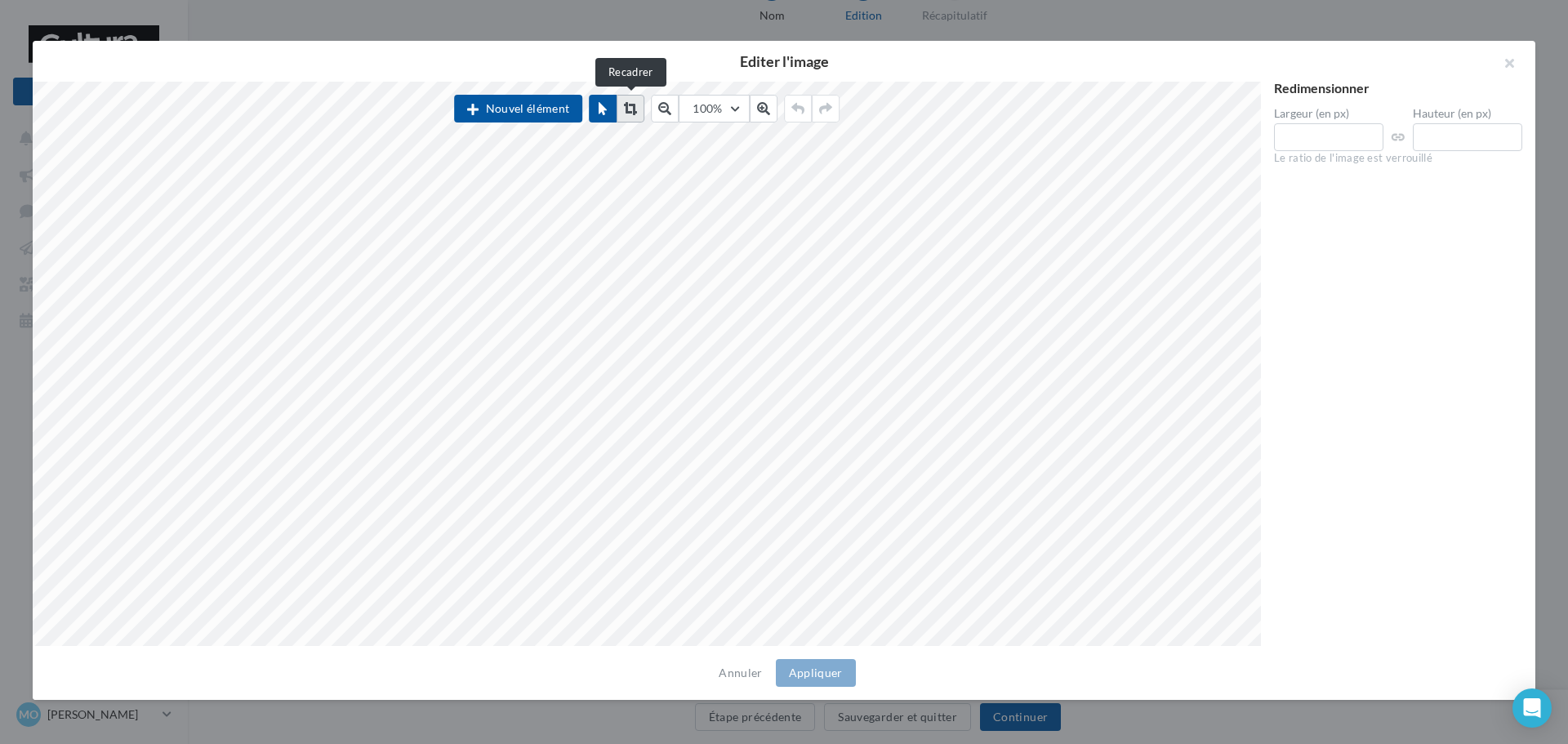
click at [626, 99] on button at bounding box center [631, 109] width 28 height 28
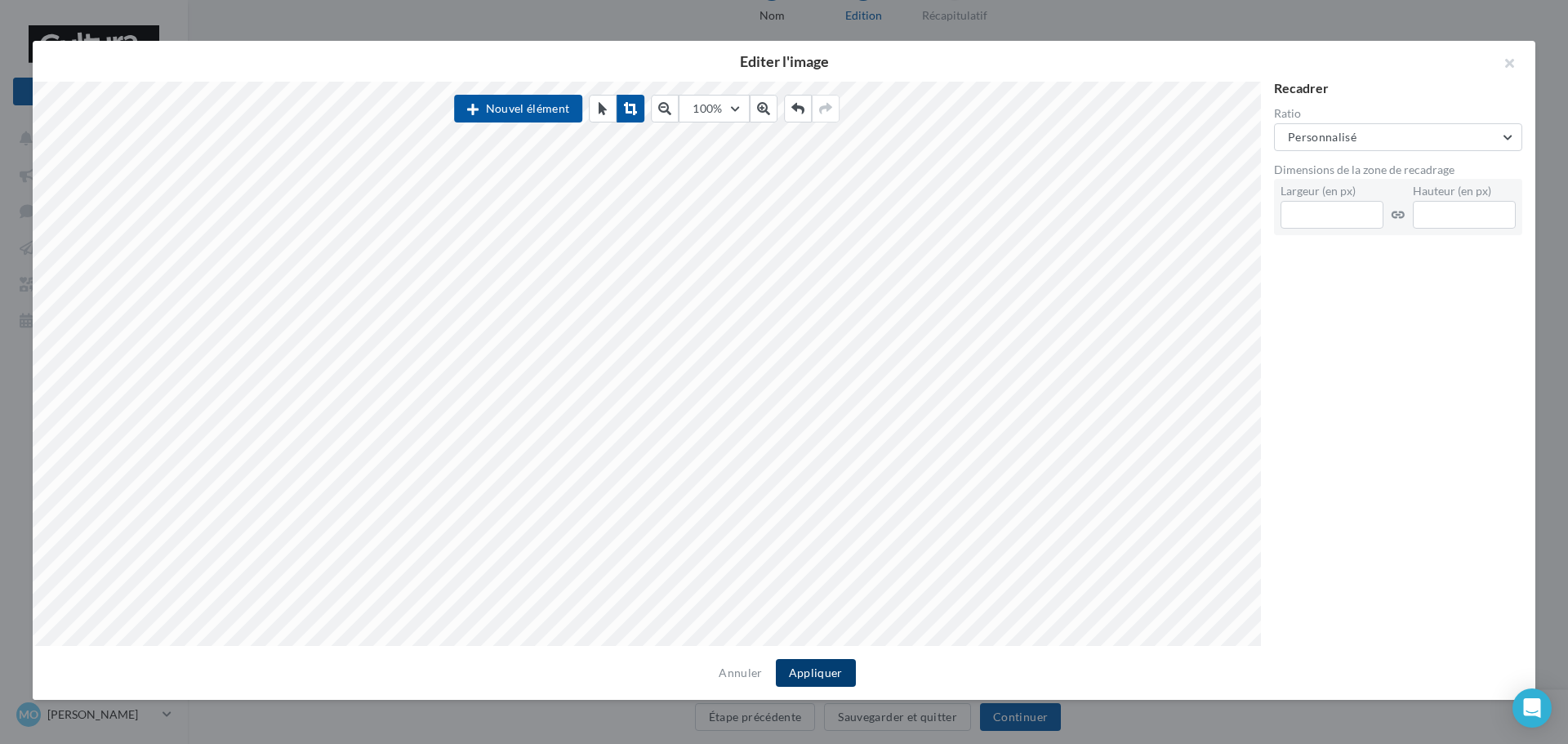
click at [820, 676] on button "Appliquer" at bounding box center [816, 673] width 80 height 28
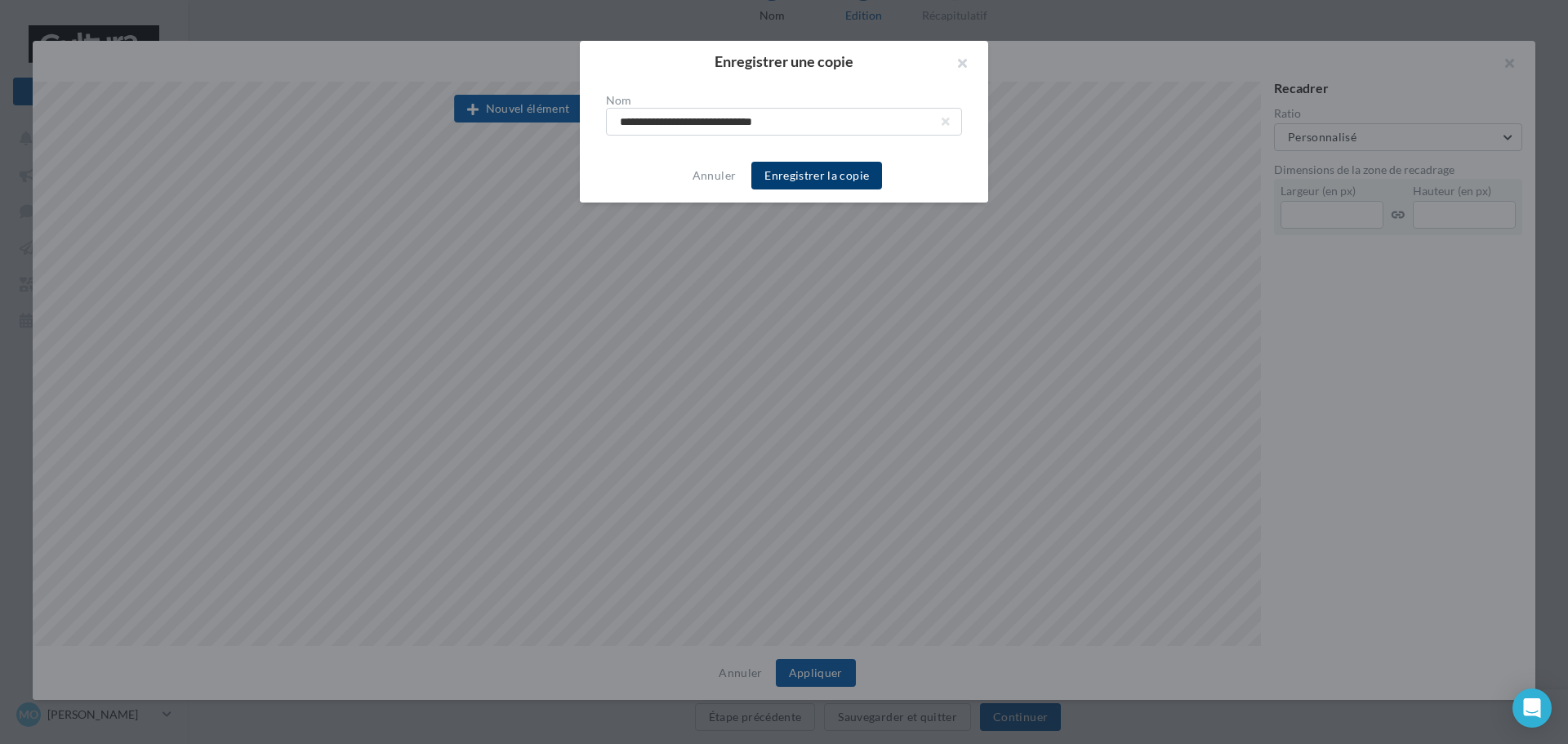
click at [819, 174] on button "Enregistrer la copie" at bounding box center [817, 175] width 131 height 28
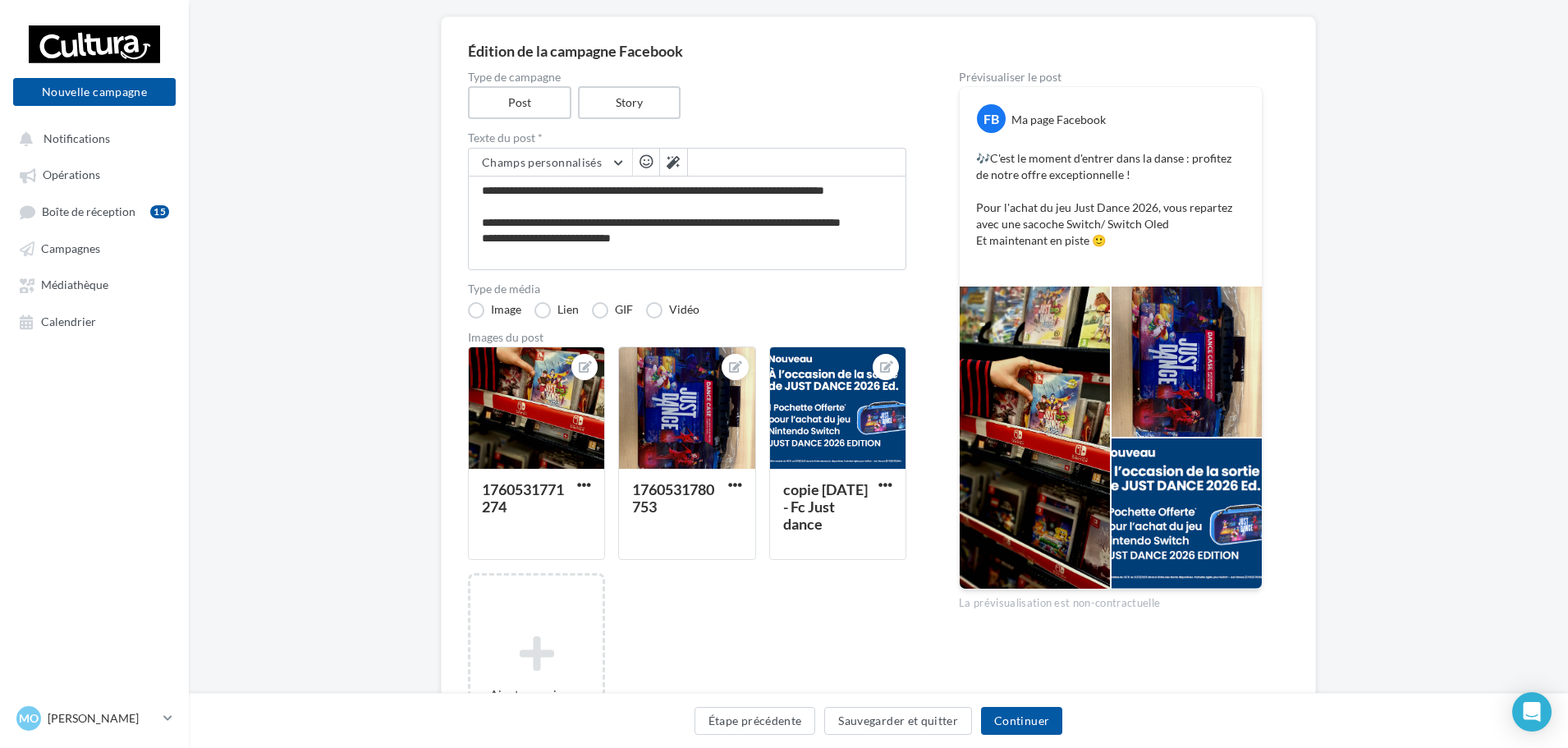
scroll to position [150, 0]
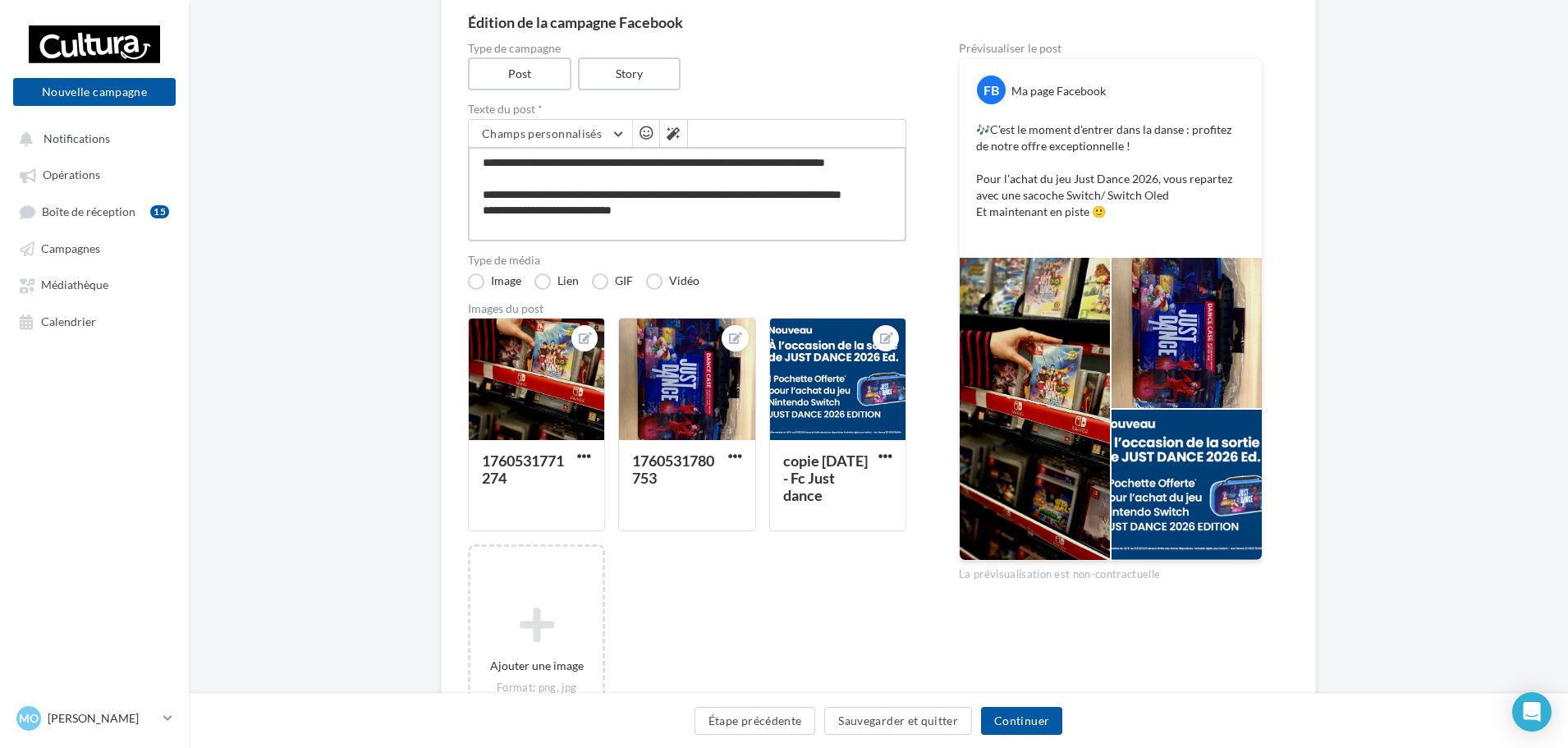
click at [770, 211] on textarea "**********" at bounding box center [687, 195] width 438 height 95
type textarea "**********"
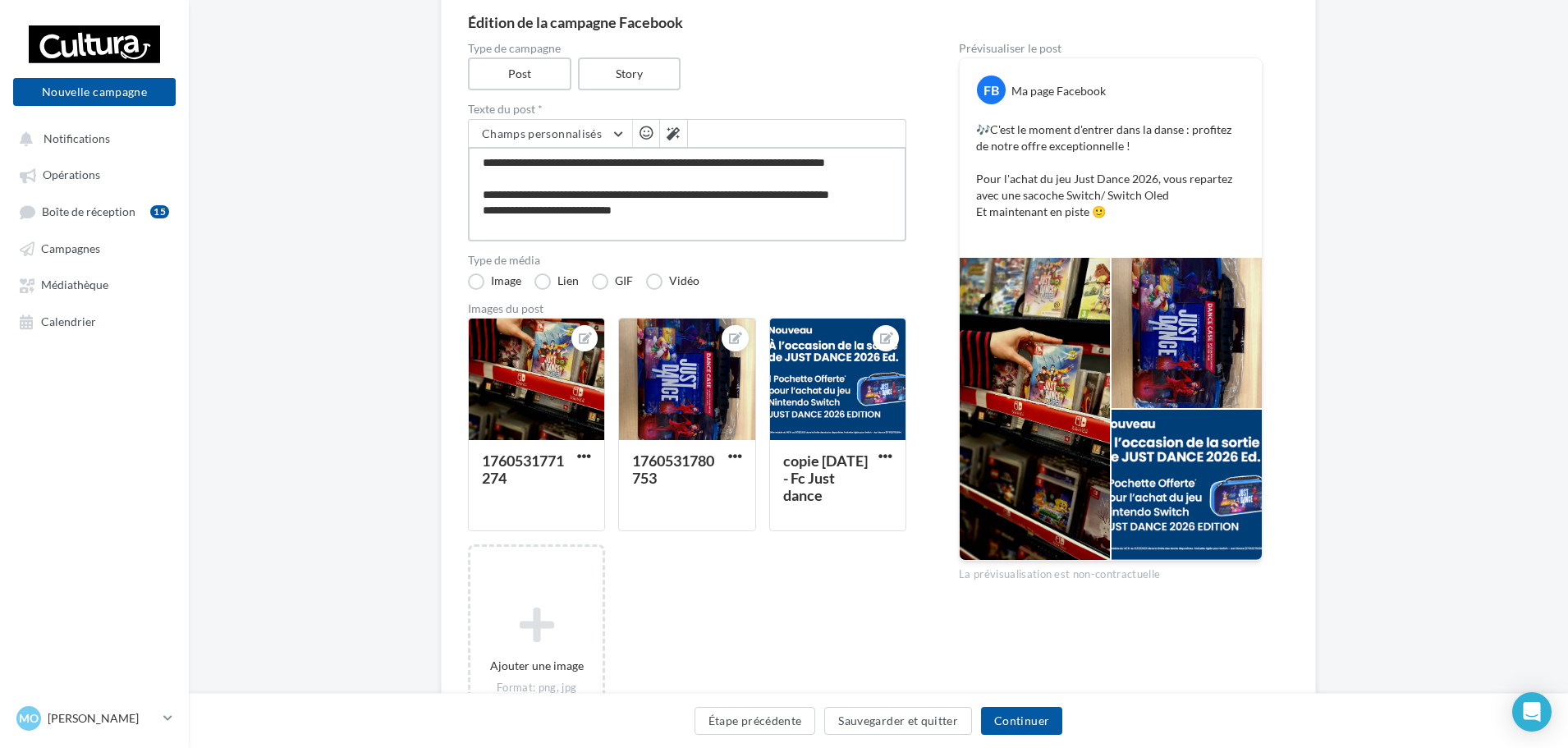
type textarea "**********"
click at [555, 226] on textarea "**********" at bounding box center [687, 195] width 438 height 95
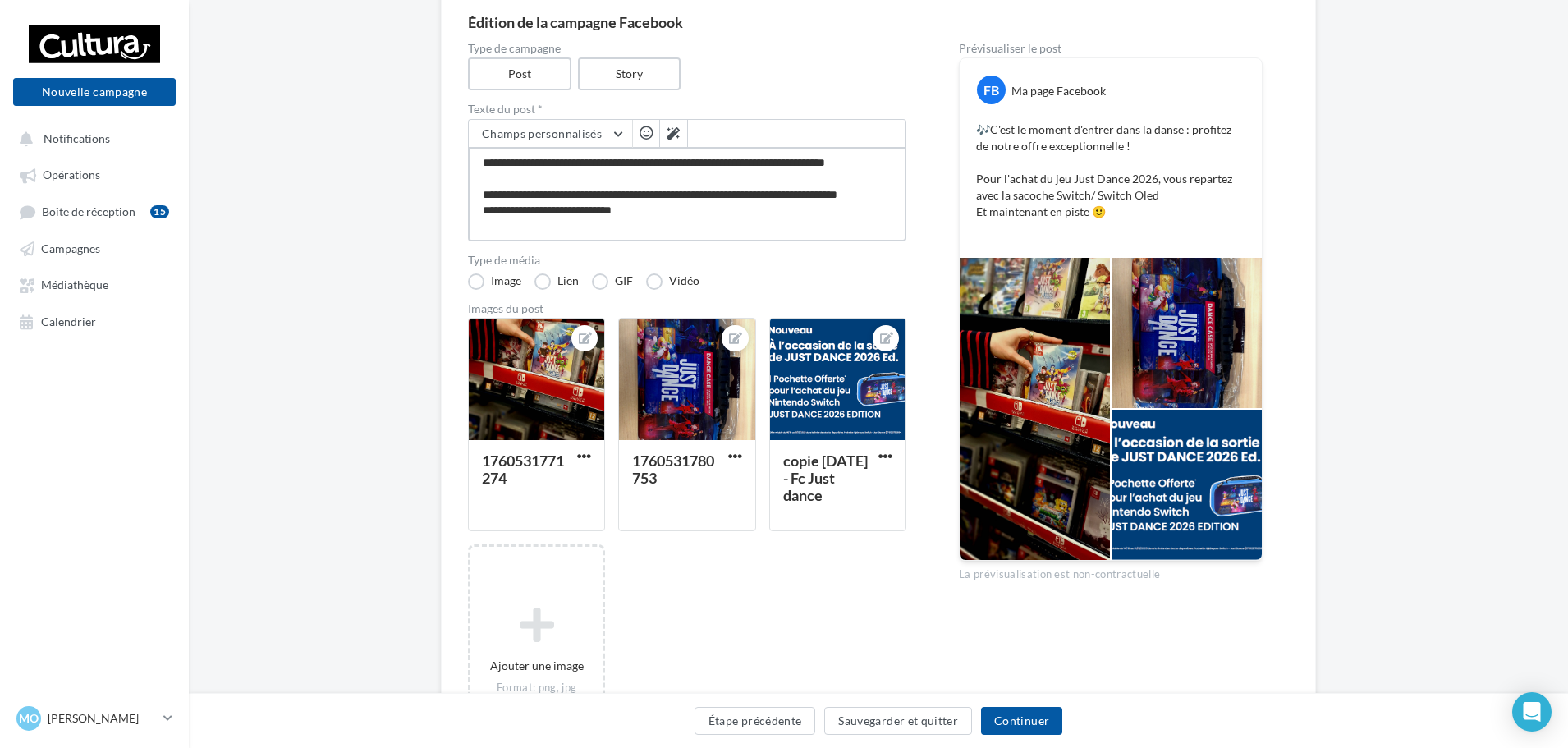
type textarea "**********"
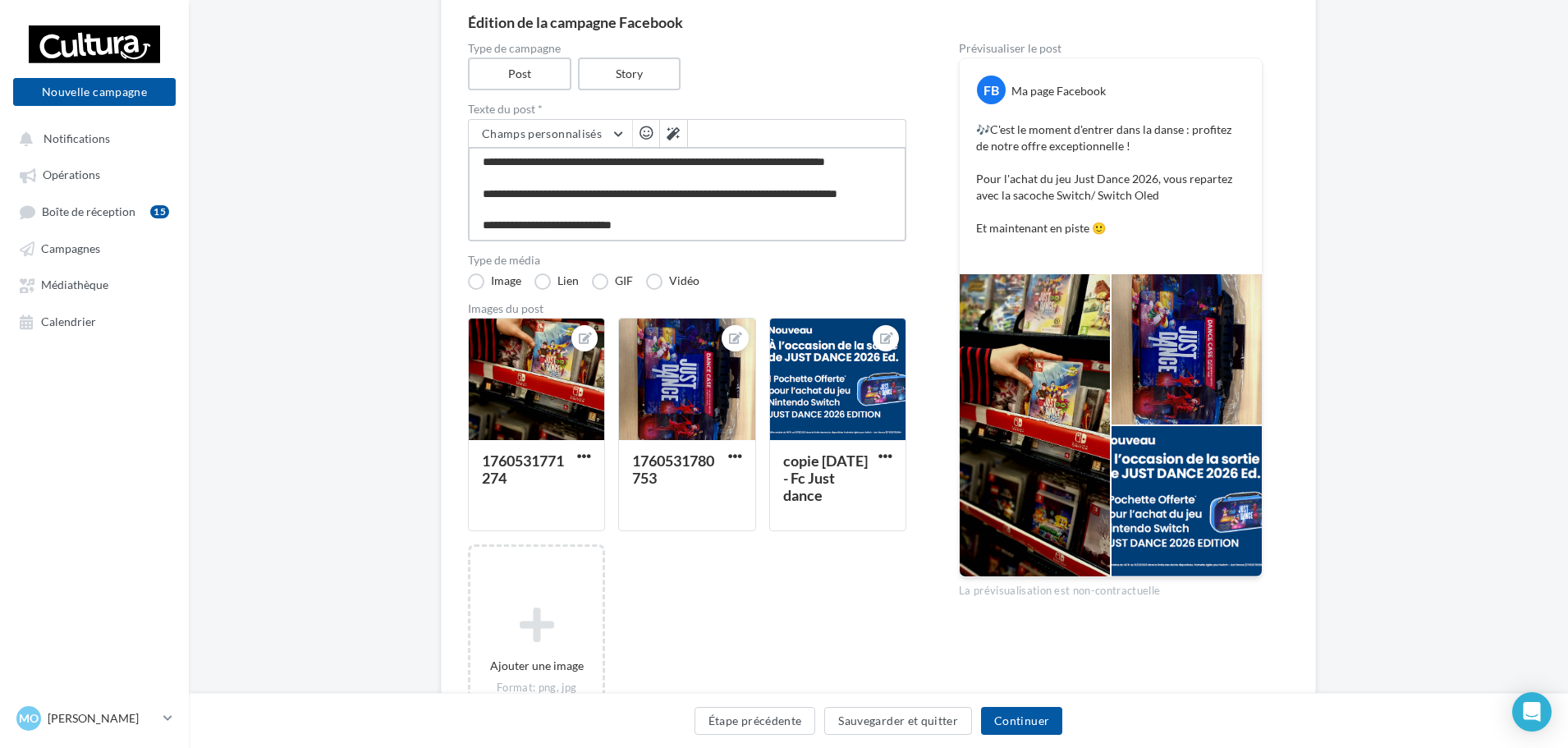
type textarea "**********"
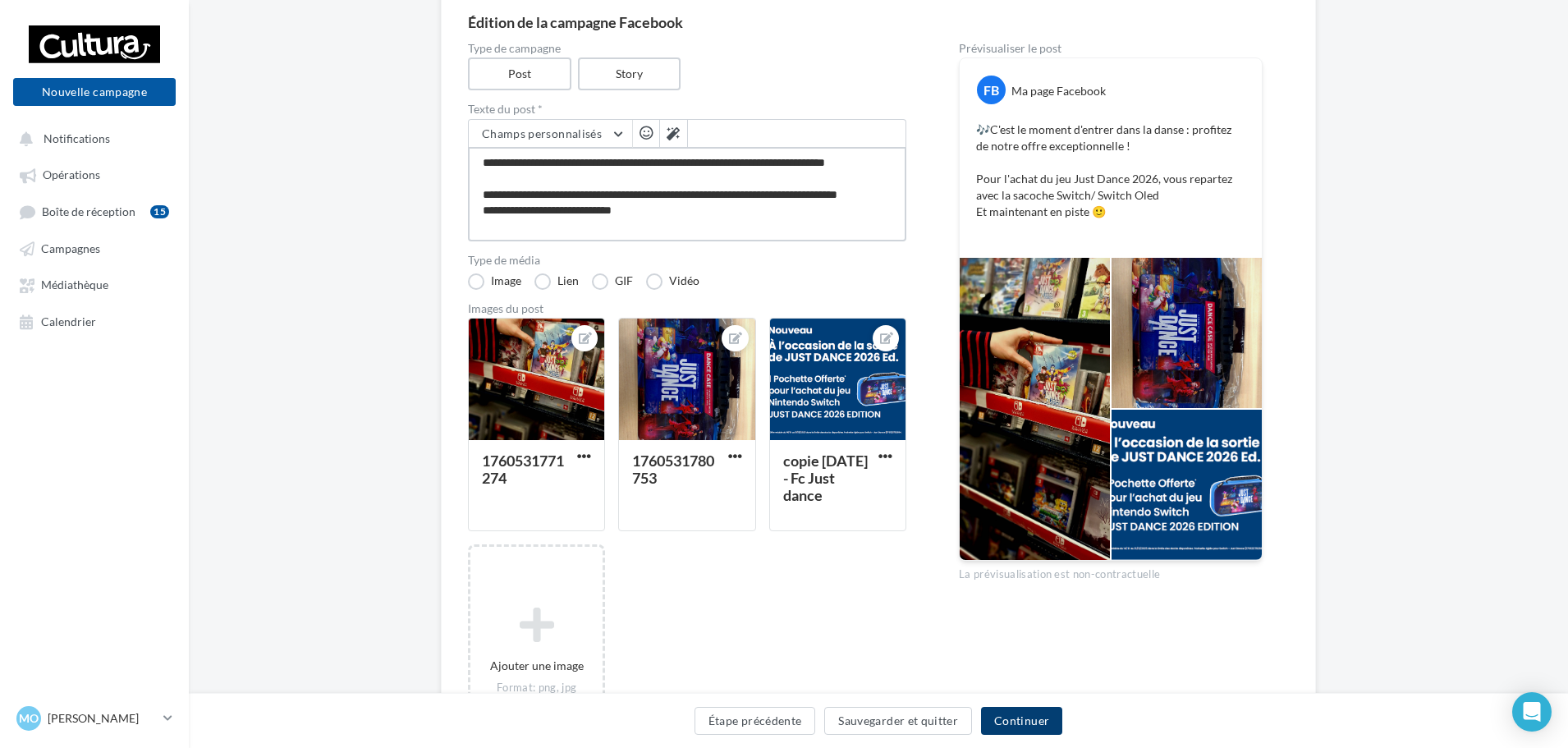
type textarea "**********"
click at [1031, 724] on button "Continuer" at bounding box center [1022, 721] width 82 height 28
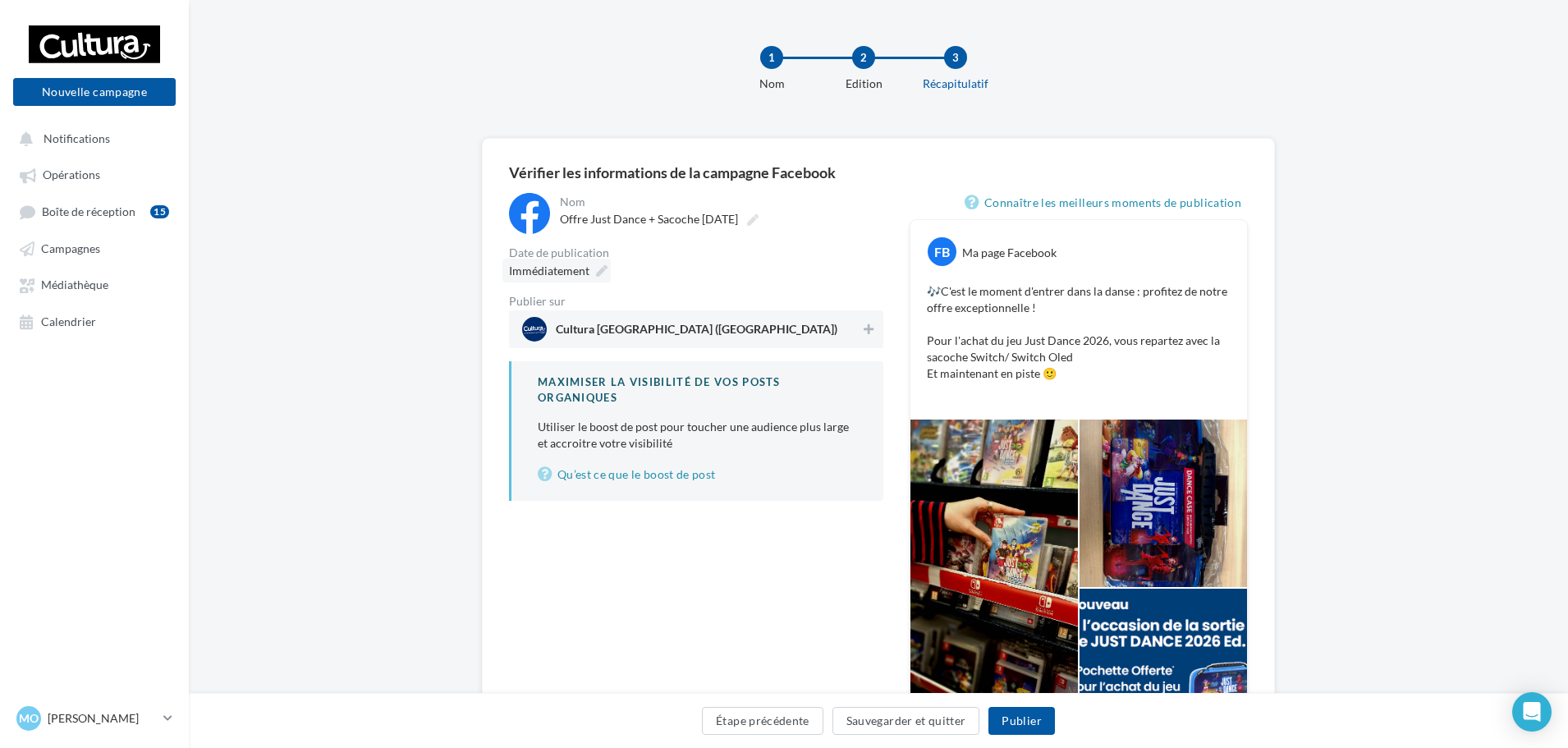
click at [599, 273] on icon at bounding box center [601, 271] width 11 height 11
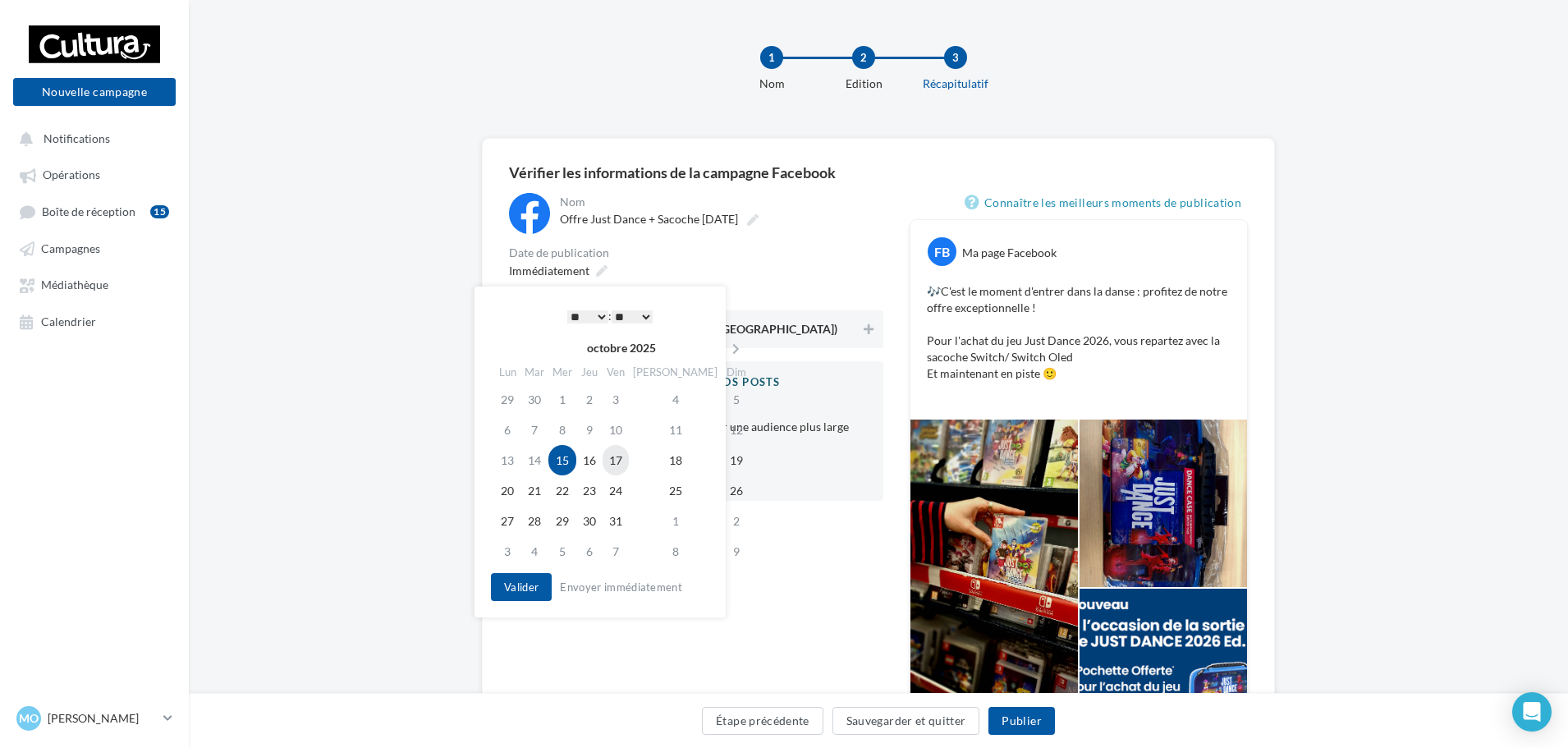
click at [626, 457] on td "17" at bounding box center [615, 460] width 26 height 31
click at [600, 315] on select "* * * * * * * * * * ** ** ** ** ** ** ** ** ** ** ** ** ** **" at bounding box center [588, 317] width 41 height 13
click at [646, 317] on select "** ** ** ** ** **" at bounding box center [632, 317] width 41 height 13
click at [521, 579] on button "Valider" at bounding box center [522, 587] width 61 height 28
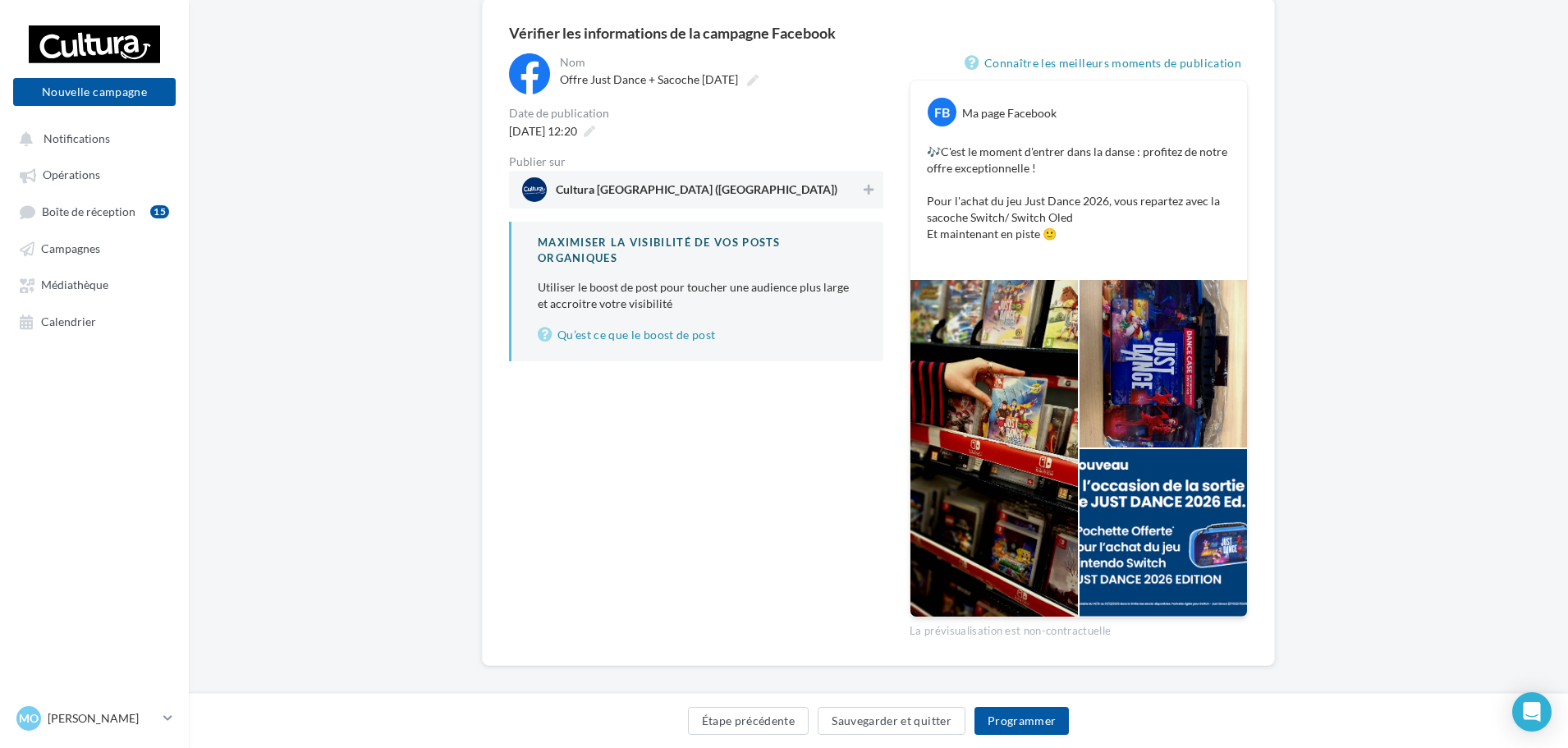
scroll to position [155, 0]
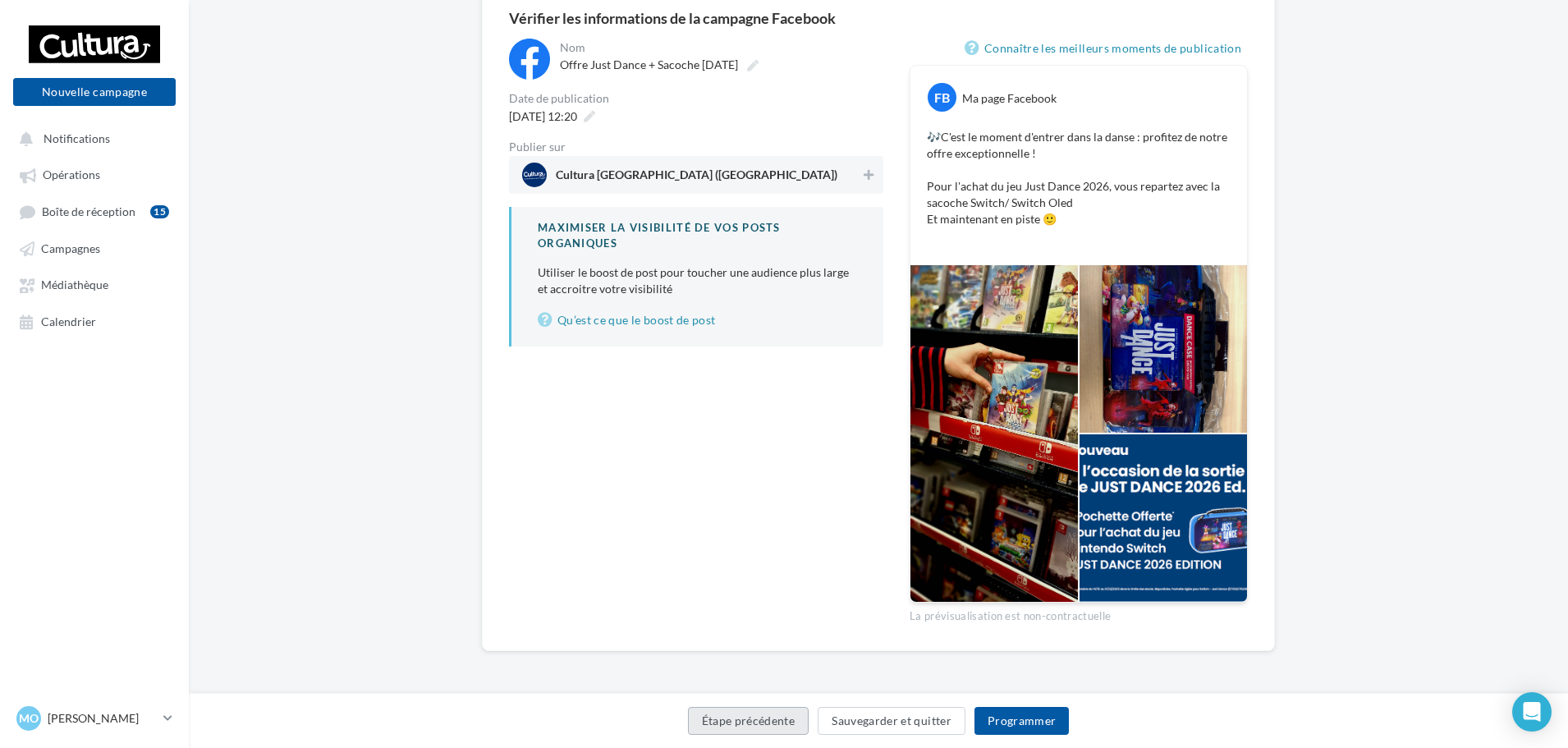
click at [771, 724] on button "Étape précédente" at bounding box center [748, 721] width 121 height 28
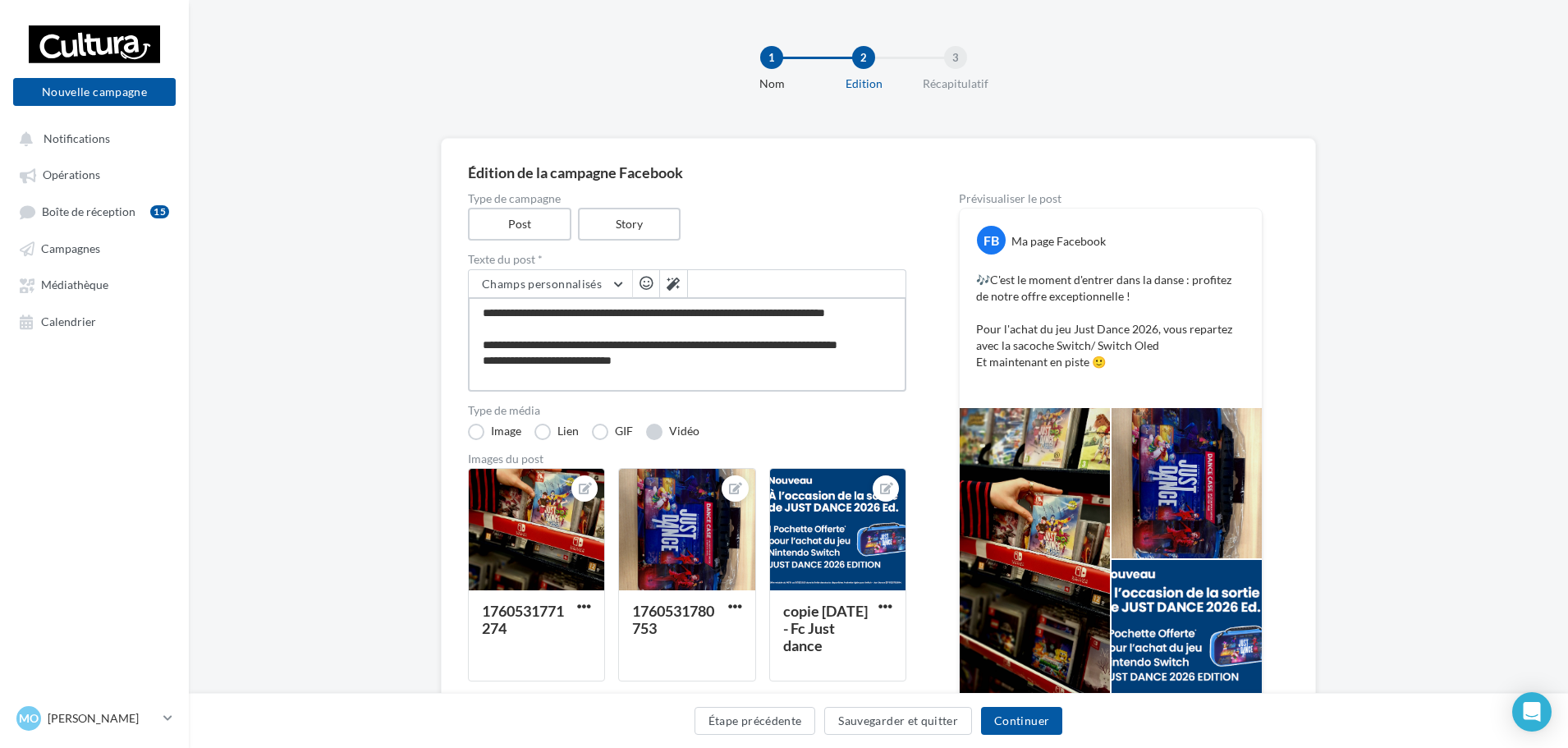
scroll to position [81, 0]
drag, startPoint x: 486, startPoint y: 312, endPoint x: 760, endPoint y: 468, distance: 315.3
click at [760, 468] on div "**********" at bounding box center [687, 555] width 438 height 726
click at [1019, 718] on button "Continuer" at bounding box center [1022, 721] width 82 height 28
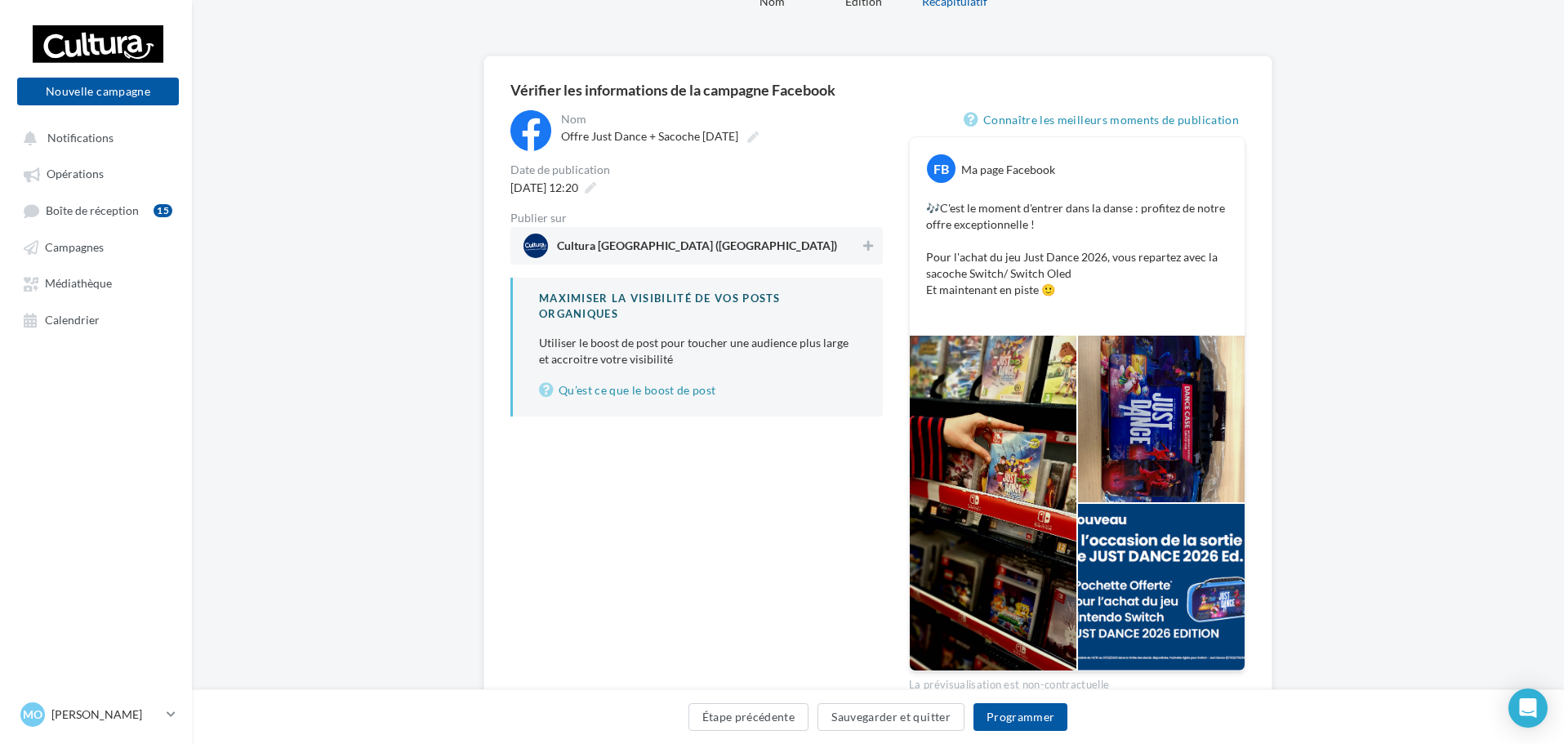
scroll to position [154, 0]
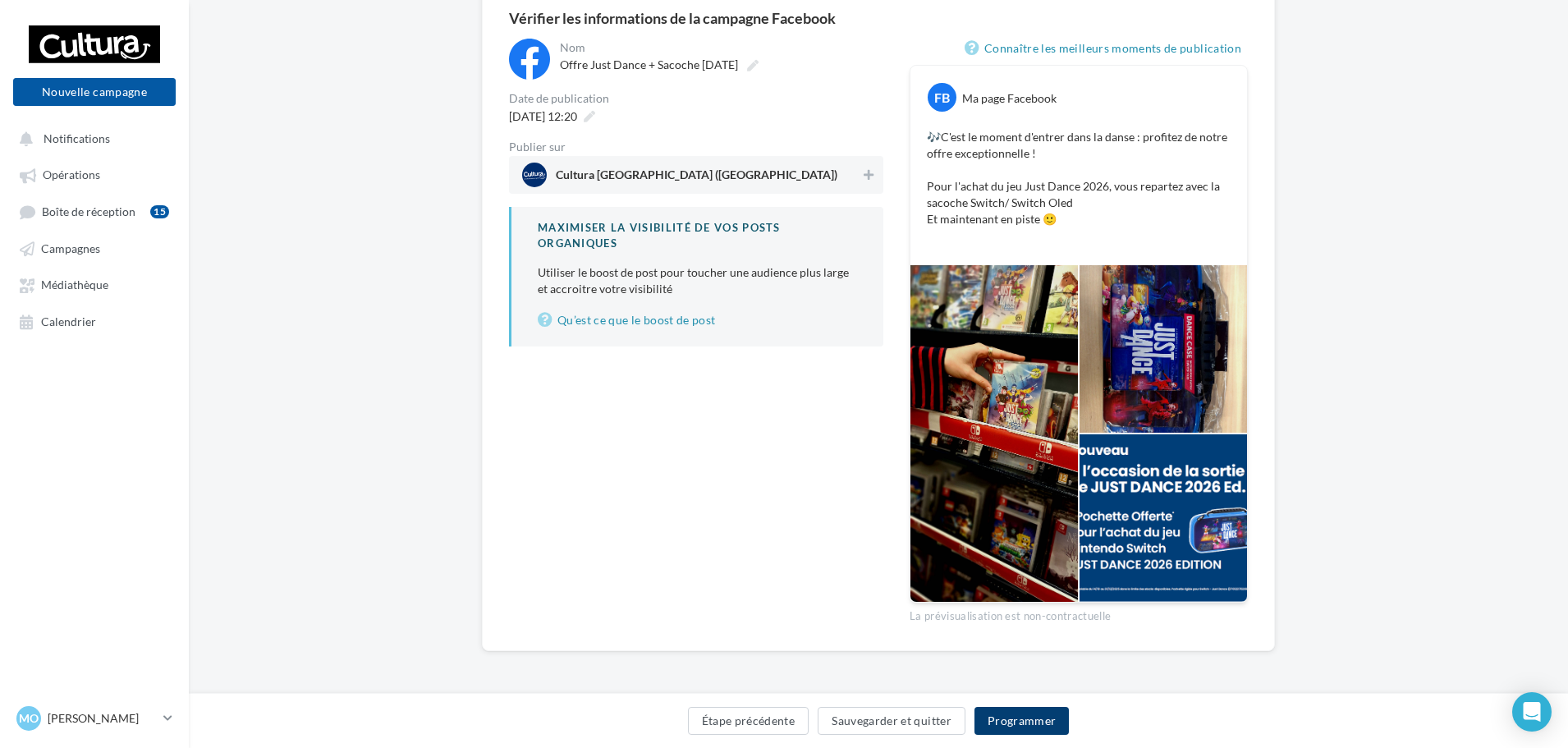
click at [1027, 723] on button "Programmer" at bounding box center [1021, 721] width 95 height 28
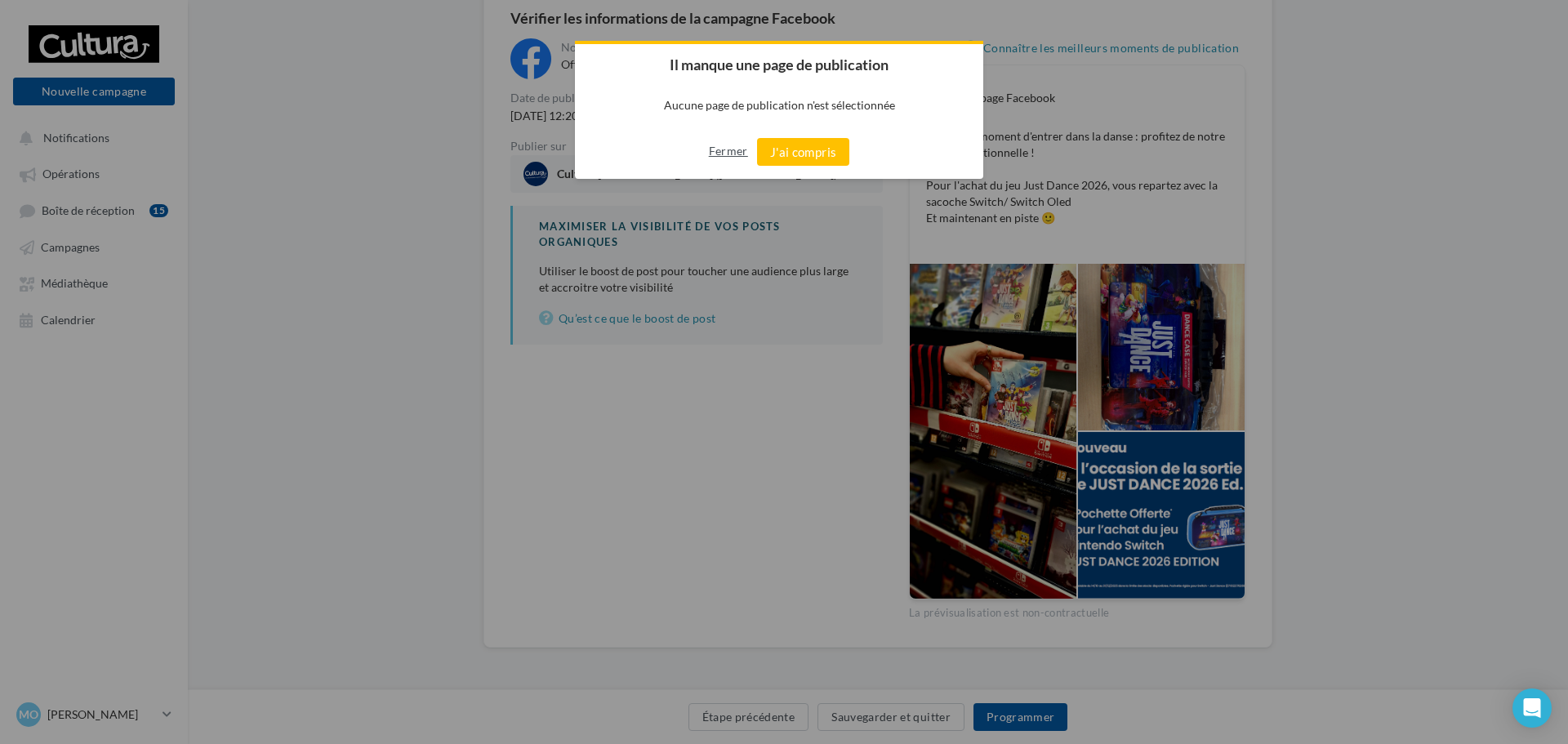
click at [737, 148] on button "Fermer" at bounding box center [728, 151] width 40 height 26
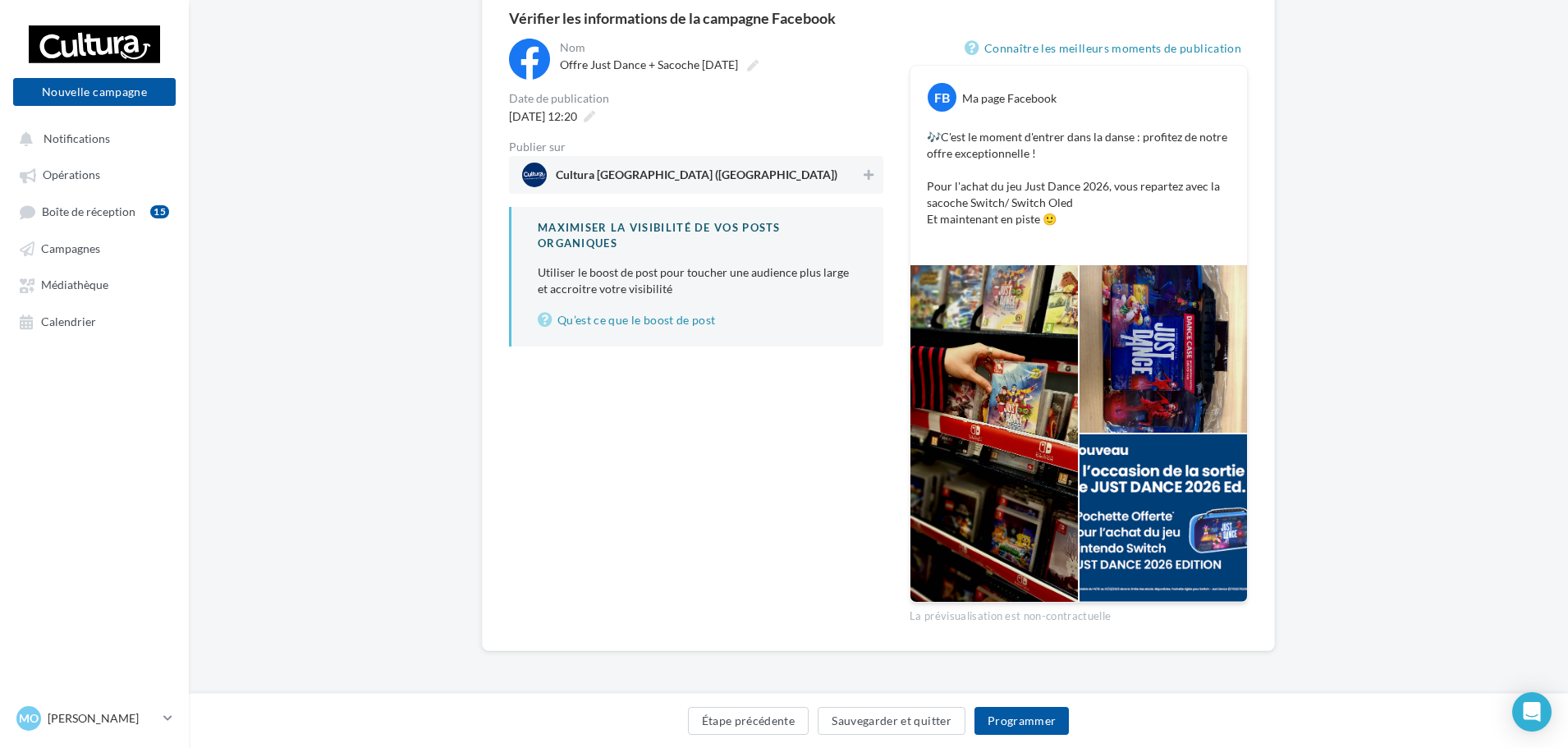
click at [765, 178] on span "Cultura Bourg-en-Bresse (Bourg-en-Bresse)" at bounding box center [697, 177] width 282 height 18
click at [1020, 717] on button "Programmer" at bounding box center [1021, 721] width 95 height 28
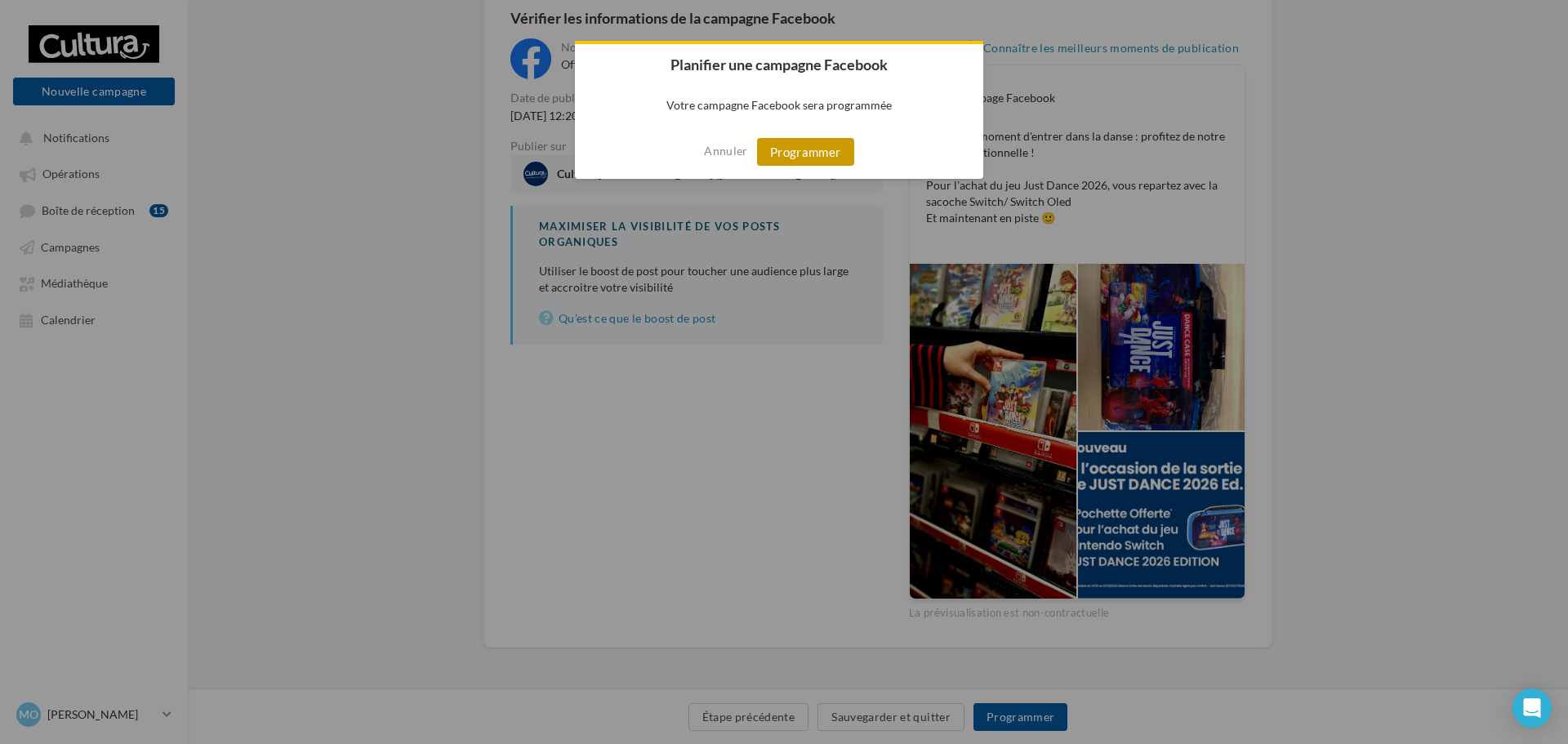
click at [796, 154] on button "Programmer" at bounding box center [805, 152] width 97 height 28
